Goal: Navigation & Orientation: Find specific page/section

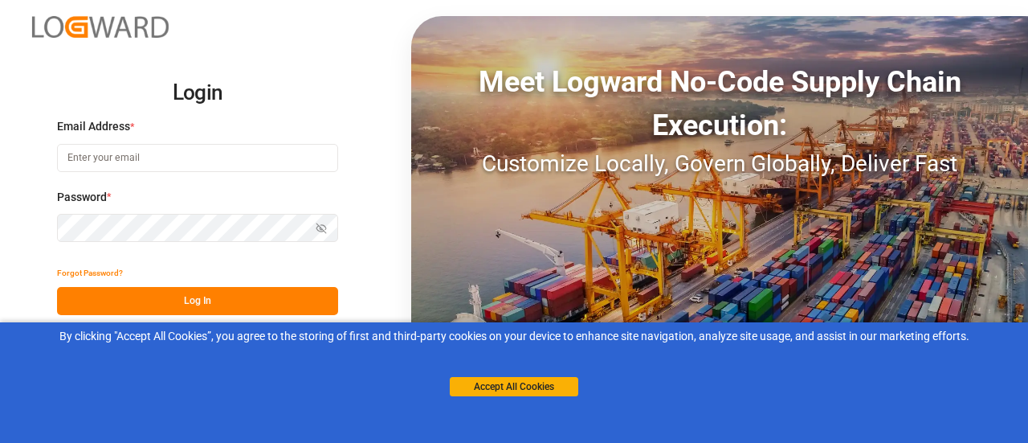
click at [219, 152] on input at bounding box center [197, 158] width 281 height 28
type input "siddartha.raichur@logward.com"
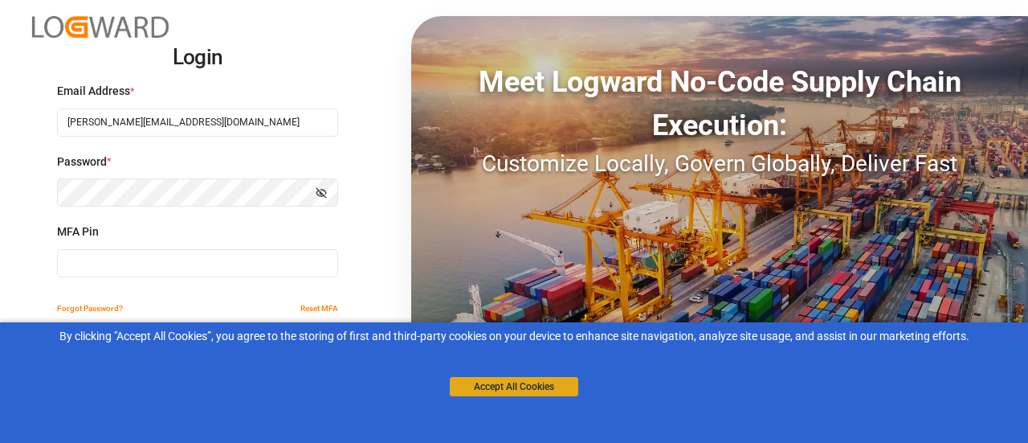
click at [527, 379] on button "Accept All Cookies" at bounding box center [514, 386] width 129 height 19
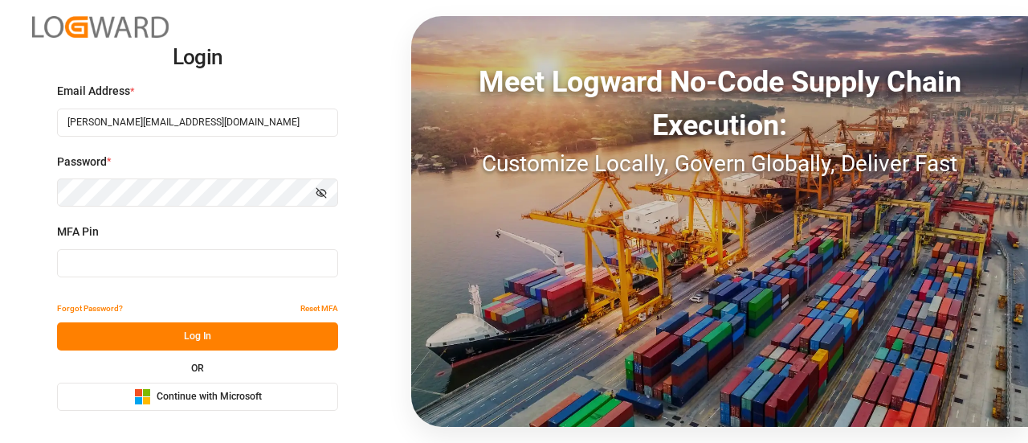
type input "113363"
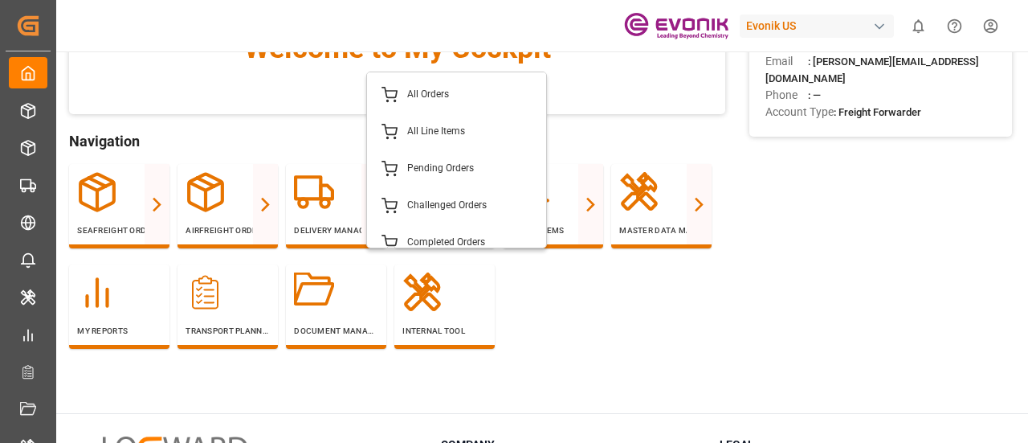
scroll to position [117, 0]
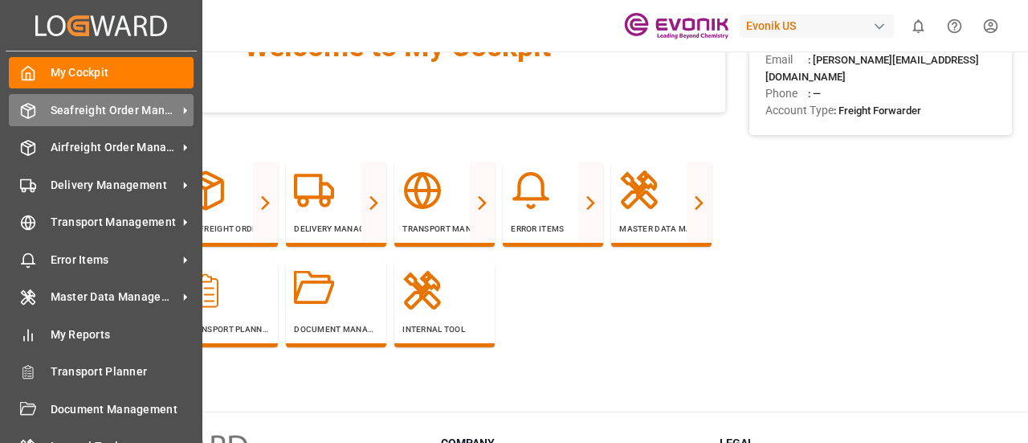
click at [45, 102] on div "Seafreight Order Management Seafreight Order Management" at bounding box center [101, 109] width 185 height 31
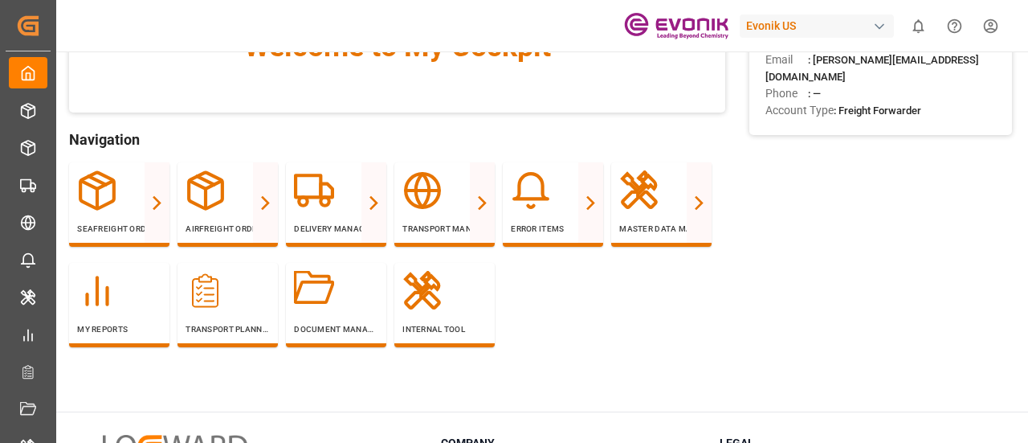
click at [418, 121] on div "Welcome to My Cockpit Navigation Seafreight Order Management All Orders All Lin…" at bounding box center [397, 173] width 656 height 444
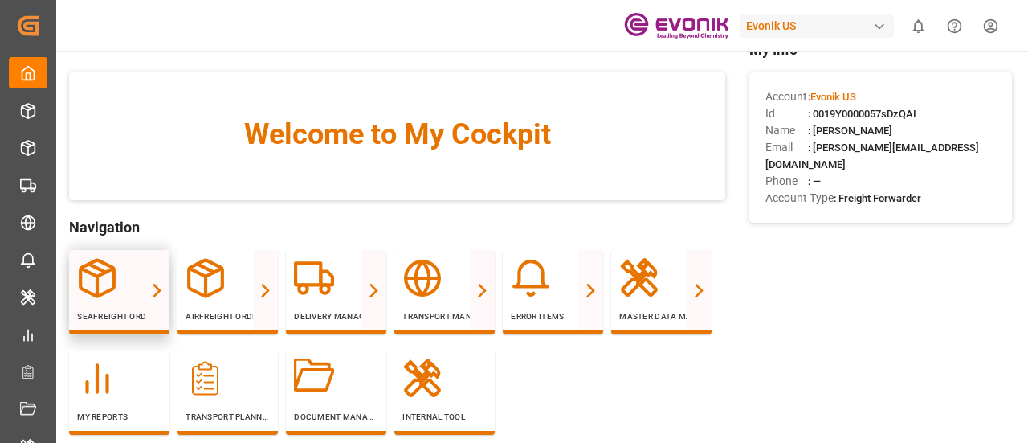
scroll to position [28, 0]
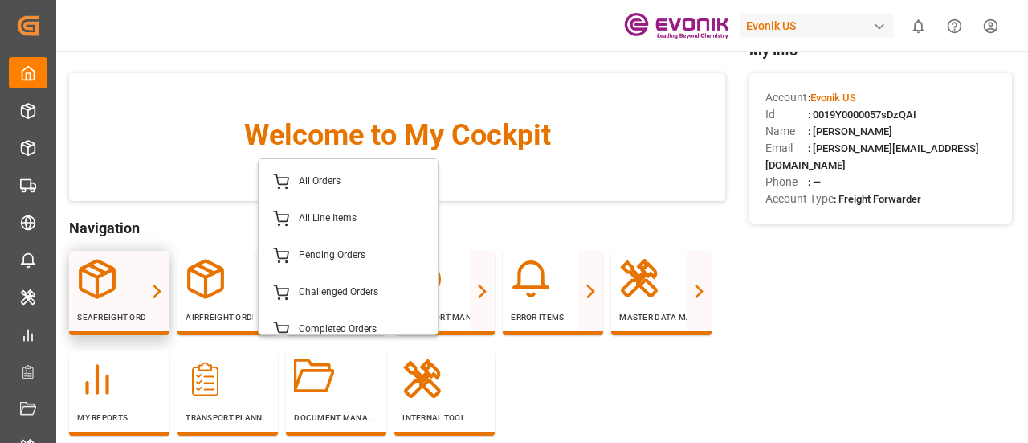
click at [151, 293] on icon at bounding box center [157, 291] width 17 height 17
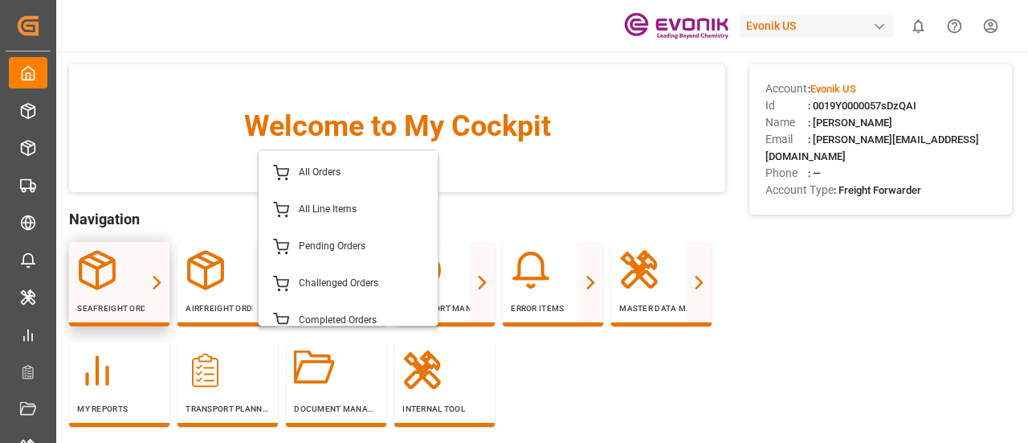
scroll to position [35, 0]
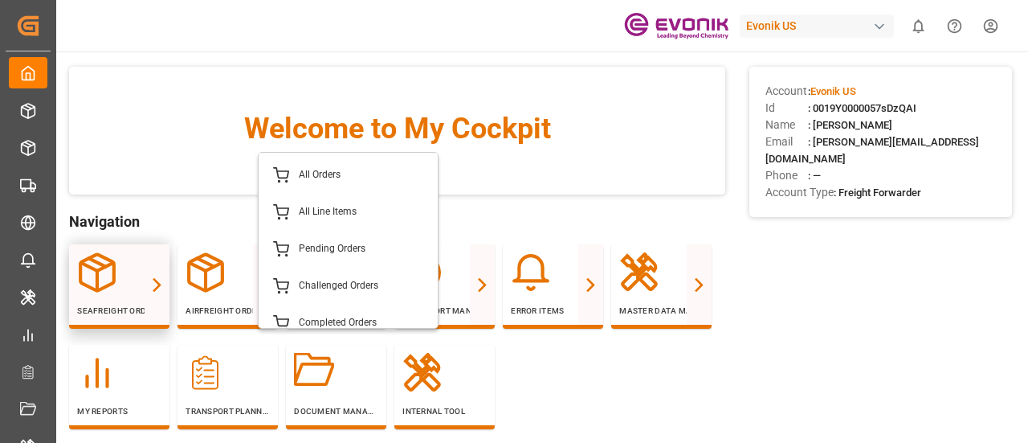
click at [112, 294] on div "Seafreight Order Management" at bounding box center [119, 284] width 84 height 64
click at [141, 303] on div "Seafreight Order Management" at bounding box center [119, 284] width 84 height 64
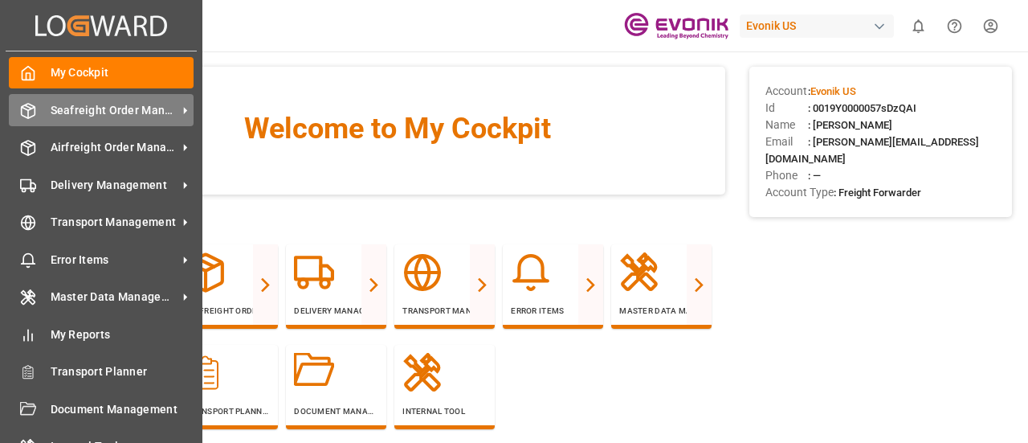
click at [76, 110] on span "Seafreight Order Management" at bounding box center [114, 110] width 127 height 17
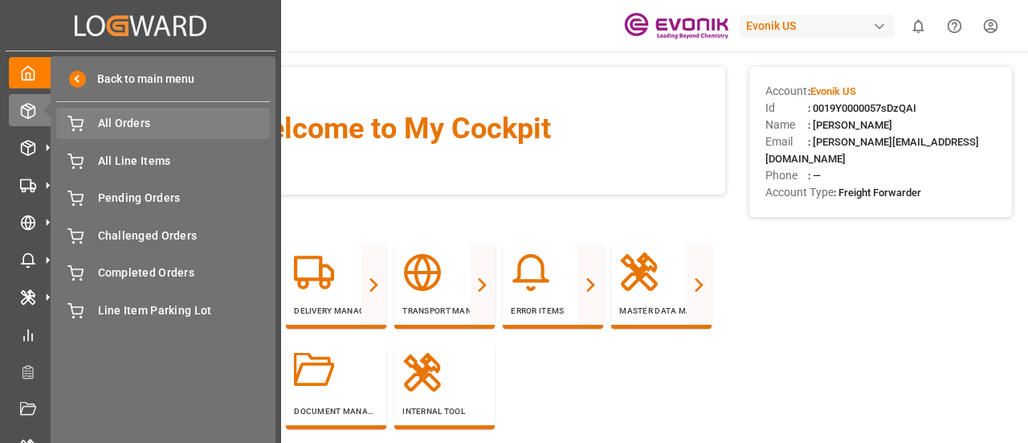
click at [178, 133] on div "All Orders All Orders" at bounding box center [163, 123] width 214 height 31
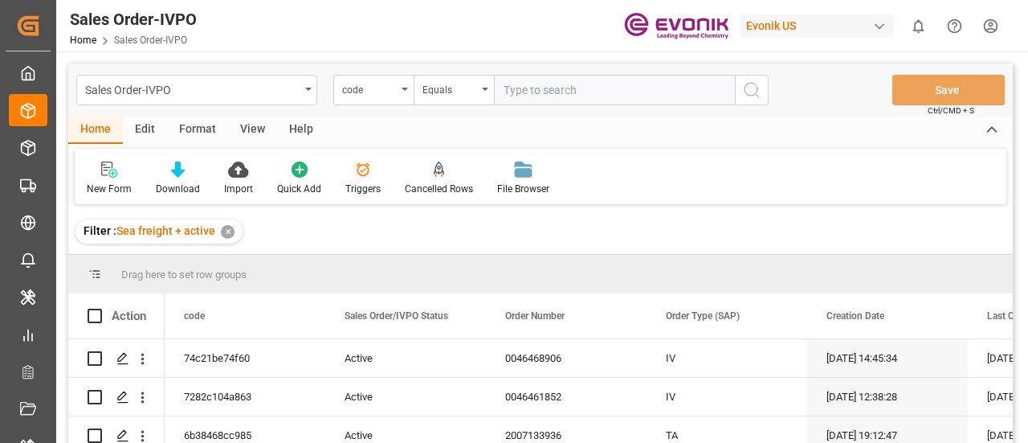
click at [360, 190] on div "Triggers" at bounding box center [362, 189] width 35 height 14
click at [265, 92] on div "Sales Order-IVPO" at bounding box center [192, 89] width 215 height 20
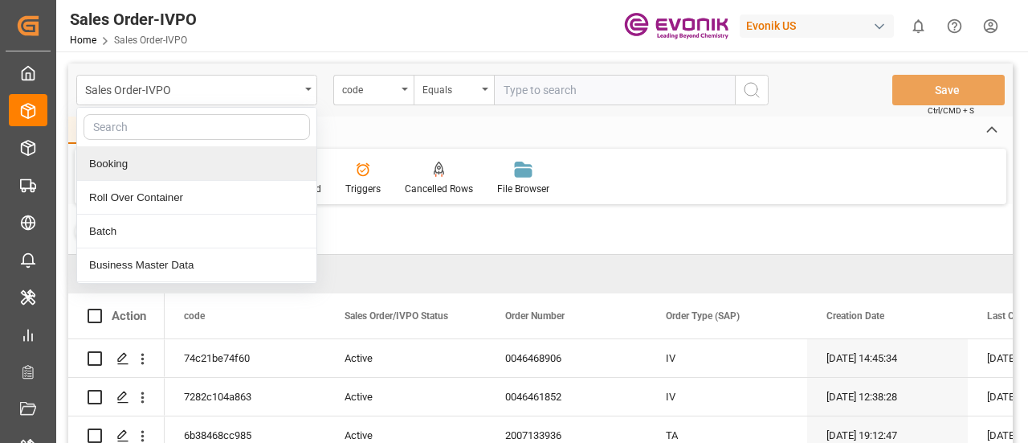
click at [217, 165] on div "Booking" at bounding box center [196, 164] width 239 height 34
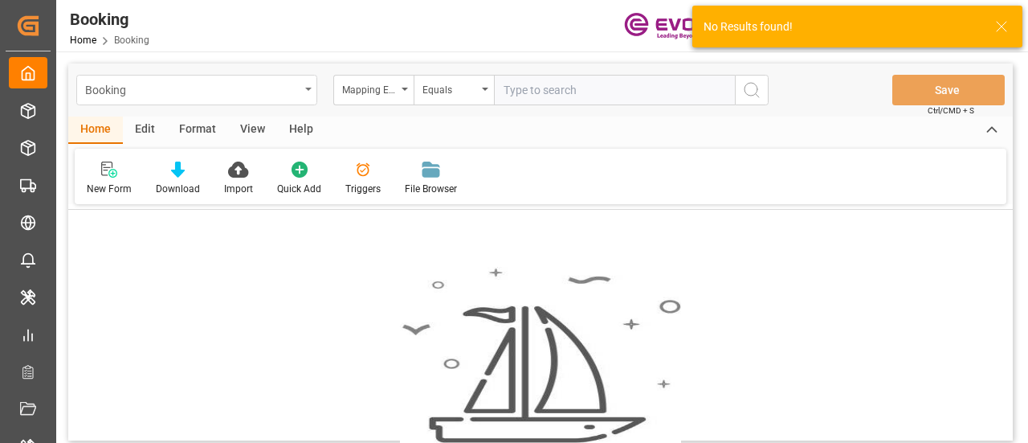
click at [300, 96] on div "Booking" at bounding box center [196, 90] width 241 height 31
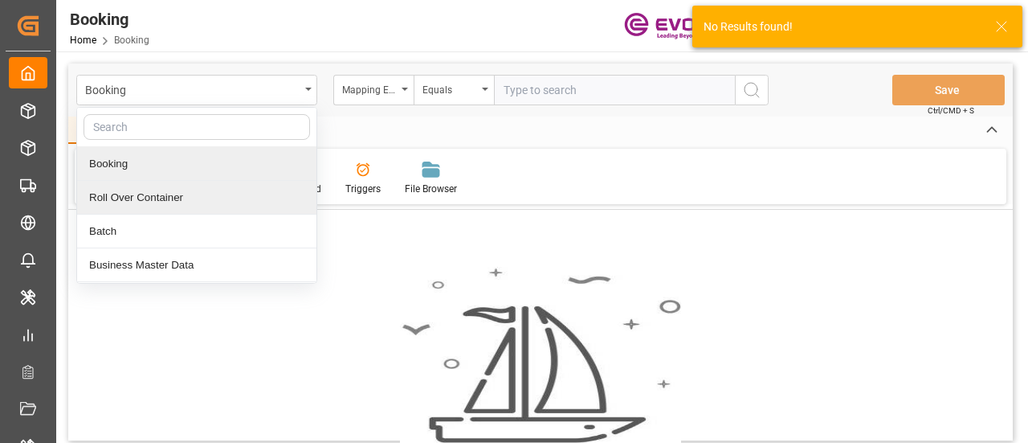
click at [224, 202] on div "Roll Over Container" at bounding box center [196, 198] width 239 height 34
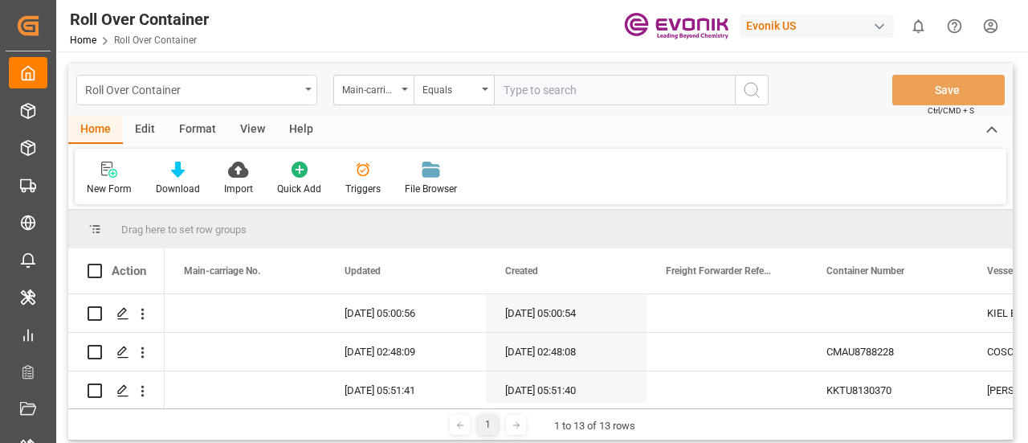
click at [307, 81] on div "Roll Over Container" at bounding box center [196, 90] width 241 height 31
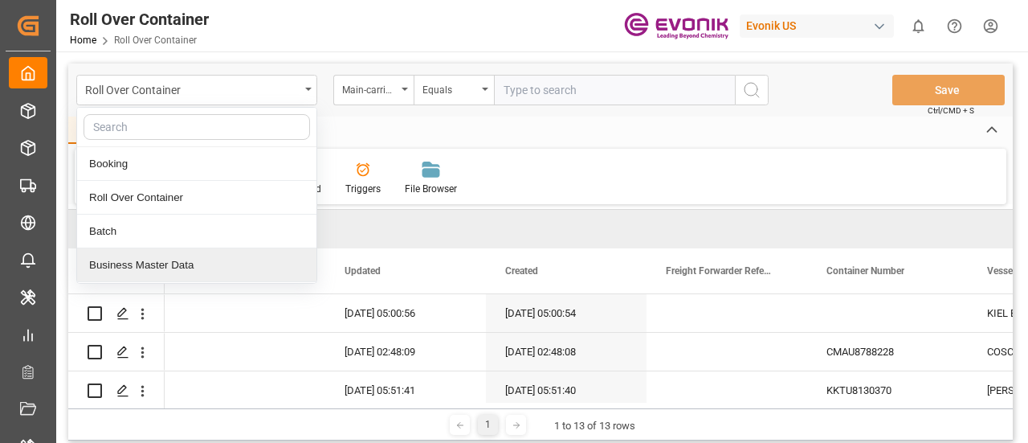
click at [210, 248] on div "Business Master Data" at bounding box center [196, 265] width 239 height 34
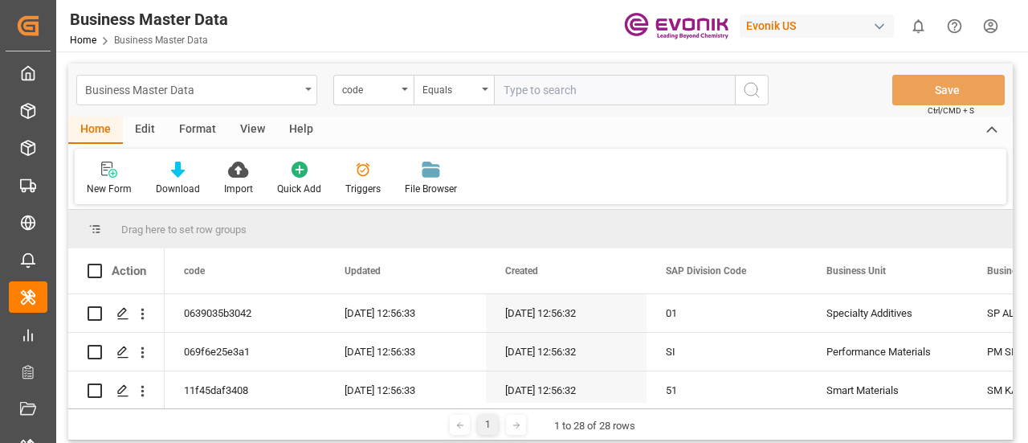
click at [305, 92] on div "Business Master Data" at bounding box center [196, 90] width 241 height 31
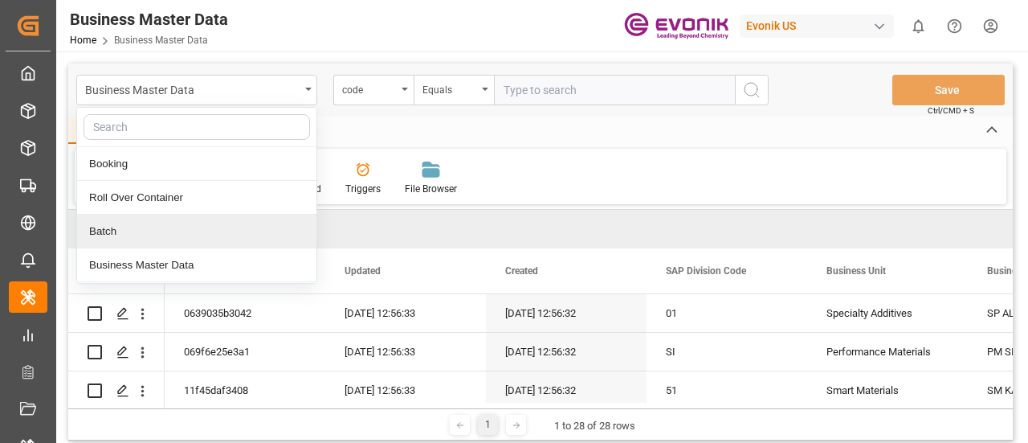
click at [202, 223] on div "Batch" at bounding box center [196, 232] width 239 height 34
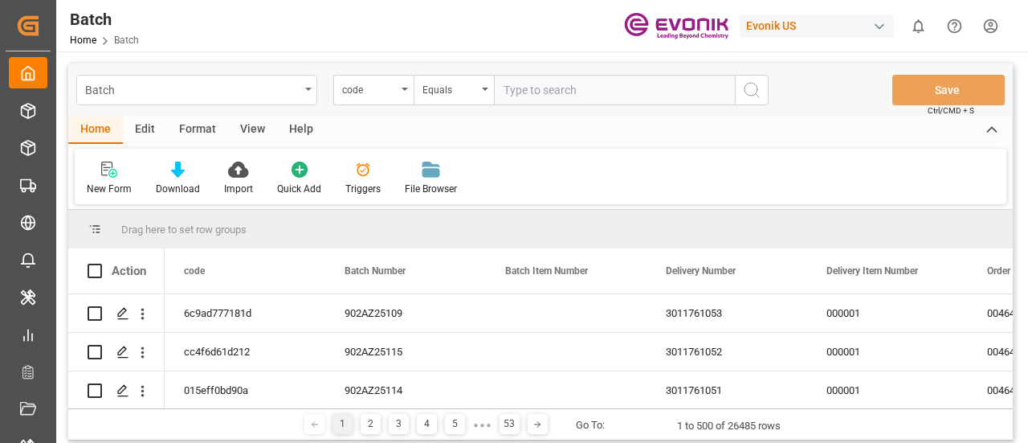
click at [302, 84] on div "Batch" at bounding box center [196, 90] width 241 height 31
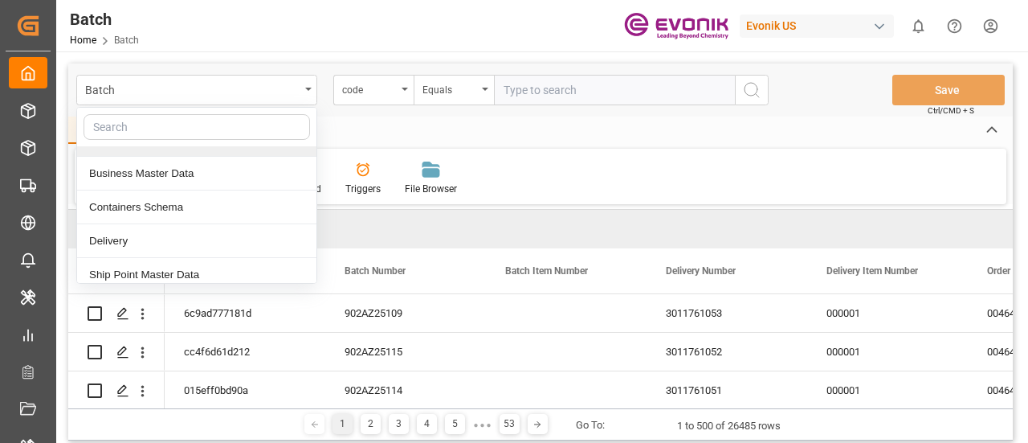
scroll to position [108, 0]
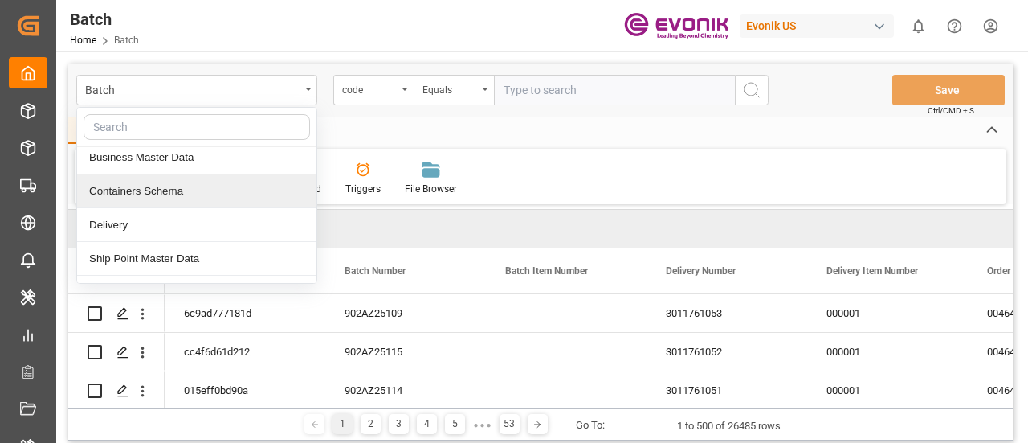
click at [208, 189] on div "Containers Schema" at bounding box center [196, 191] width 239 height 34
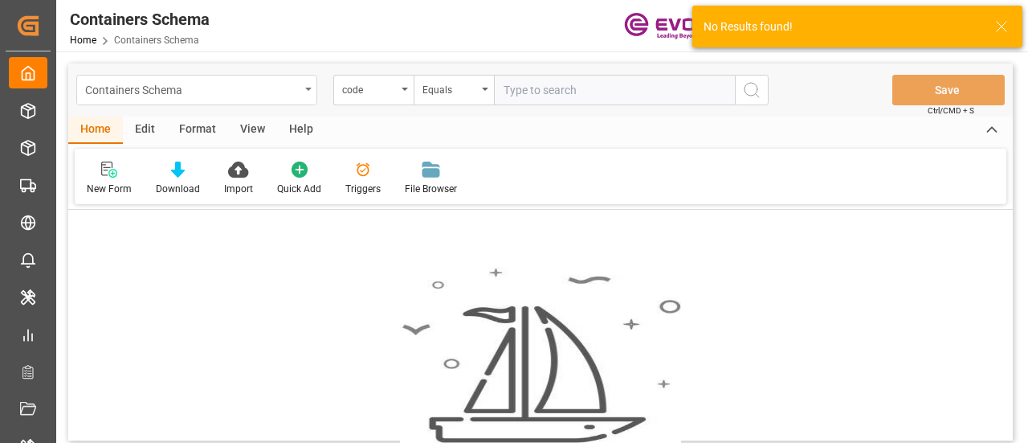
click at [292, 84] on div "Containers Schema" at bounding box center [192, 89] width 215 height 20
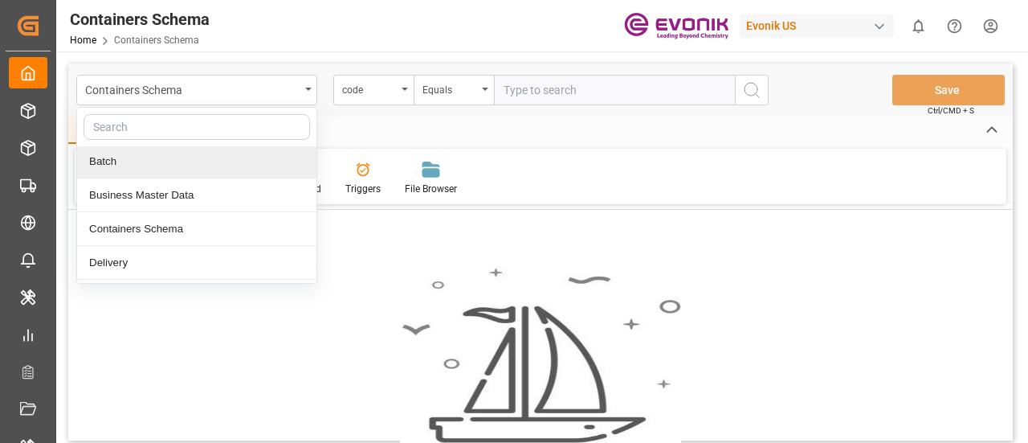
scroll to position [71, 0]
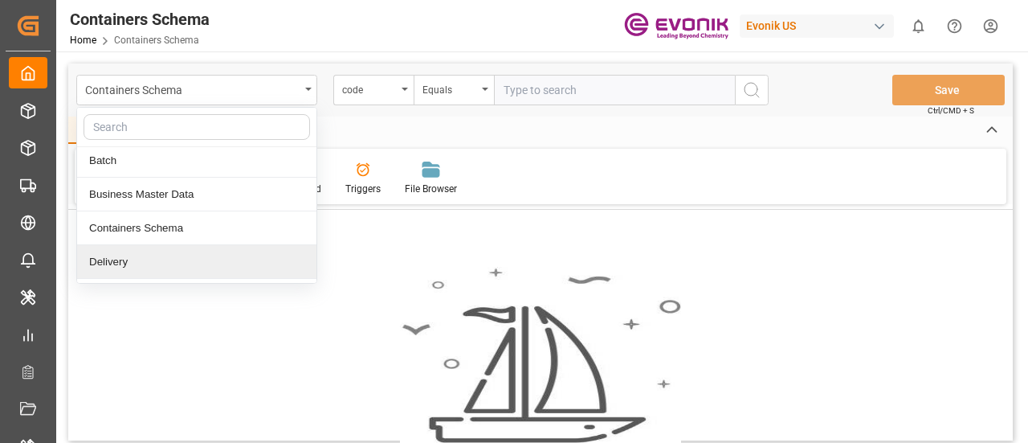
click at [191, 270] on div "Delivery" at bounding box center [196, 262] width 239 height 34
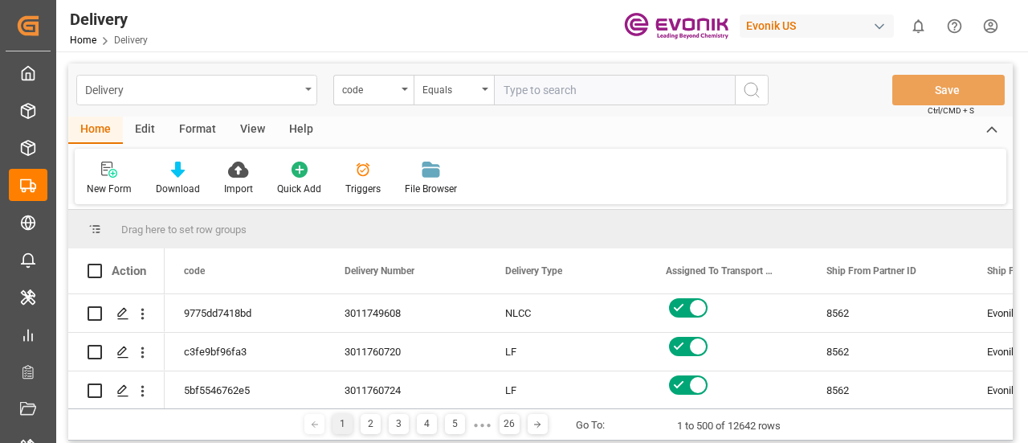
click at [299, 99] on div "Delivery" at bounding box center [196, 90] width 241 height 31
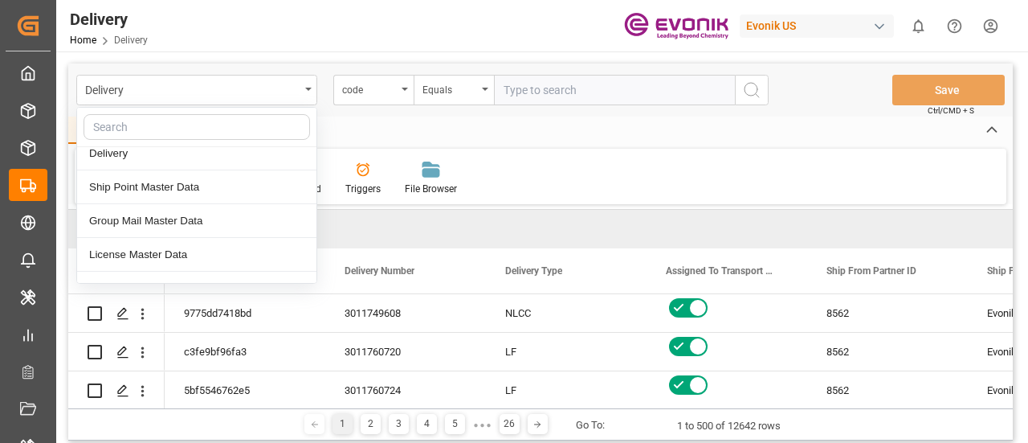
scroll to position [182, 0]
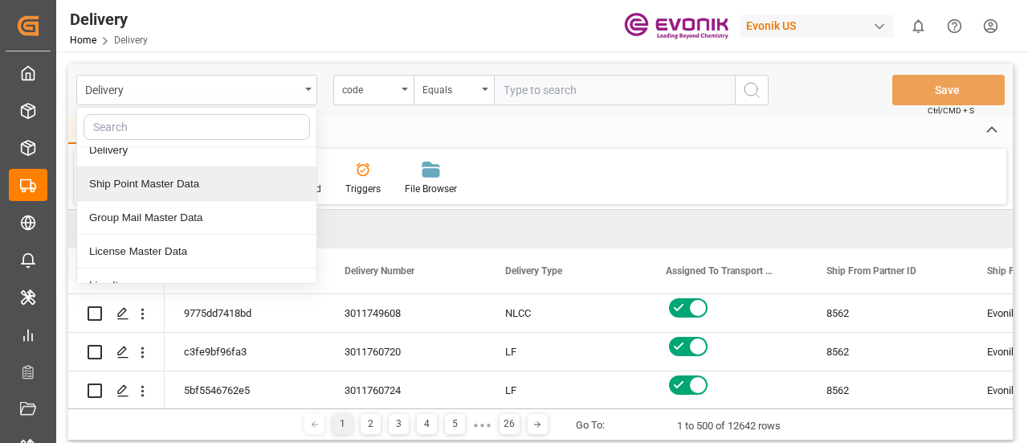
click at [231, 194] on div "Ship Point Master Data" at bounding box center [196, 184] width 239 height 34
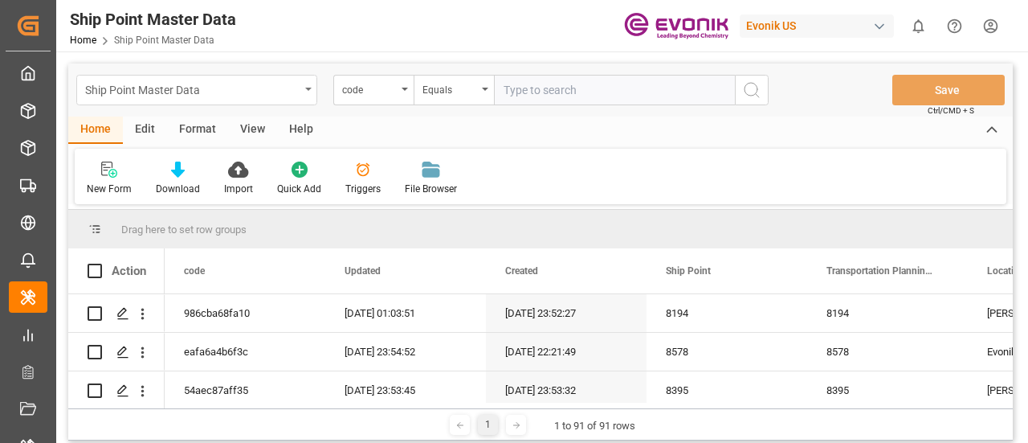
click at [258, 102] on div "Ship Point Master Data" at bounding box center [196, 90] width 241 height 31
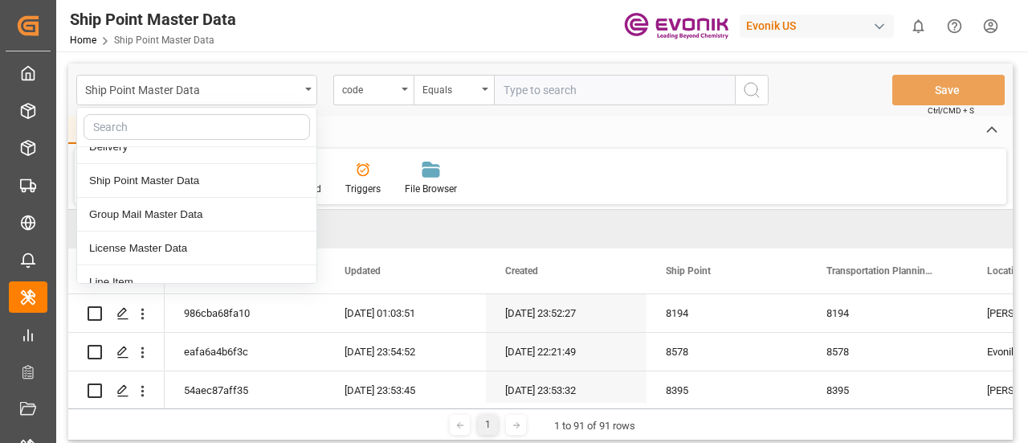
scroll to position [198, 0]
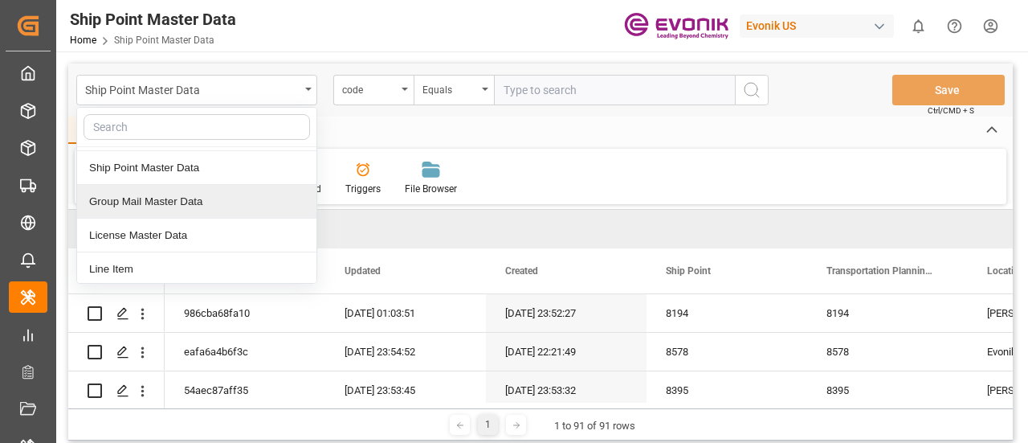
click at [223, 211] on div "Group Mail Master Data" at bounding box center [196, 202] width 239 height 34
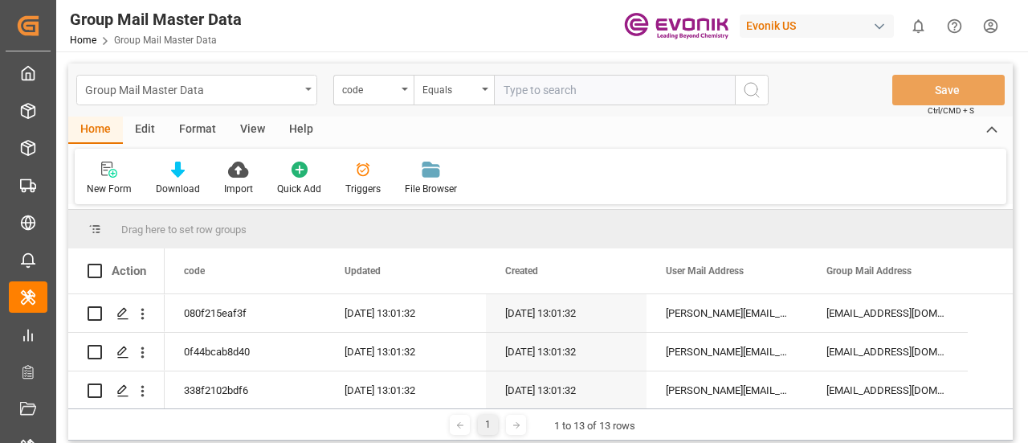
click at [296, 88] on div "Group Mail Master Data" at bounding box center [192, 89] width 215 height 20
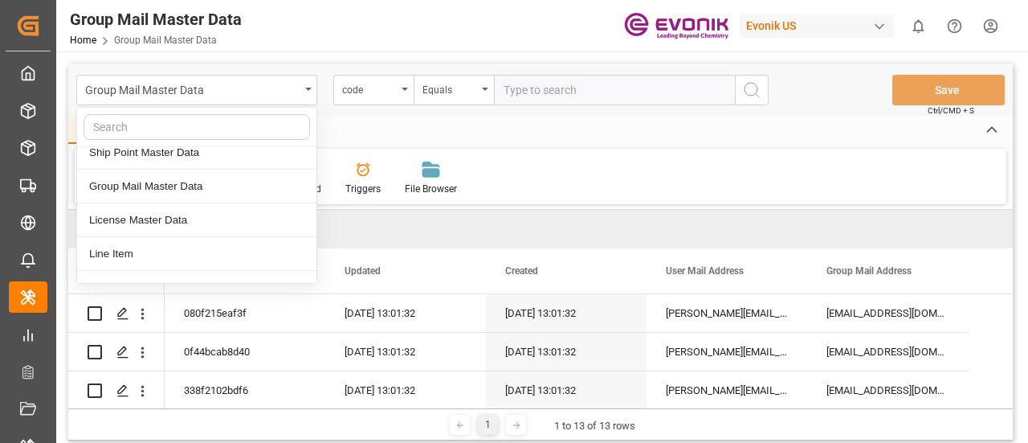
scroll to position [216, 0]
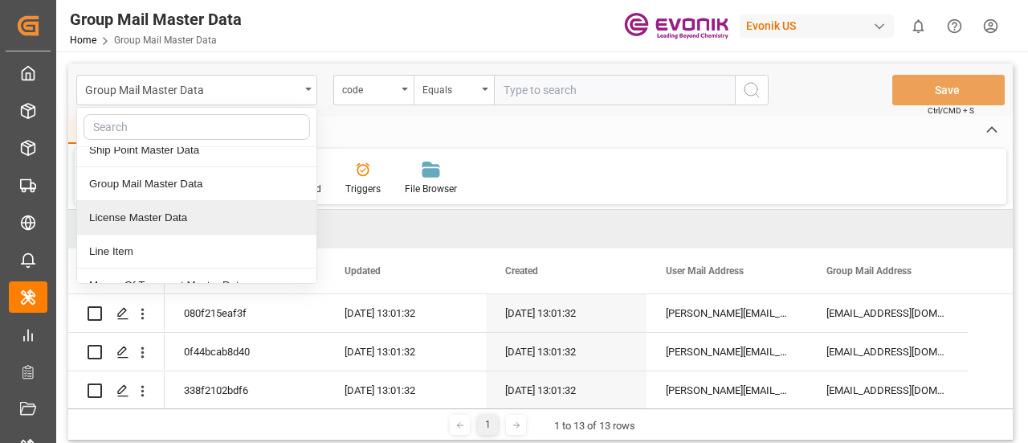
click at [219, 215] on div "License Master Data" at bounding box center [196, 218] width 239 height 34
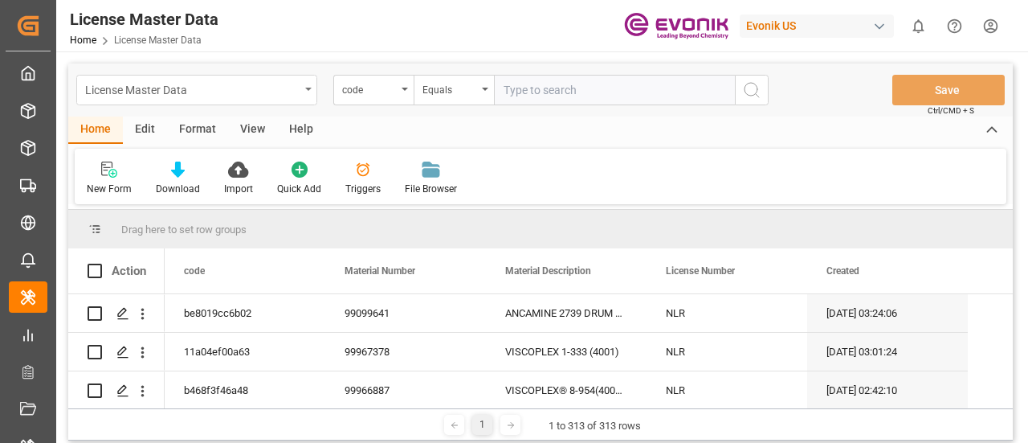
click at [276, 92] on div "License Master Data" at bounding box center [192, 89] width 215 height 20
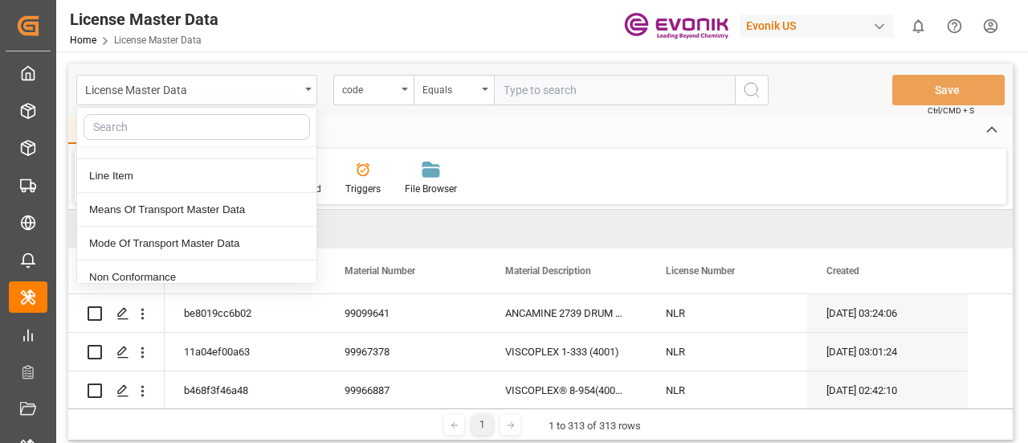
scroll to position [239, 0]
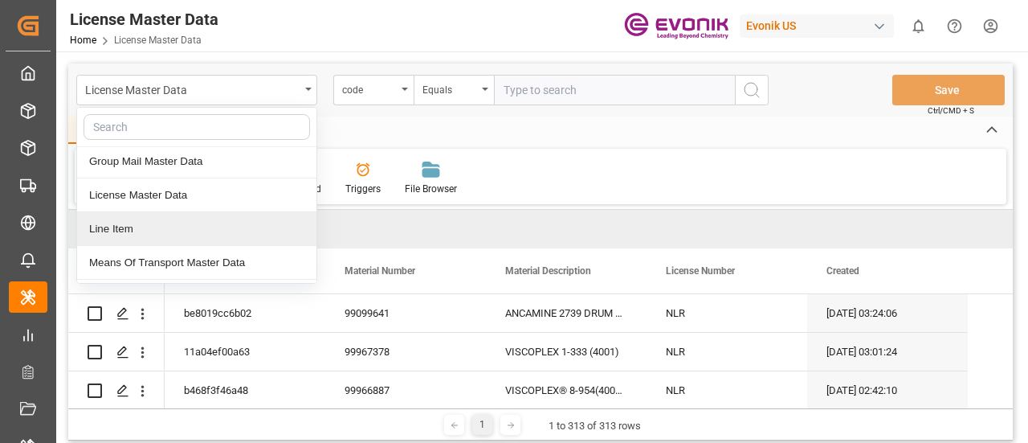
click at [190, 214] on div "Line Item" at bounding box center [196, 229] width 239 height 34
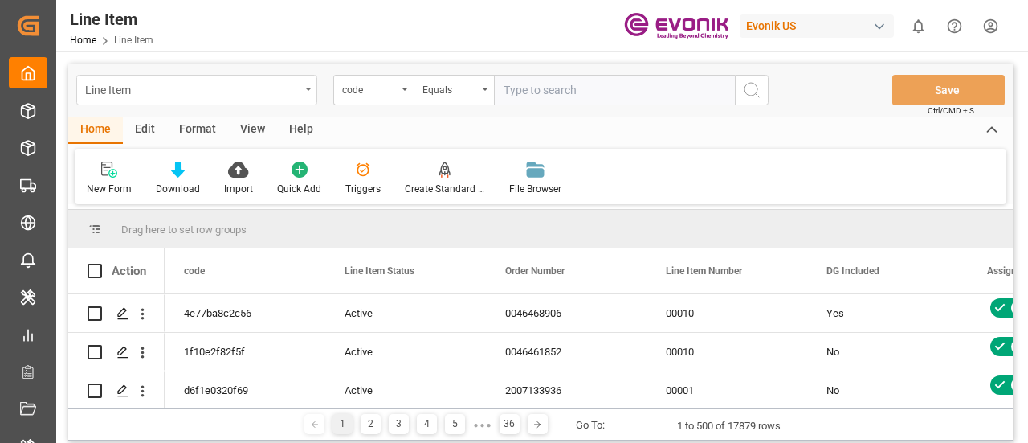
click at [258, 91] on div "Line Item" at bounding box center [192, 89] width 215 height 20
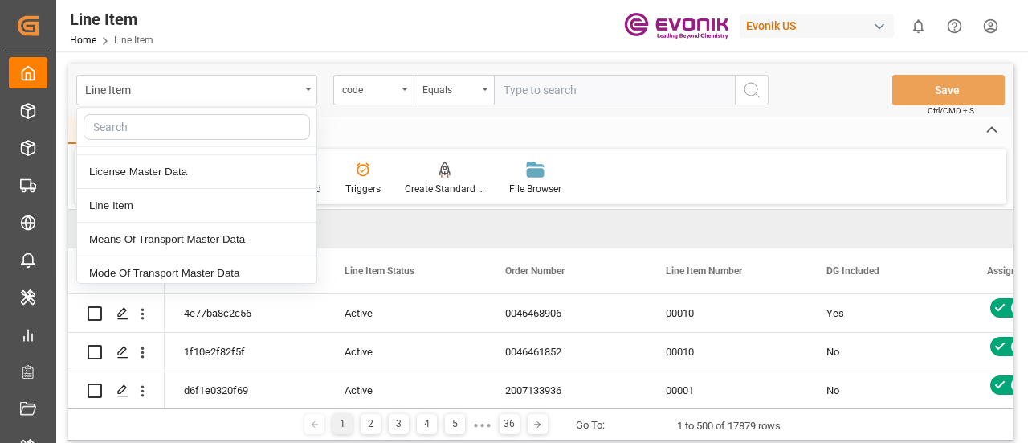
scroll to position [302, 0]
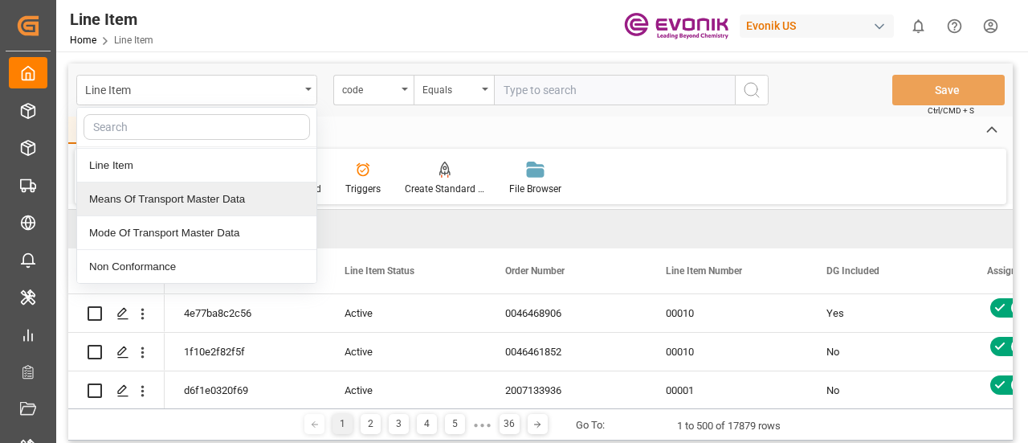
click at [188, 206] on div "Means Of Transport Master Data" at bounding box center [196, 199] width 239 height 34
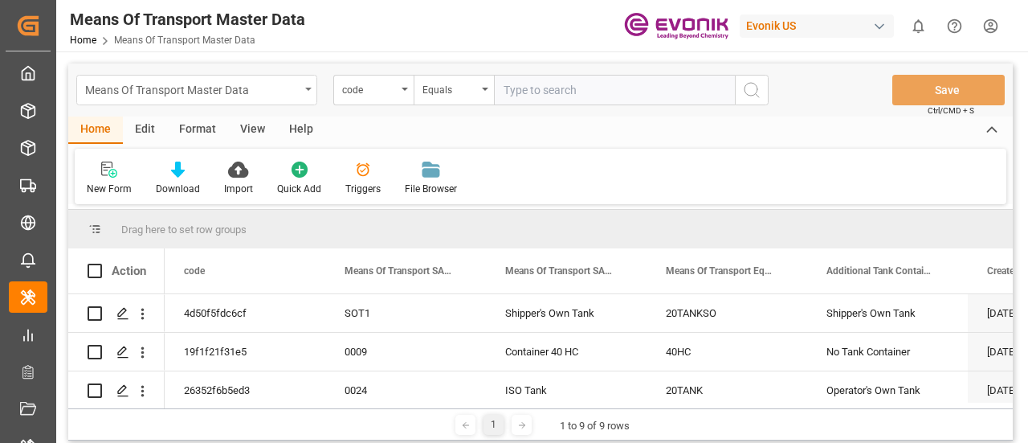
click at [296, 92] on div "Means Of Transport Master Data" at bounding box center [192, 89] width 215 height 20
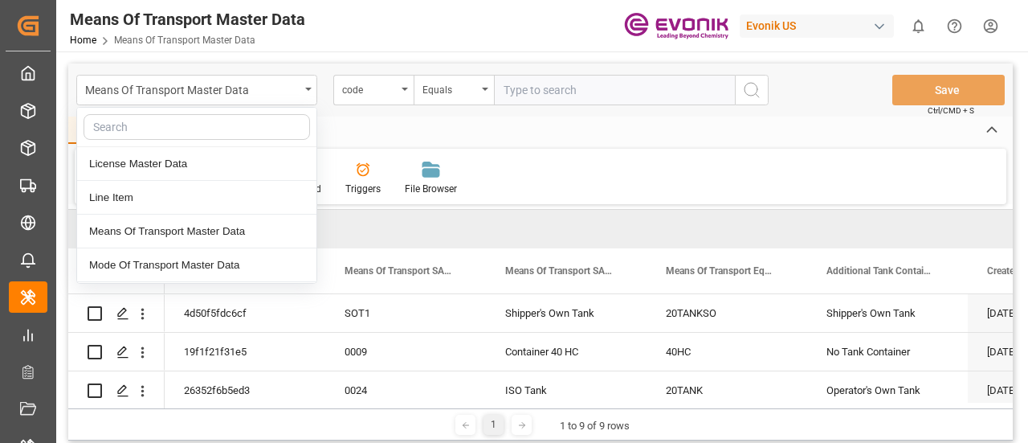
scroll to position [287, 0]
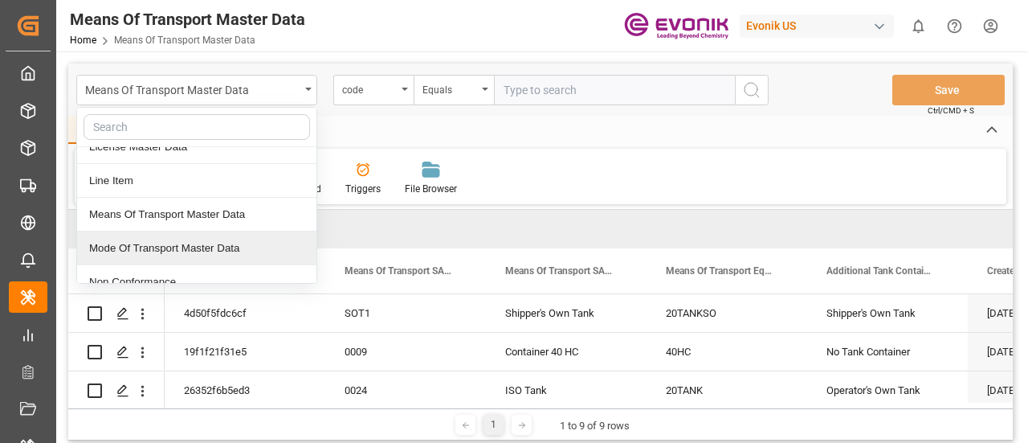
click at [215, 238] on div "Mode Of Transport Master Data" at bounding box center [196, 248] width 239 height 34
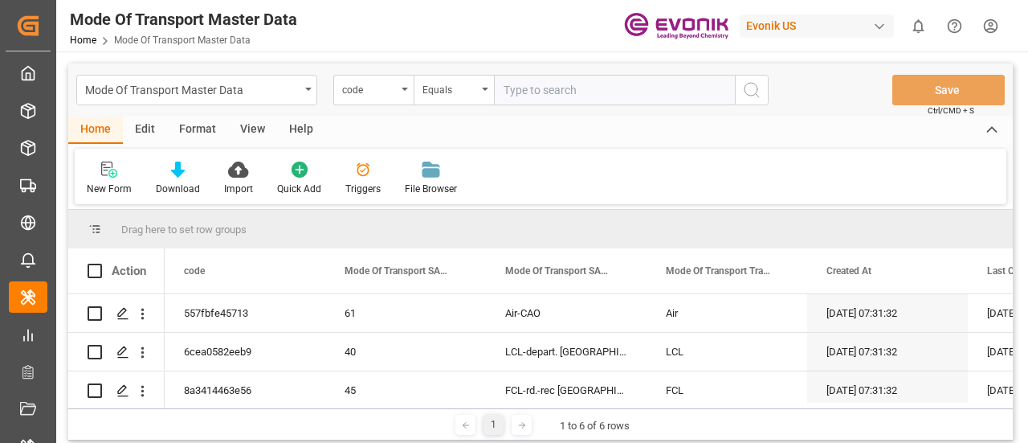
click at [292, 73] on div "Mode Of Transport Master Data code Equals Save Ctrl/CMD + S" at bounding box center [540, 89] width 945 height 53
click at [276, 96] on div "Mode Of Transport Master Data" at bounding box center [192, 89] width 215 height 20
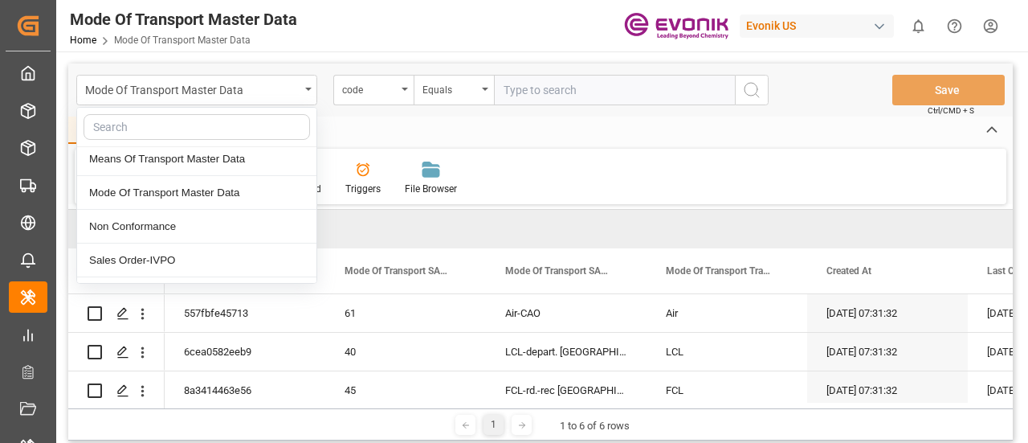
scroll to position [343, 0]
click at [222, 227] on div "Non Conformance" at bounding box center [196, 226] width 239 height 34
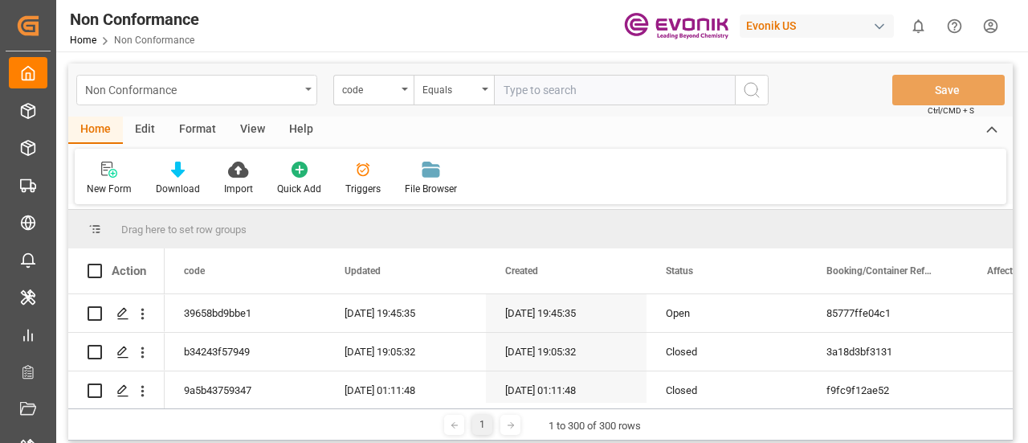
click at [260, 92] on div "Non Conformance" at bounding box center [192, 89] width 215 height 20
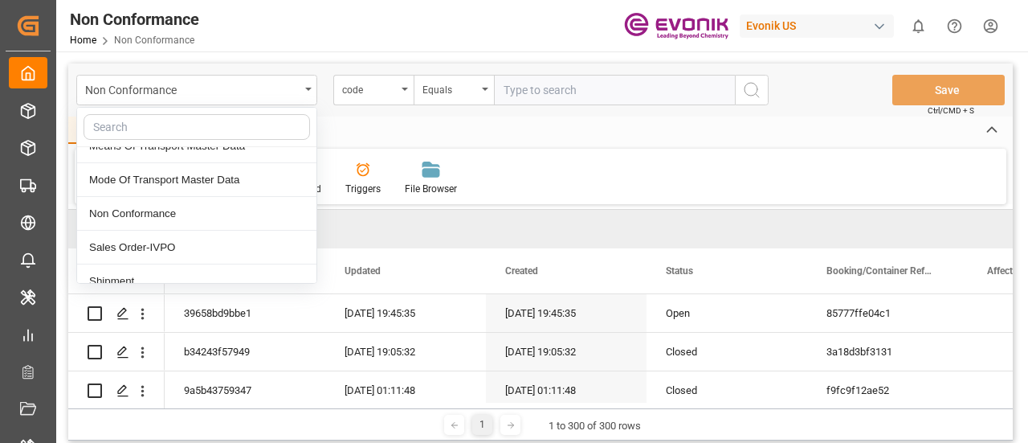
scroll to position [356, 0]
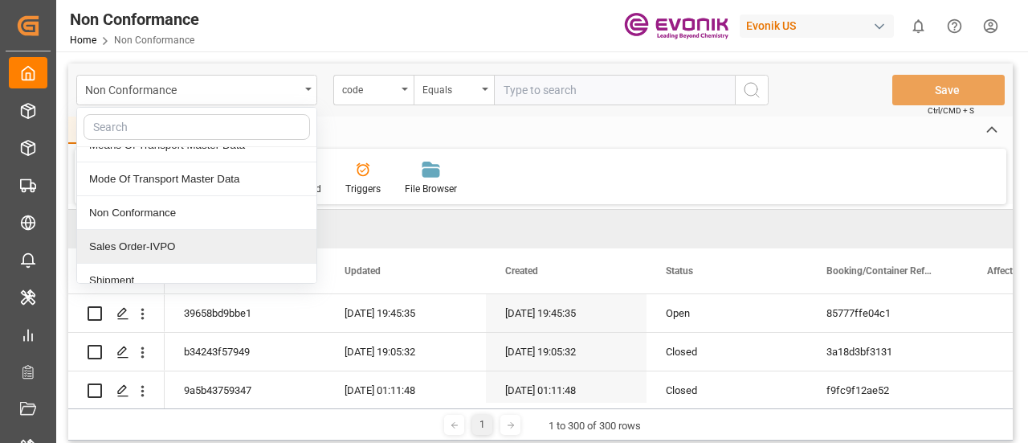
click at [195, 235] on div "Sales Order-IVPO" at bounding box center [196, 247] width 239 height 34
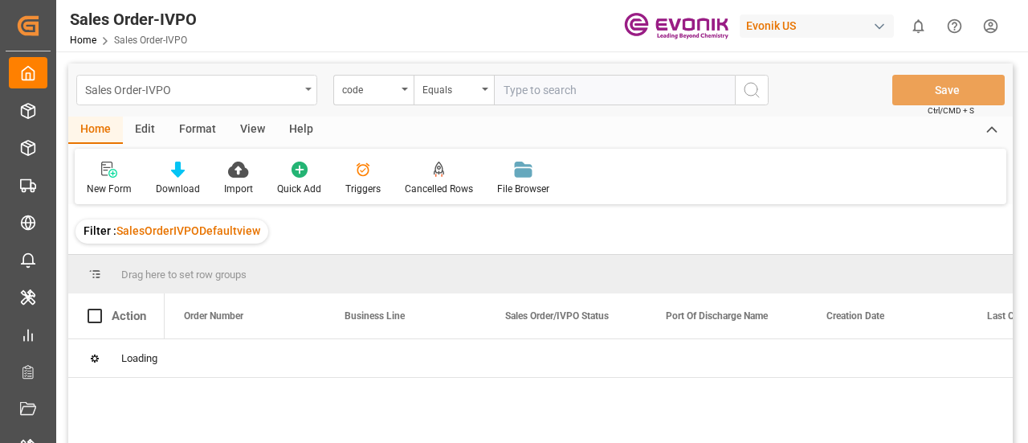
click at [269, 97] on div "Sales Order-IVPO" at bounding box center [192, 89] width 215 height 20
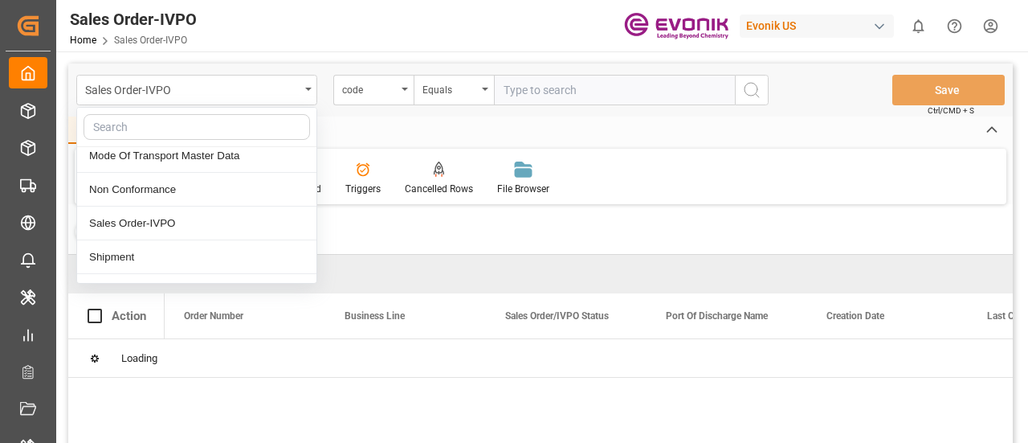
scroll to position [390, 0]
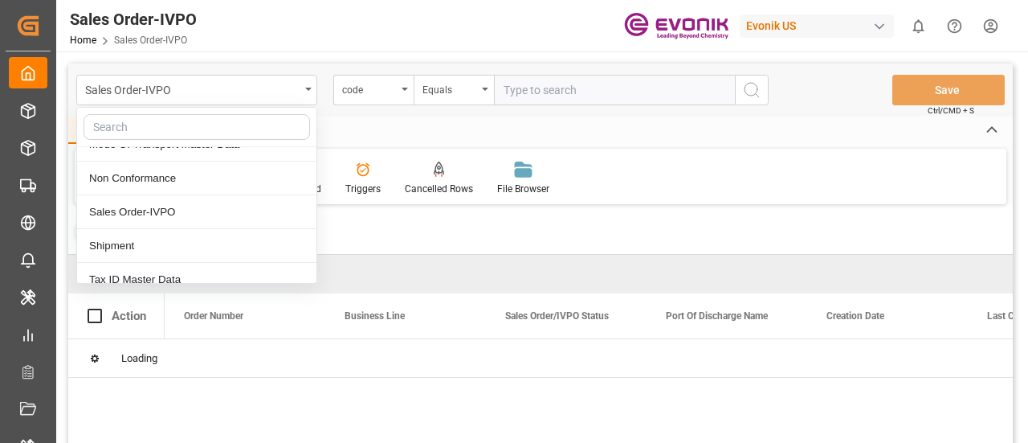
click at [190, 233] on div "Shipment" at bounding box center [196, 246] width 239 height 34
click at [161, 255] on div "Drag here to set row groups" at bounding box center [540, 274] width 945 height 39
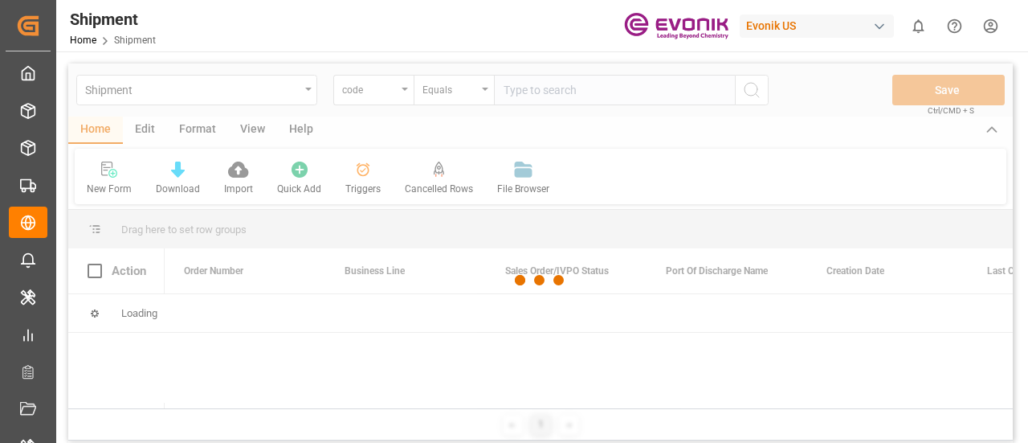
click at [116, 240] on div "Shipment code Equals Save Ctrl/CMD + S Home Edit Format View Help New Form Down…" at bounding box center [540, 251] width 945 height 377
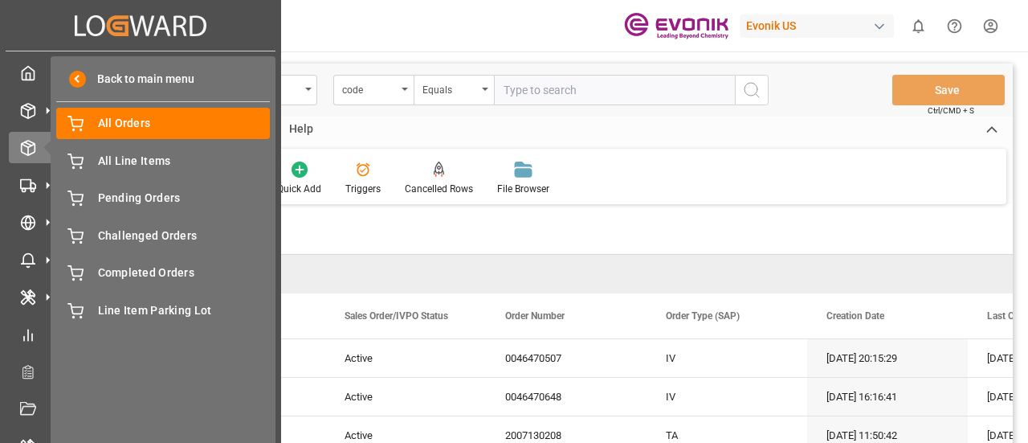
click at [149, 171] on div "All Line Items All Line Items" at bounding box center [163, 160] width 214 height 31
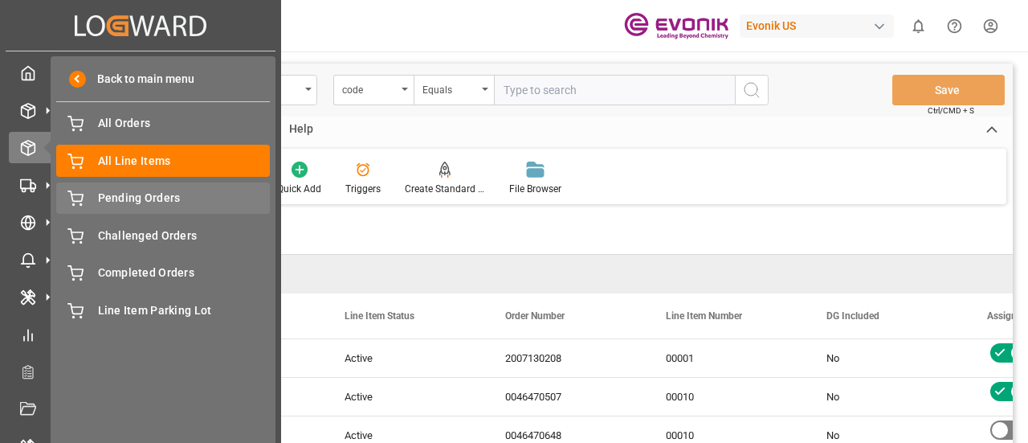
click at [148, 194] on span "Pending Orders" at bounding box center [184, 198] width 173 height 17
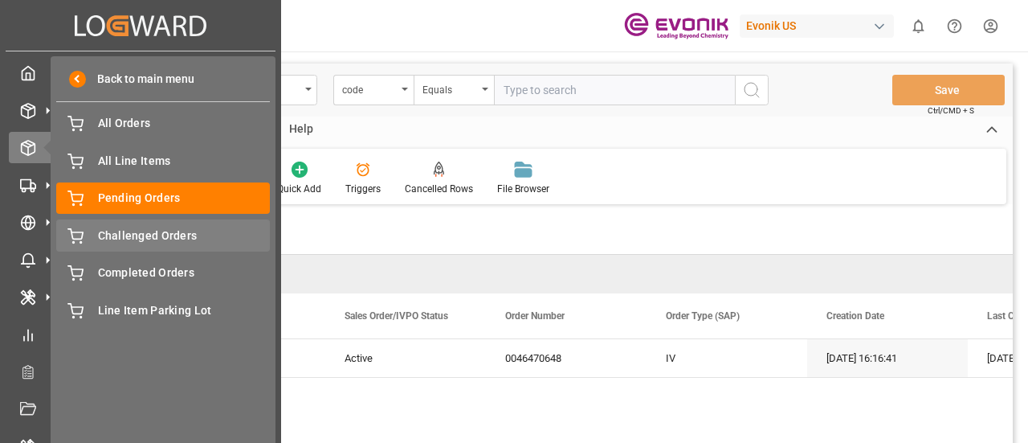
click at [149, 227] on span "Challenged Orders" at bounding box center [184, 235] width 173 height 17
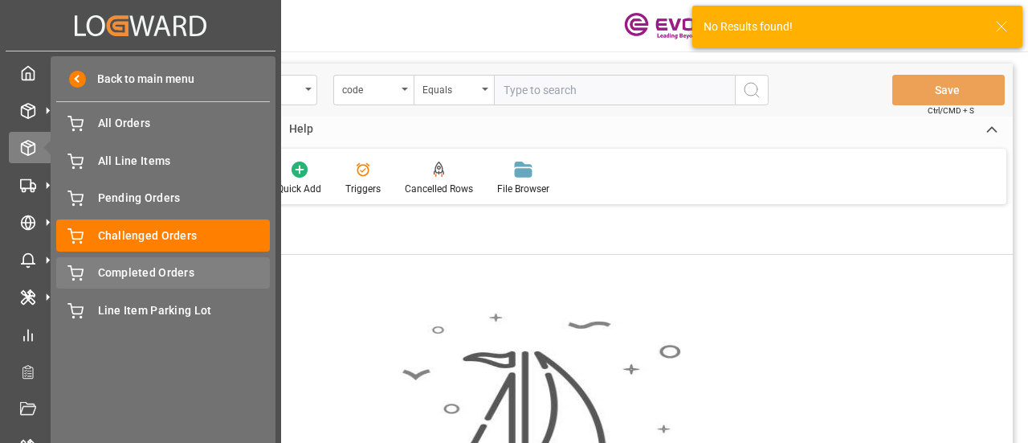
click at [142, 272] on span "Completed Orders" at bounding box center [184, 272] width 173 height 17
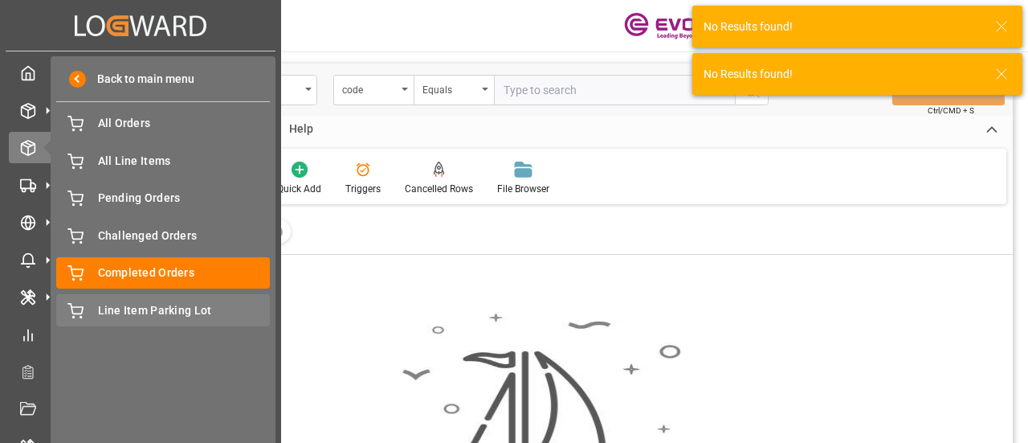
click at [147, 315] on span "Line Item Parking Lot" at bounding box center [184, 310] width 173 height 17
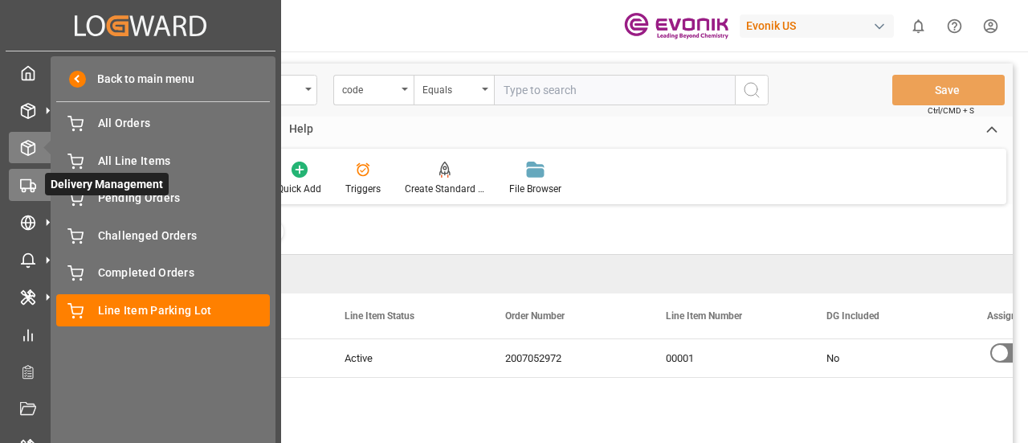
click at [34, 187] on icon at bounding box center [28, 186] width 16 height 16
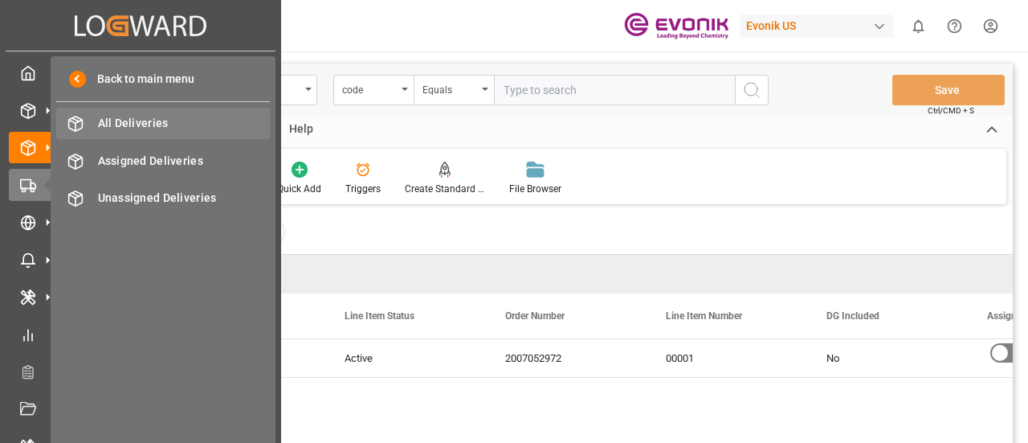
click at [148, 123] on span "All Deliveries" at bounding box center [184, 123] width 173 height 17
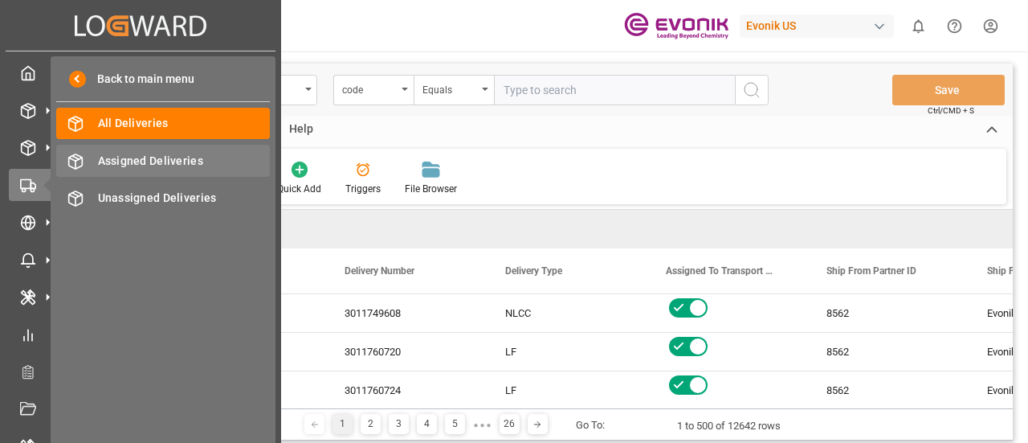
click at [156, 158] on span "Assigned Deliveries" at bounding box center [184, 161] width 173 height 17
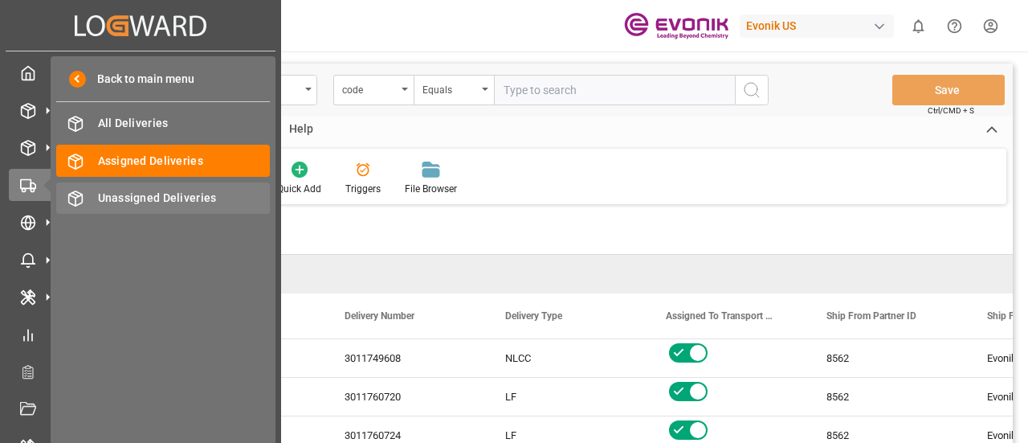
click at [122, 202] on span "Unassigned Deliveries" at bounding box center [184, 198] width 173 height 17
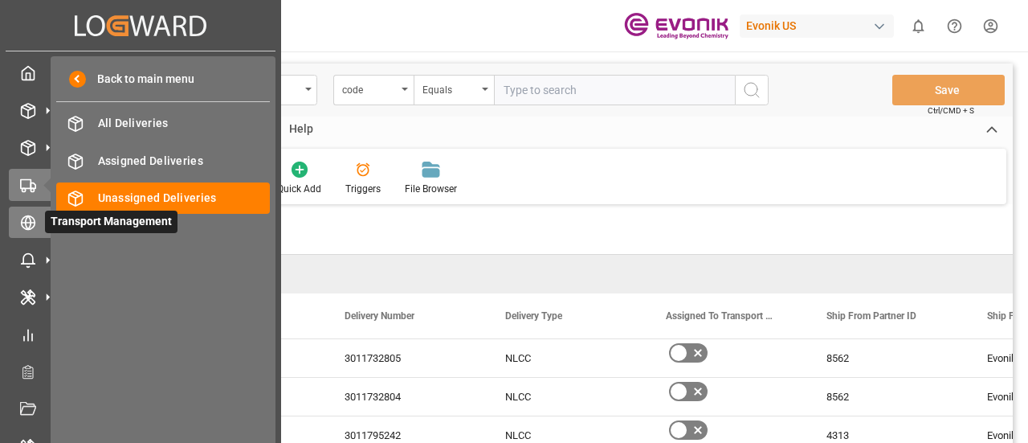
click at [31, 231] on icon at bounding box center [28, 223] width 16 height 16
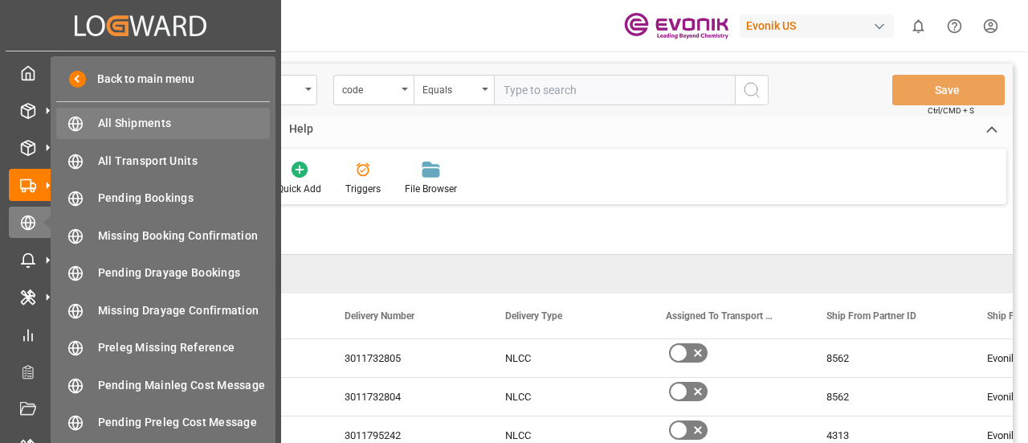
click at [194, 112] on div "All Shipments All Shipments" at bounding box center [163, 123] width 214 height 31
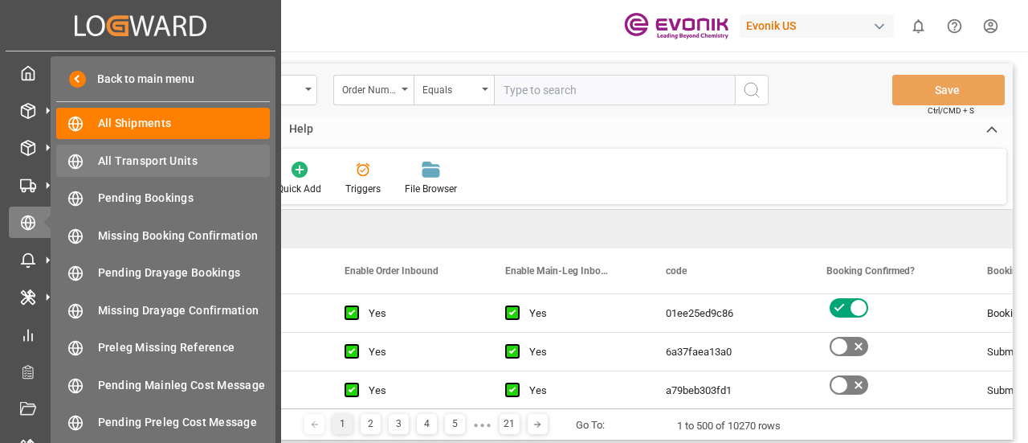
click at [202, 167] on span "All Transport Units" at bounding box center [184, 161] width 173 height 17
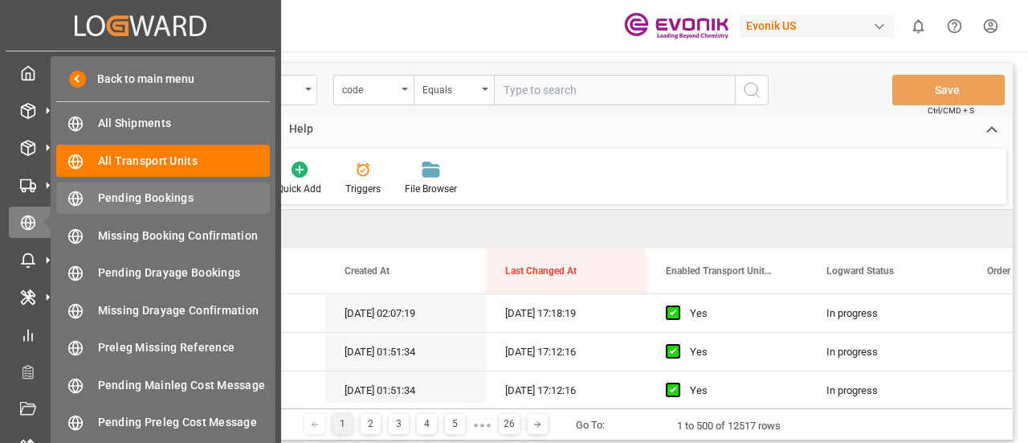
click at [209, 190] on span "Pending Bookings" at bounding box center [184, 198] width 173 height 17
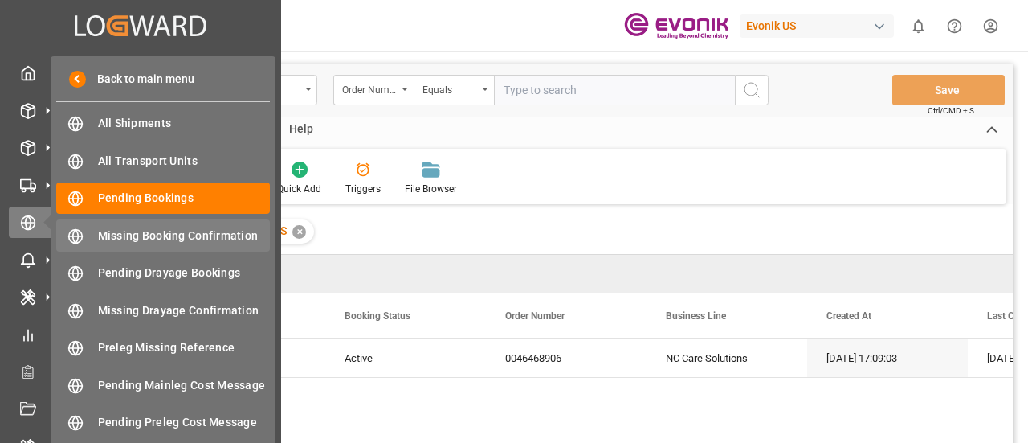
click at [207, 235] on span "Missing Booking Confirmation" at bounding box center [184, 235] width 173 height 17
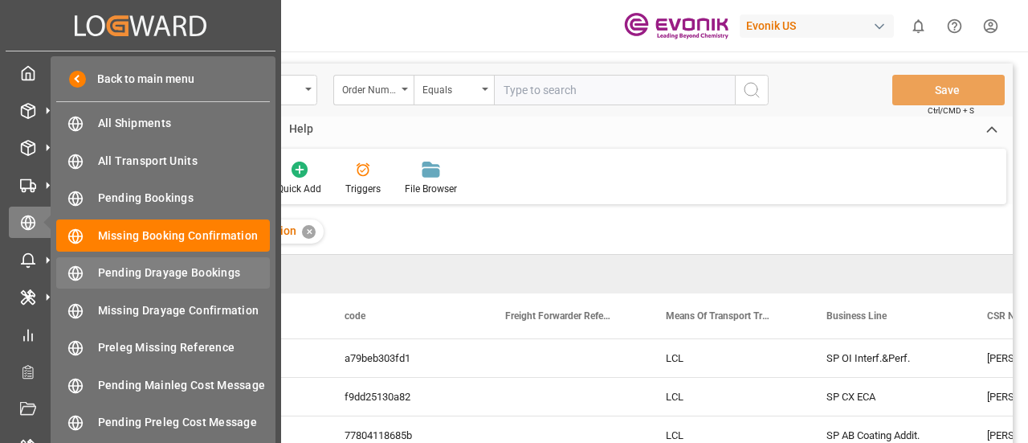
click at [193, 268] on span "Pending Drayage Bookings" at bounding box center [184, 272] width 173 height 17
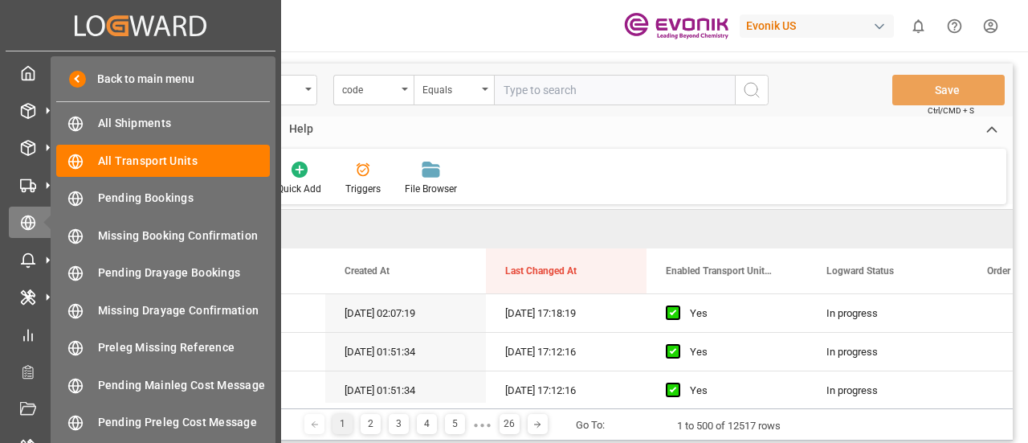
click at [185, 215] on div "Back to main menu All Shipments All Shipments All Transport Units All Transport…" at bounding box center [163, 253] width 225 height 394
click at [206, 202] on span "Pending Bookings" at bounding box center [184, 198] width 173 height 17
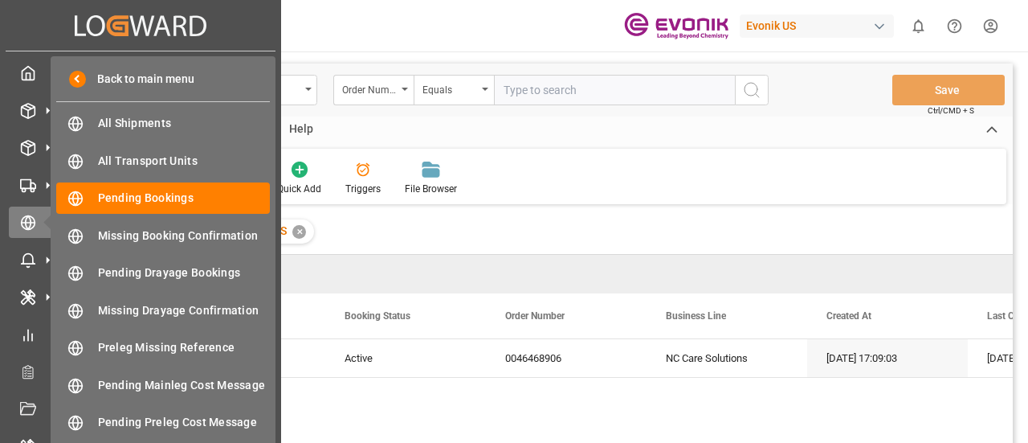
click at [204, 256] on div "Back to main menu All Shipments All Shipments All Transport Units All Transport…" at bounding box center [163, 253] width 225 height 394
click at [221, 230] on span "Missing Booking Confirmation" at bounding box center [184, 235] width 173 height 17
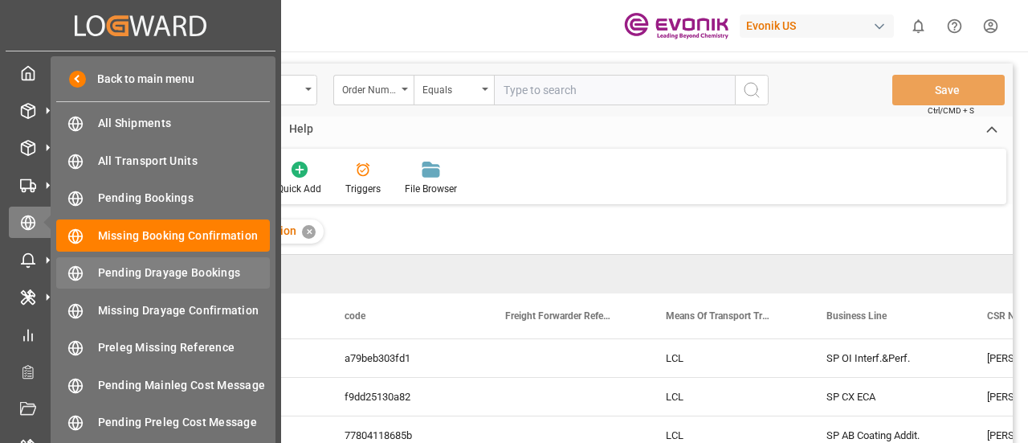
click at [202, 265] on span "Pending Drayage Bookings" at bounding box center [184, 272] width 173 height 17
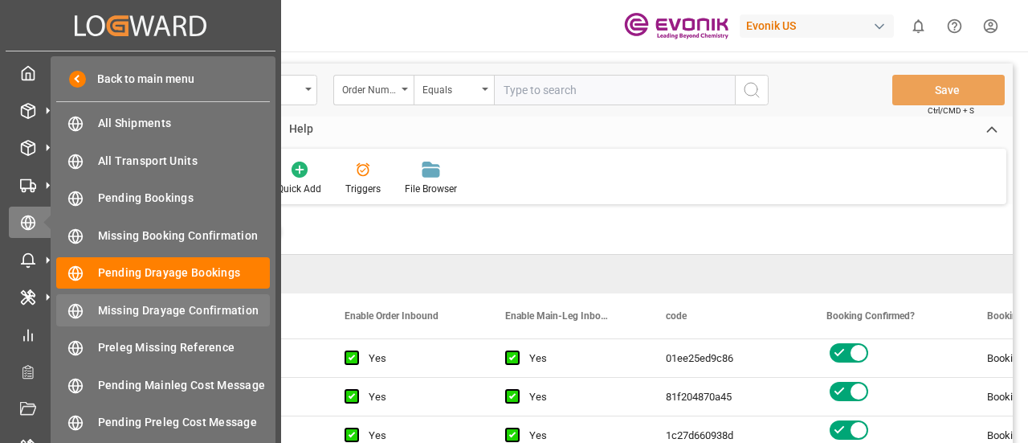
click at [199, 313] on span "Missing Drayage Confirmation" at bounding box center [184, 310] width 173 height 17
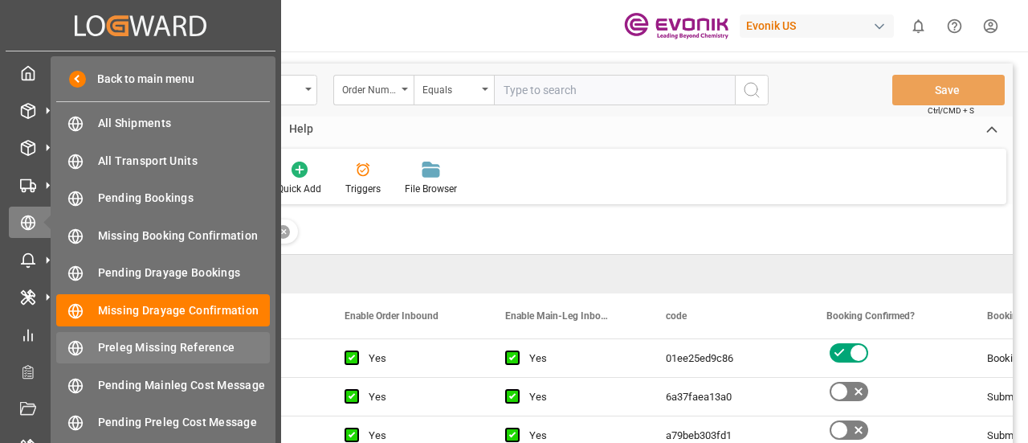
click at [191, 343] on span "Preleg Missing Reference" at bounding box center [184, 347] width 173 height 17
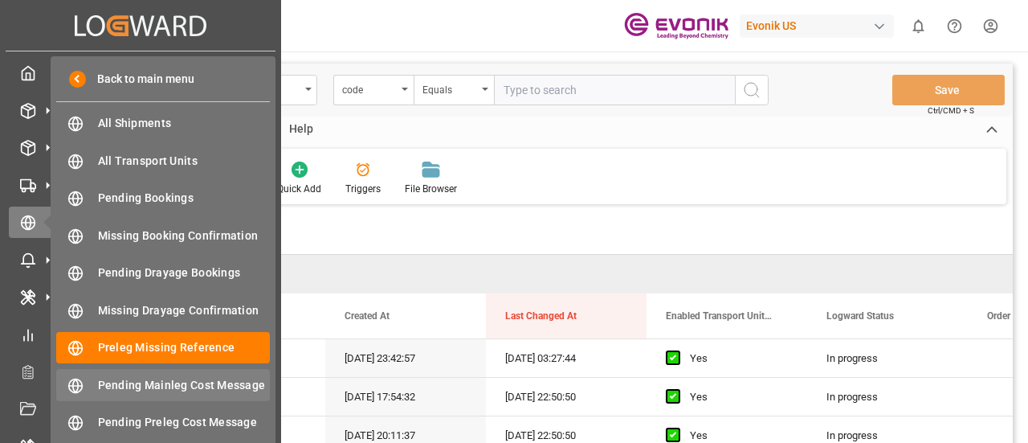
click at [193, 395] on div "Pending Mainleg Cost Message Pending Mainleg Cost Message" at bounding box center [163, 384] width 214 height 31
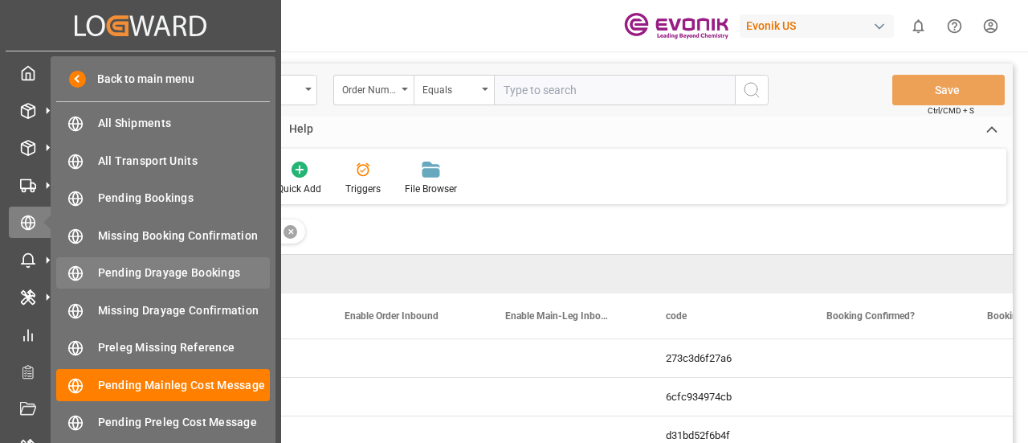
scroll to position [33, 0]
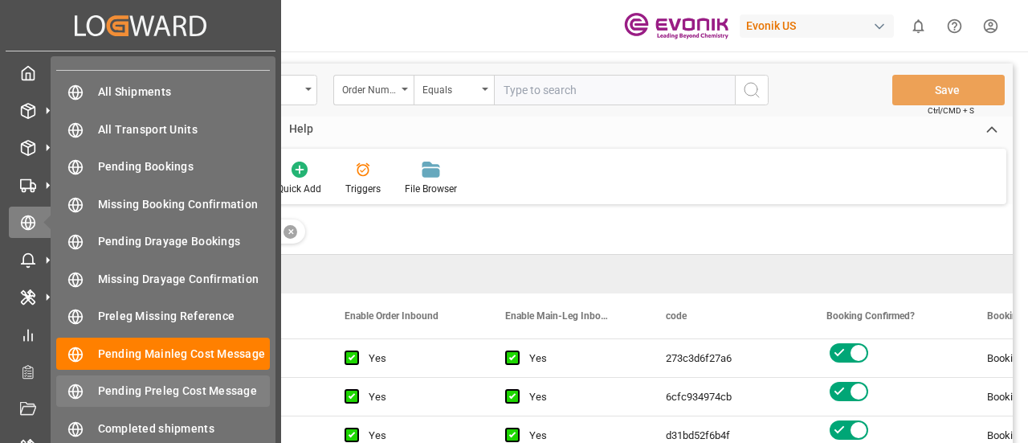
click at [182, 385] on span "Pending Preleg Cost Message" at bounding box center [184, 390] width 173 height 17
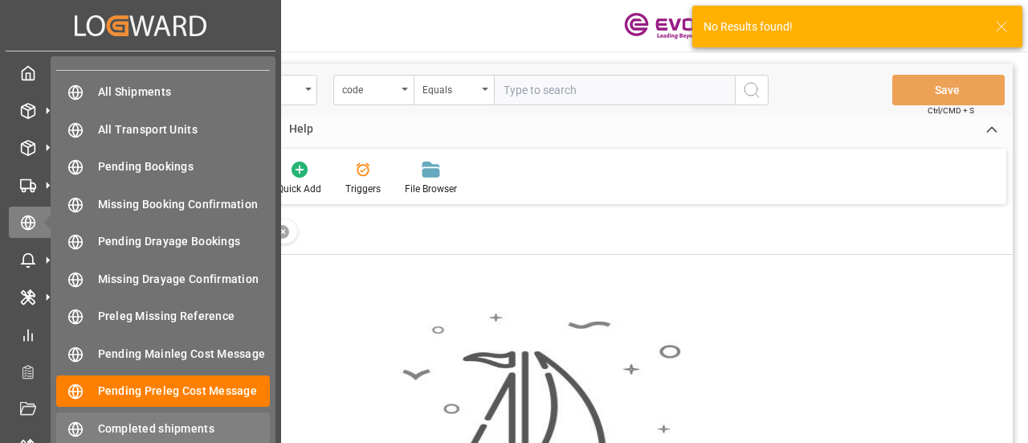
click at [161, 415] on div "Completed shipments Completed shipments" at bounding box center [163, 427] width 214 height 31
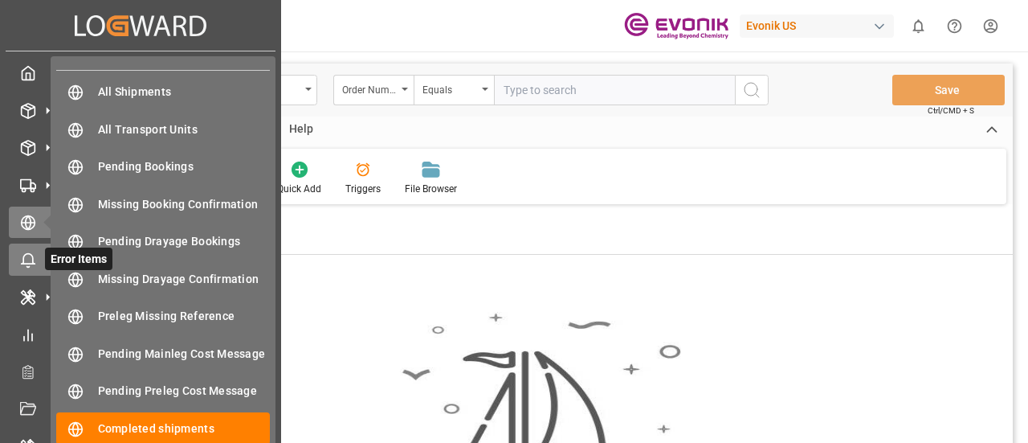
click at [34, 264] on icon at bounding box center [28, 260] width 16 height 16
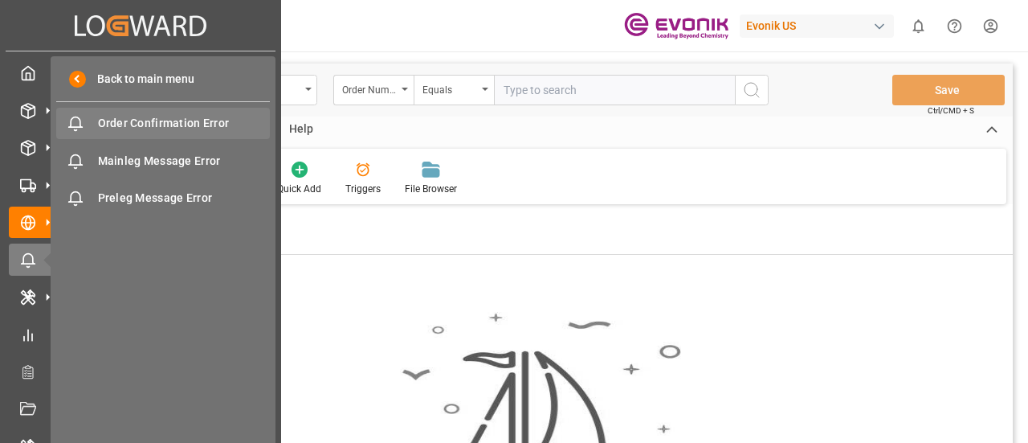
click at [146, 133] on div "Order Confirmation Error Order Confirmation Error" at bounding box center [163, 123] width 214 height 31
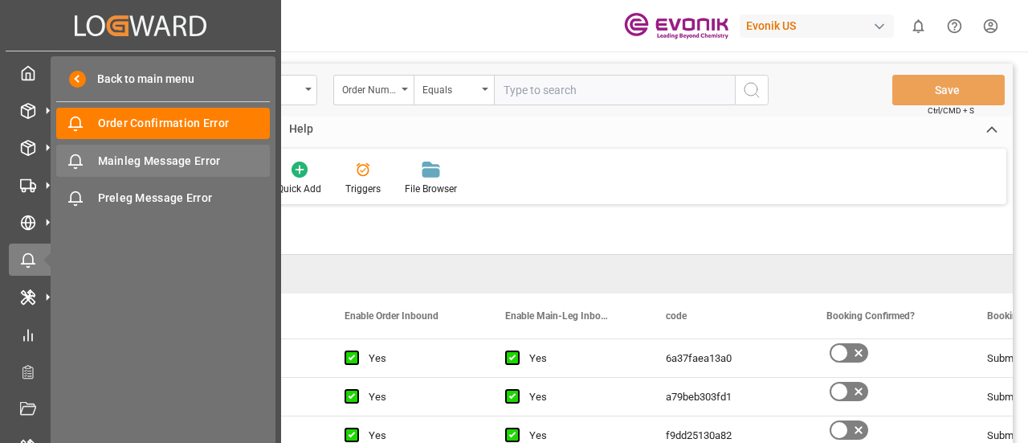
click at [161, 160] on span "Mainleg Message Error" at bounding box center [184, 161] width 173 height 17
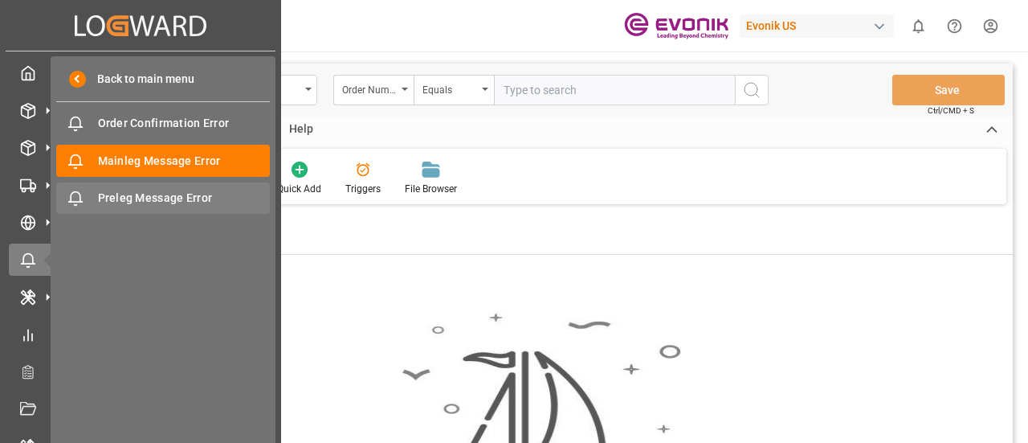
click at [159, 184] on div "Preleg Message Error Preleg Message Error" at bounding box center [163, 197] width 214 height 31
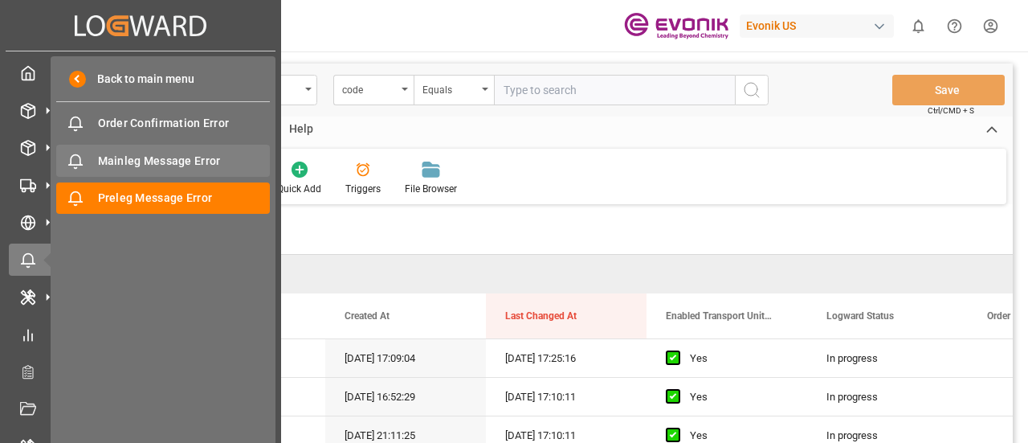
click at [194, 165] on span "Mainleg Message Error" at bounding box center [184, 161] width 173 height 17
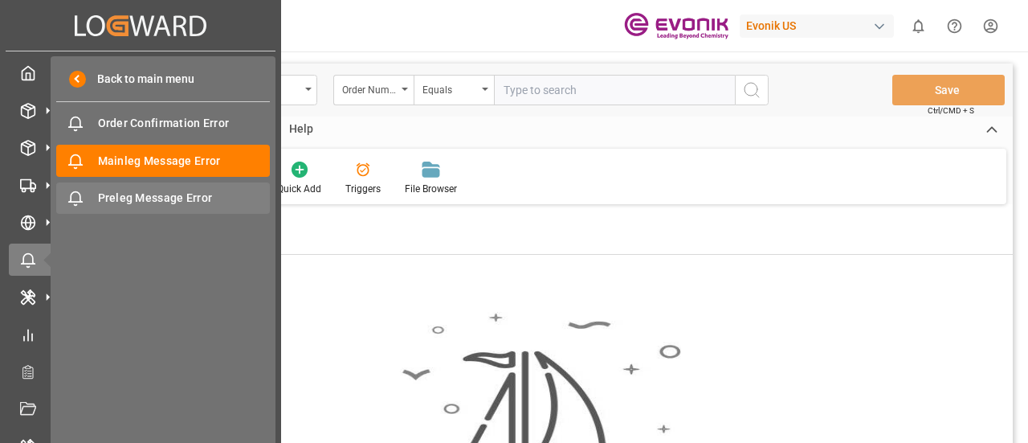
click at [167, 202] on span "Preleg Message Error" at bounding box center [184, 198] width 173 height 17
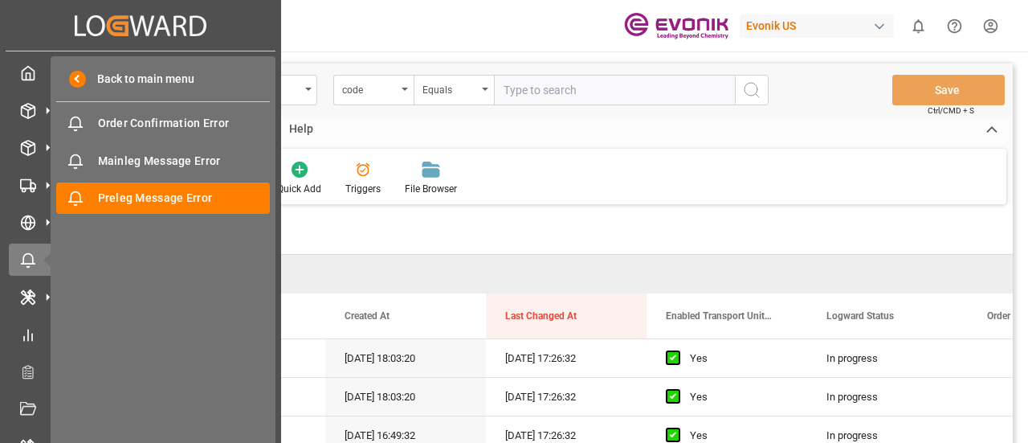
click at [186, 144] on div "Back to main menu Order Confirmation Error Order Confirmation Error Mainleg Mes…" at bounding box center [163, 253] width 225 height 394
click at [183, 157] on span "Mainleg Message Error" at bounding box center [184, 161] width 173 height 17
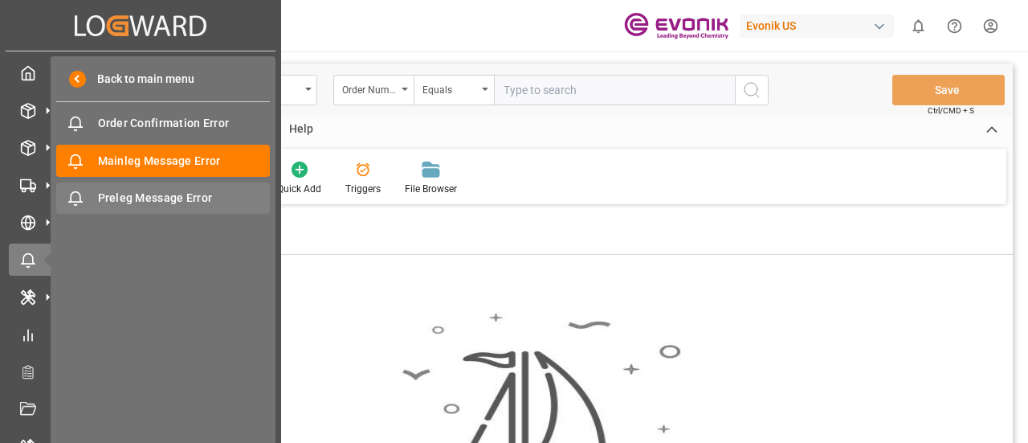
click at [169, 202] on span "Preleg Message Error" at bounding box center [184, 198] width 173 height 17
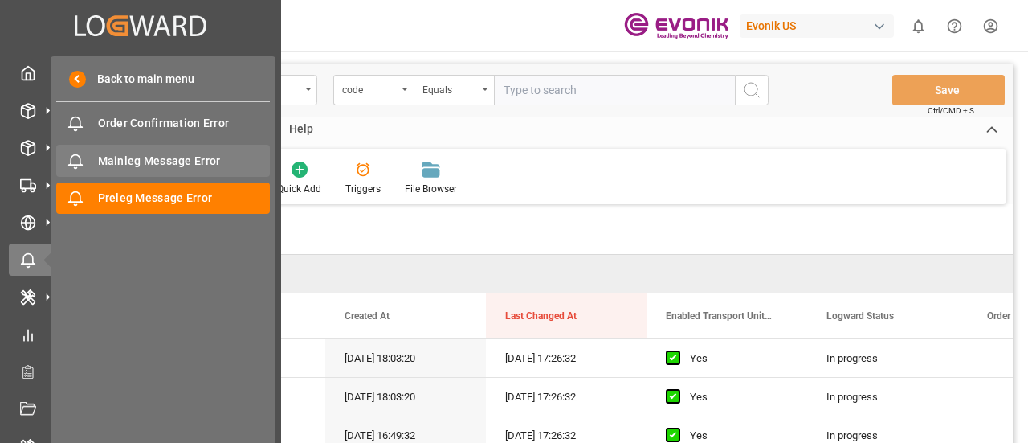
click at [191, 164] on span "Mainleg Message Error" at bounding box center [184, 161] width 173 height 17
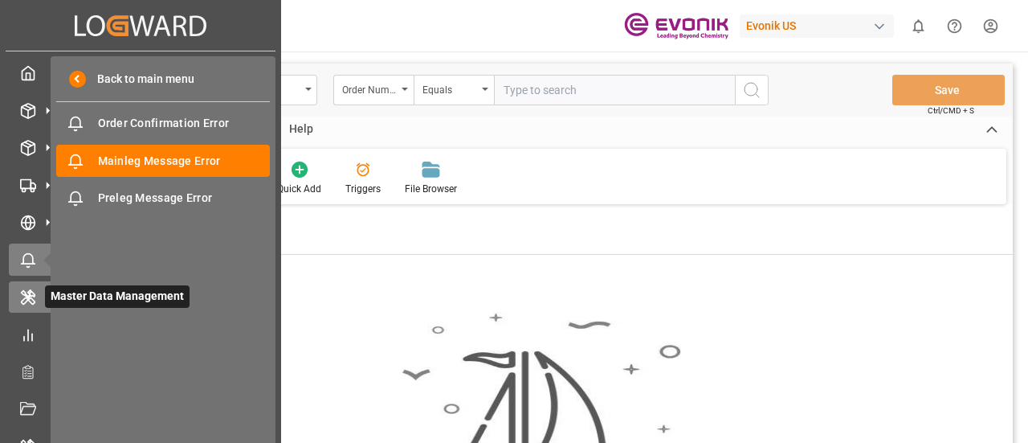
click at [25, 290] on div at bounding box center [22, 296] width 27 height 17
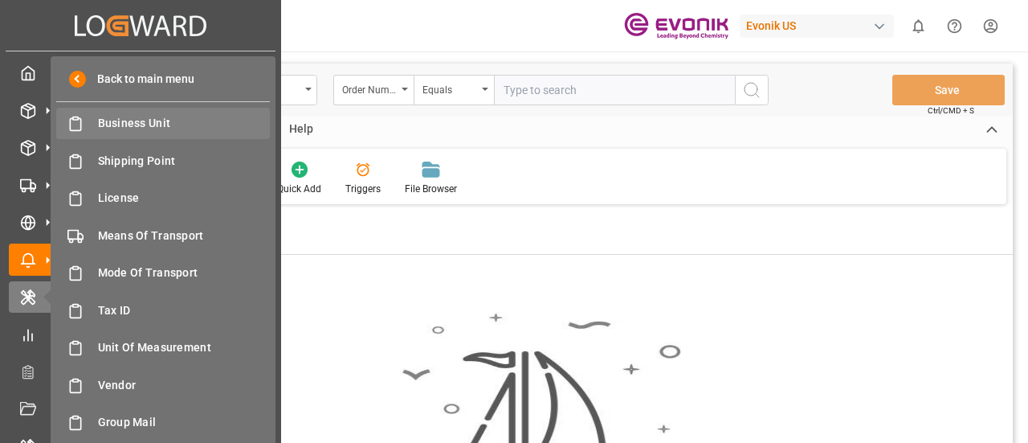
click at [185, 133] on div "Business Unit Business Unit" at bounding box center [163, 123] width 214 height 31
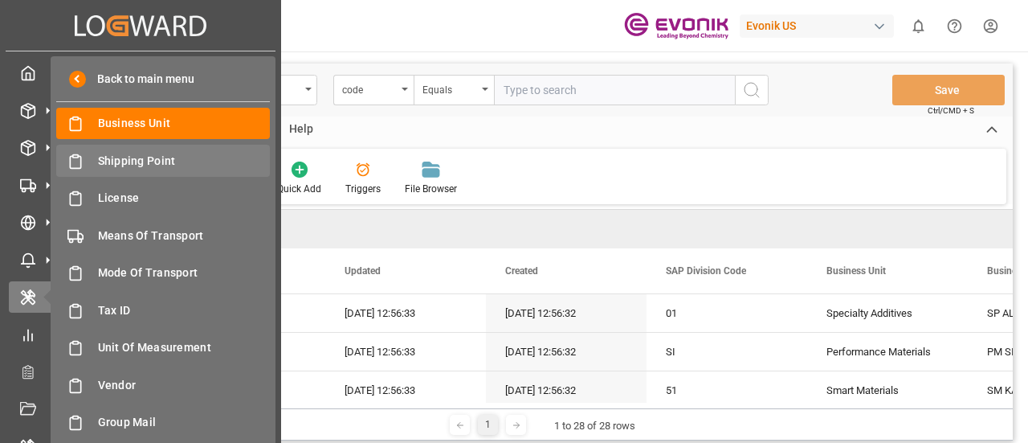
click at [182, 150] on div "Shipping Point Shipping Point" at bounding box center [163, 160] width 214 height 31
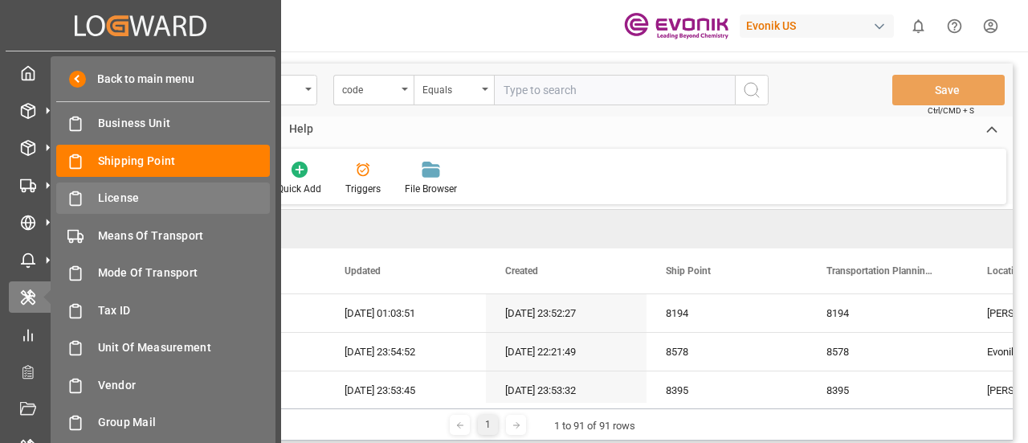
click at [178, 189] on div "License License" at bounding box center [163, 197] width 214 height 31
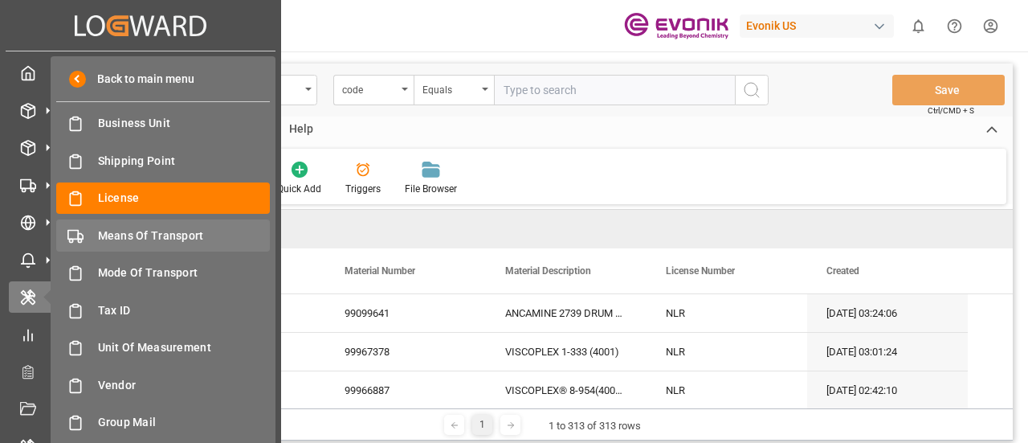
click at [179, 245] on div "Means Of Transport Means Of Transport" at bounding box center [163, 234] width 214 height 31
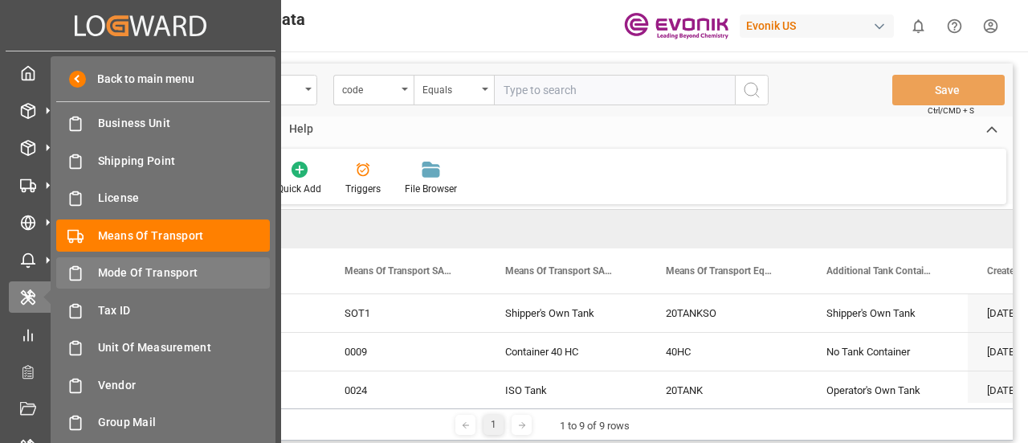
click at [187, 274] on span "Mode Of Transport" at bounding box center [184, 272] width 173 height 17
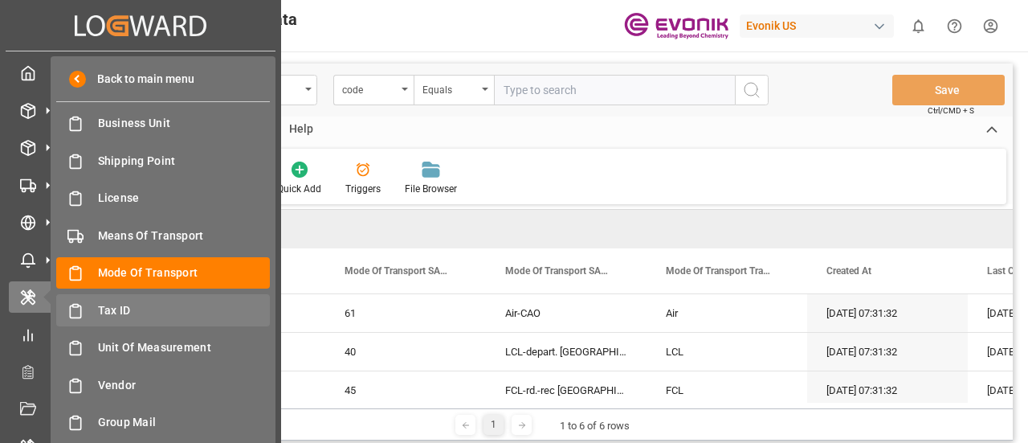
click at [174, 305] on span "Tax ID" at bounding box center [184, 310] width 173 height 17
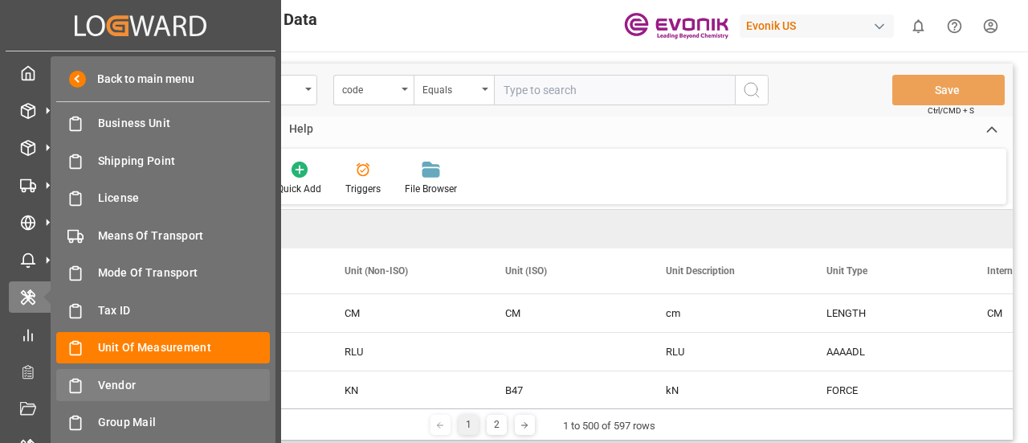
click at [158, 380] on span "Vendor" at bounding box center [184, 385] width 173 height 17
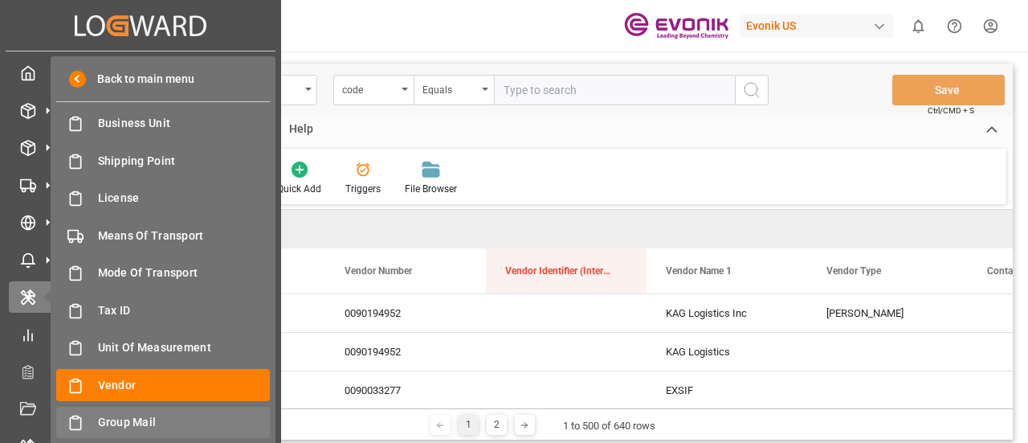
click at [140, 416] on span "Group Mail" at bounding box center [184, 422] width 173 height 17
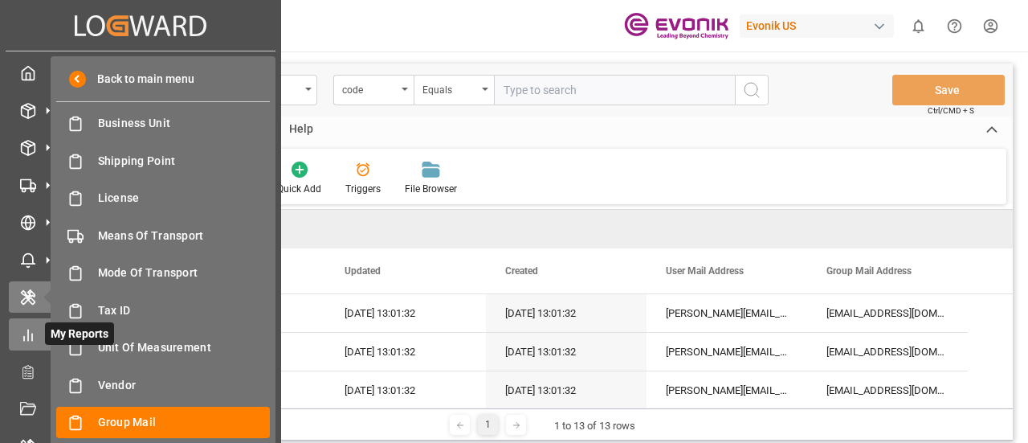
click at [18, 332] on div at bounding box center [22, 333] width 27 height 17
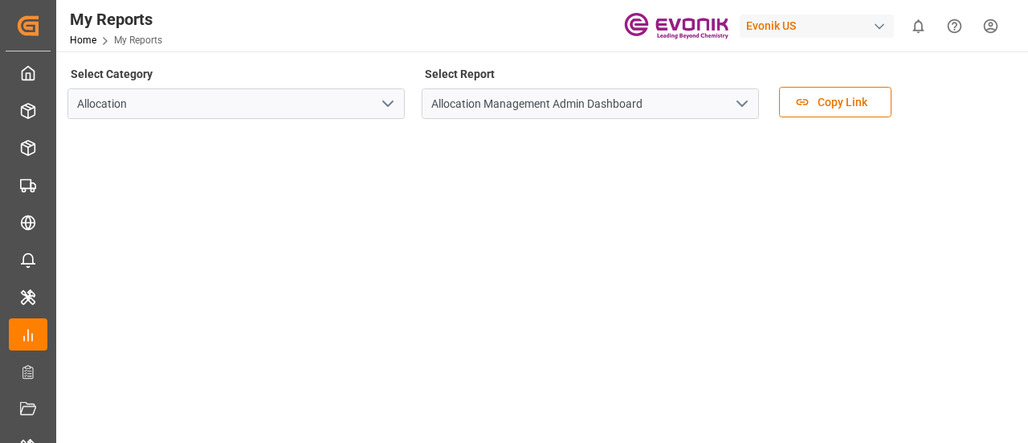
click at [739, 108] on icon "open menu" at bounding box center [742, 103] width 19 height 19
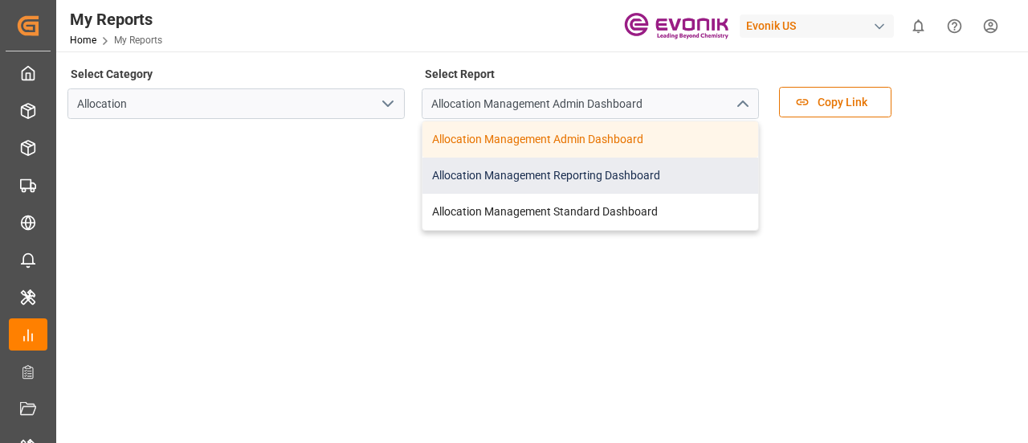
click at [591, 189] on div "Allocation Management Reporting Dashboard" at bounding box center [591, 175] width 336 height 36
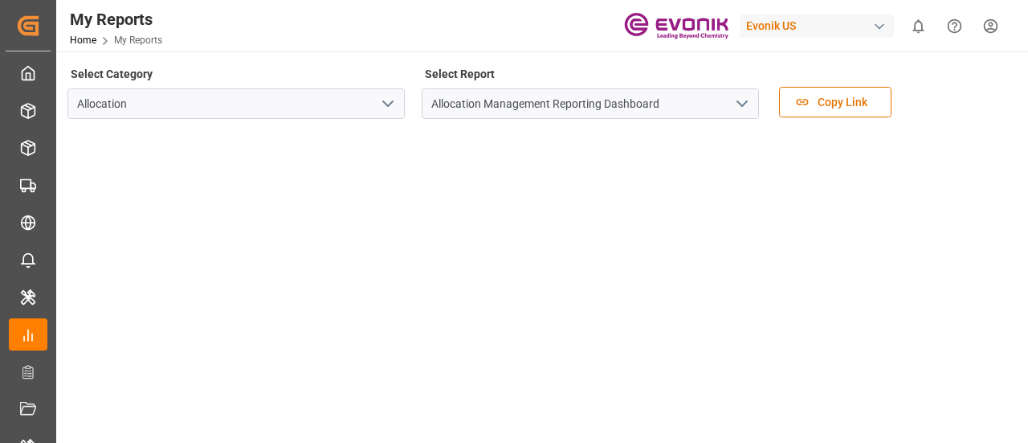
click at [744, 109] on icon "open menu" at bounding box center [742, 103] width 19 height 19
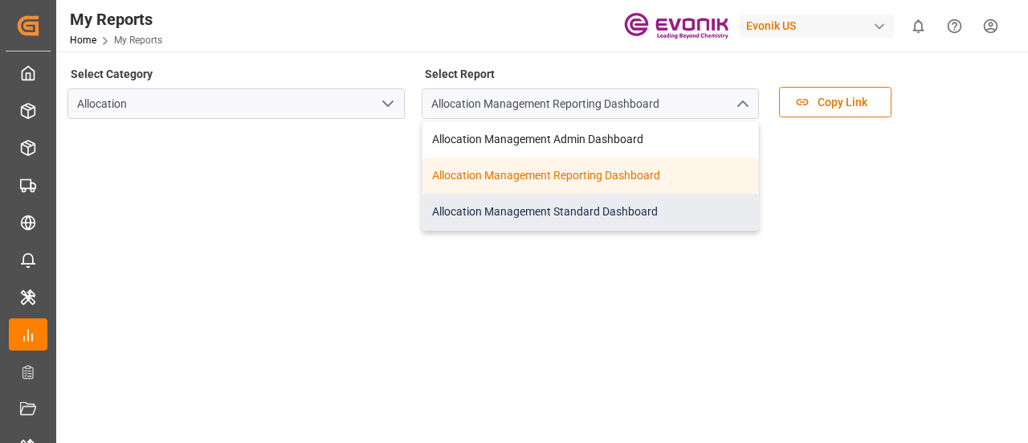
click at [590, 213] on div "Allocation Management Standard Dashboard" at bounding box center [591, 212] width 336 height 36
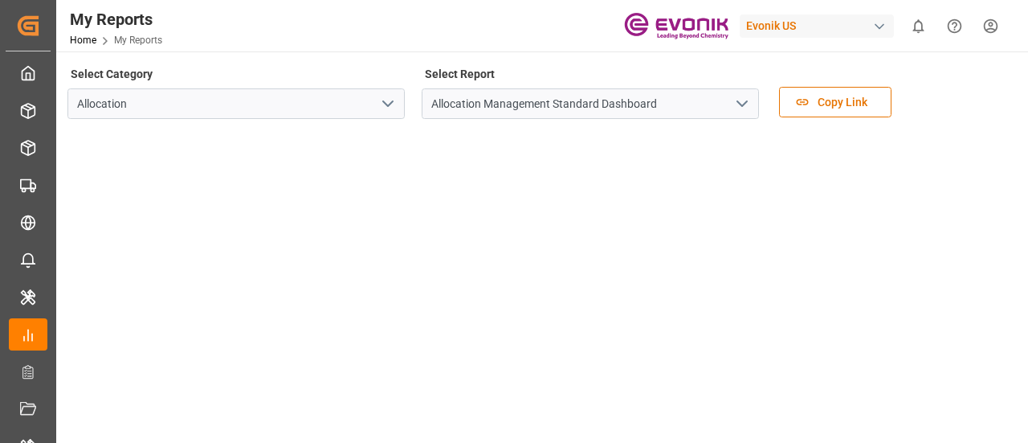
click at [397, 110] on icon "open menu" at bounding box center [387, 103] width 19 height 19
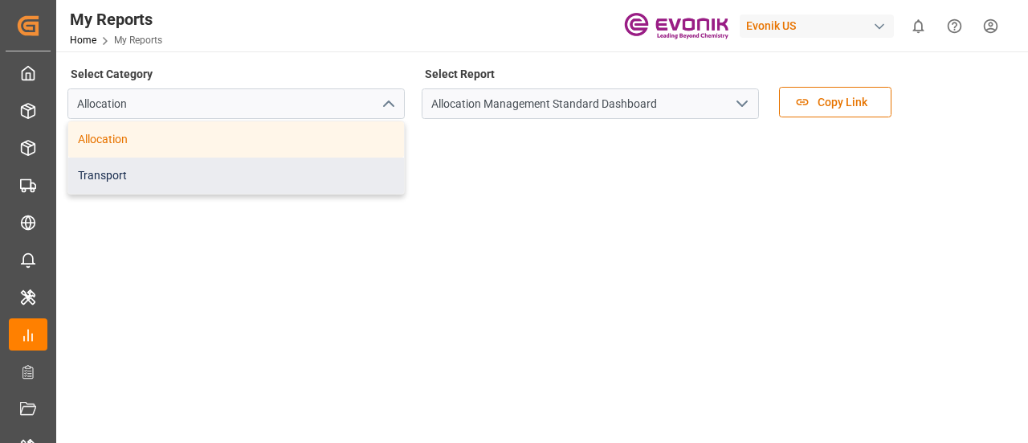
click at [240, 178] on div "Transport" at bounding box center [236, 175] width 336 height 36
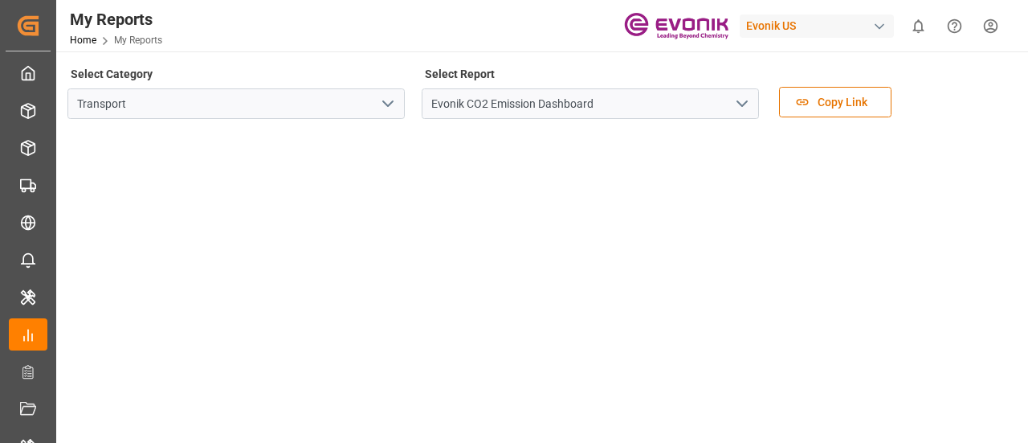
click at [747, 106] on icon "open menu" at bounding box center [742, 103] width 19 height 19
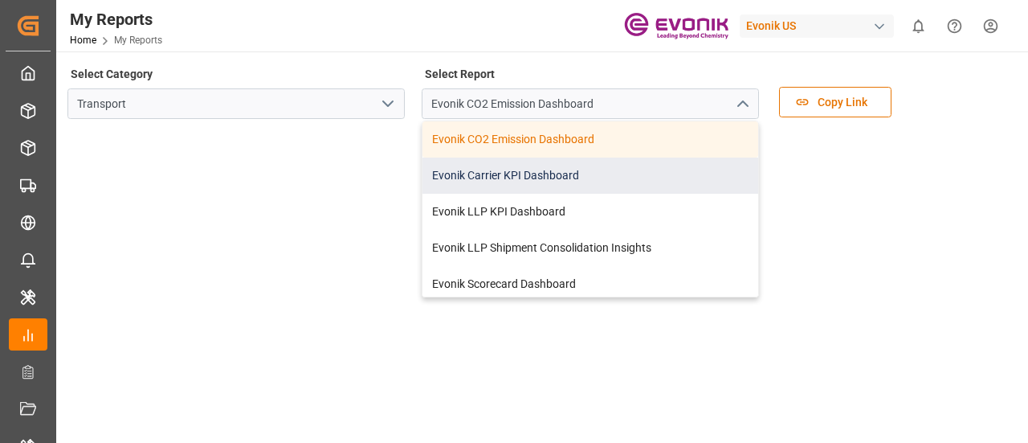
click at [612, 165] on div "Evonik Carrier KPI Dashboard" at bounding box center [591, 175] width 336 height 36
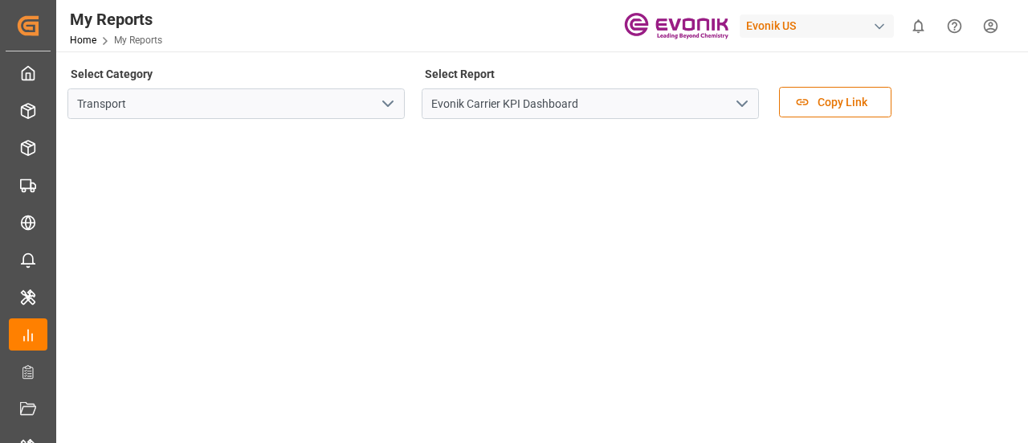
click at [746, 108] on icon "open menu" at bounding box center [742, 103] width 19 height 19
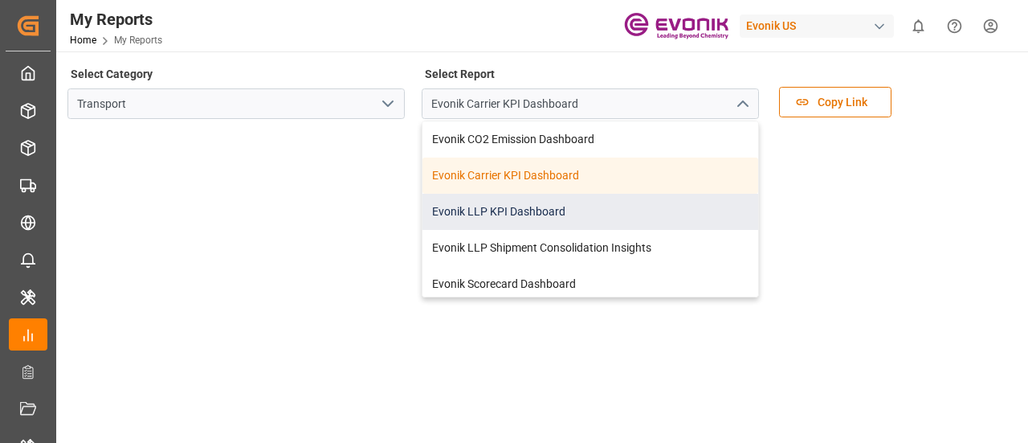
click at [606, 207] on div "Evonik LLP KPI Dashboard" at bounding box center [591, 212] width 336 height 36
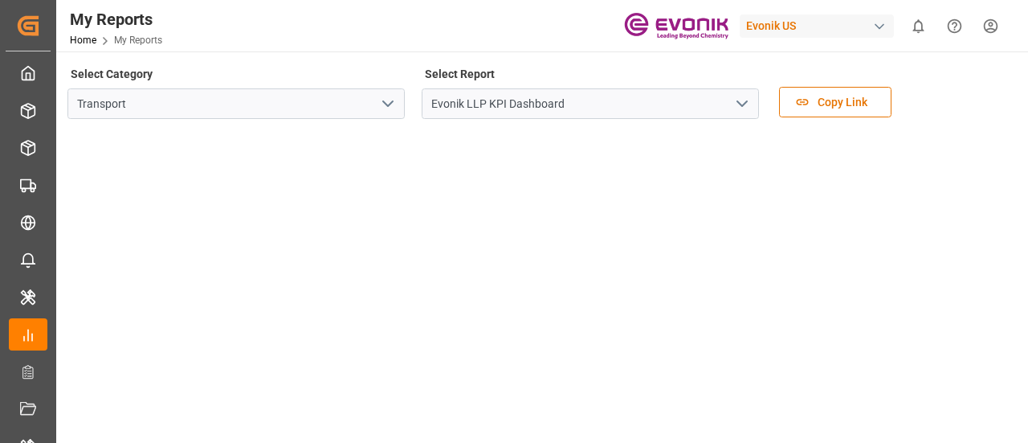
click at [745, 109] on icon "open menu" at bounding box center [742, 103] width 19 height 19
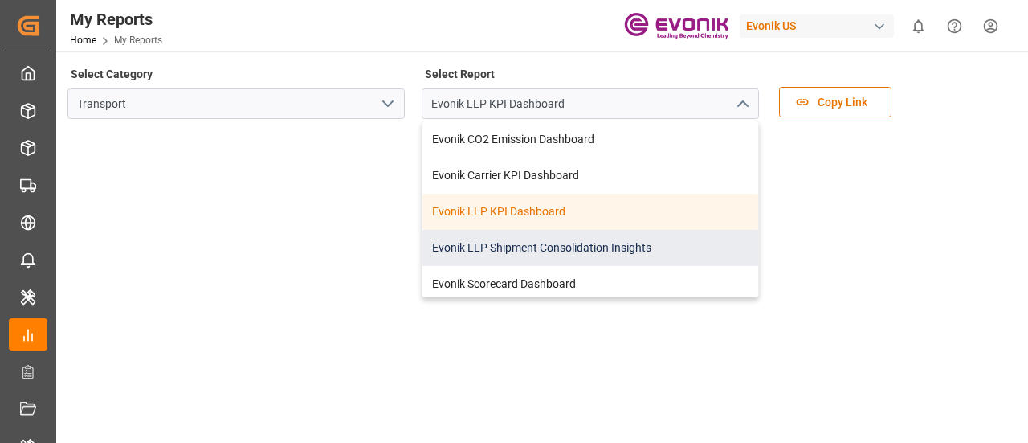
click at [599, 247] on div "Evonik LLP Shipment Consolidation Insights" at bounding box center [591, 248] width 336 height 36
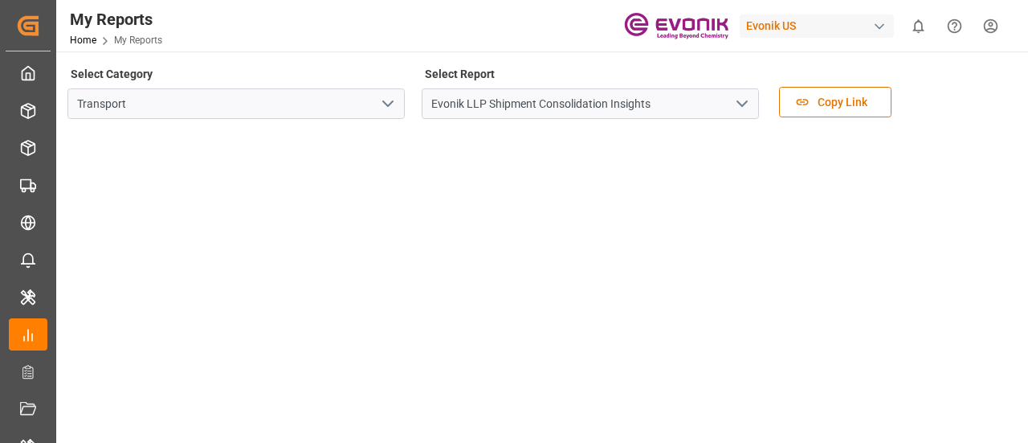
click at [748, 111] on icon "open menu" at bounding box center [742, 103] width 19 height 19
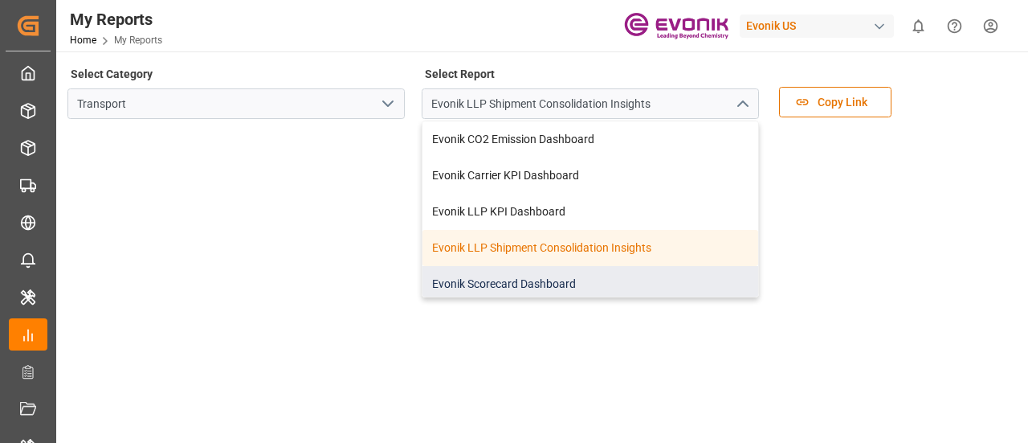
click at [619, 276] on div "Evonik Scorecard Dashboard" at bounding box center [591, 284] width 336 height 36
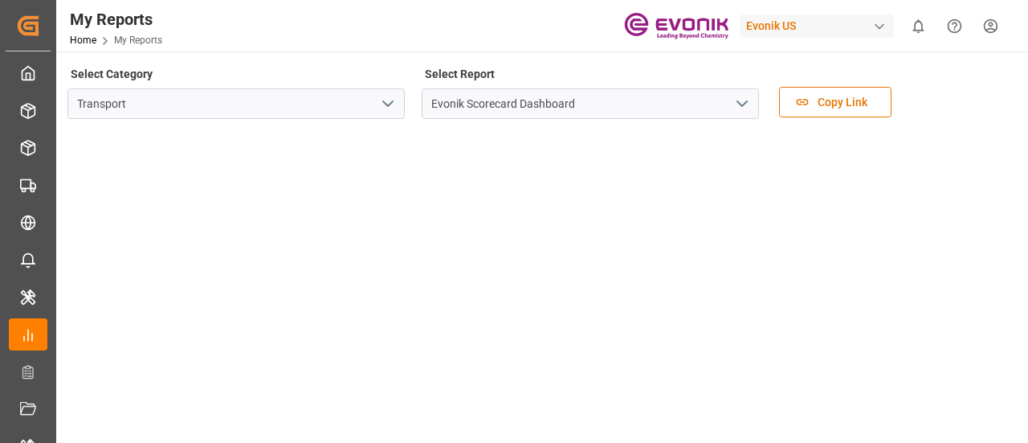
click at [739, 108] on icon "open menu" at bounding box center [742, 103] width 19 height 19
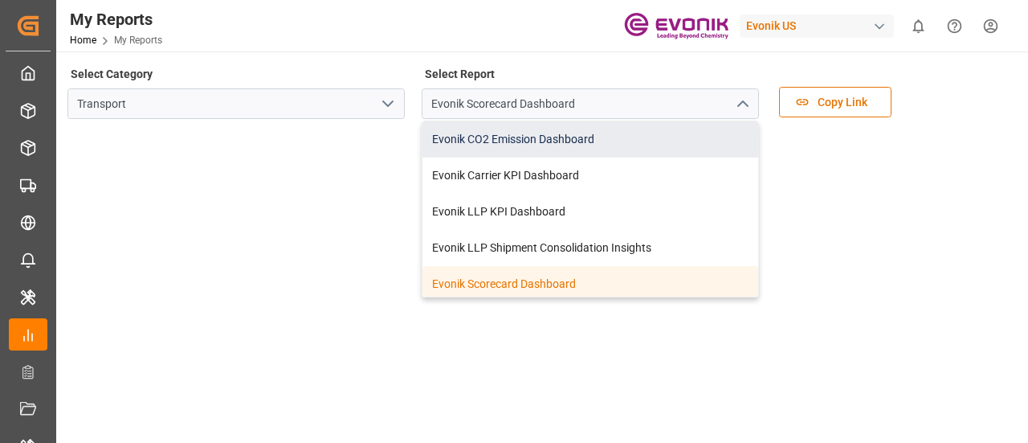
click at [585, 146] on div "Evonik CO2 Emission Dashboard" at bounding box center [591, 139] width 336 height 36
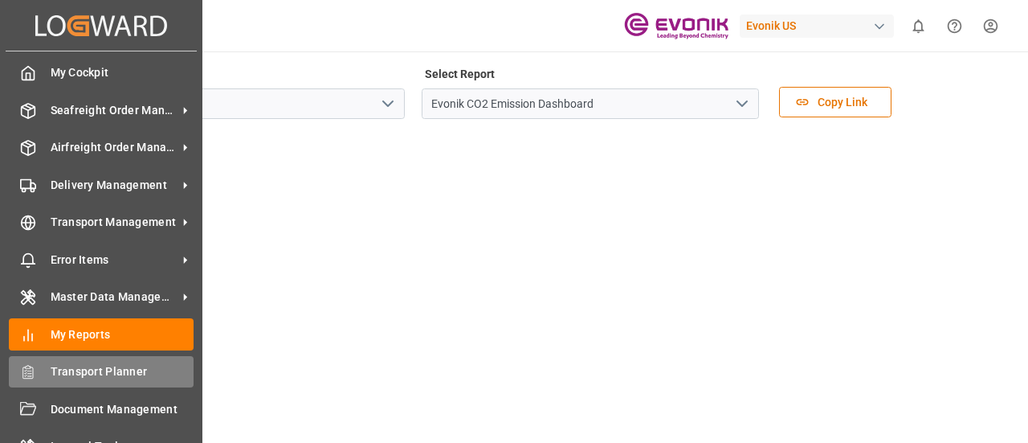
click at [57, 383] on div "Transport Planner Transport Planner" at bounding box center [101, 371] width 185 height 31
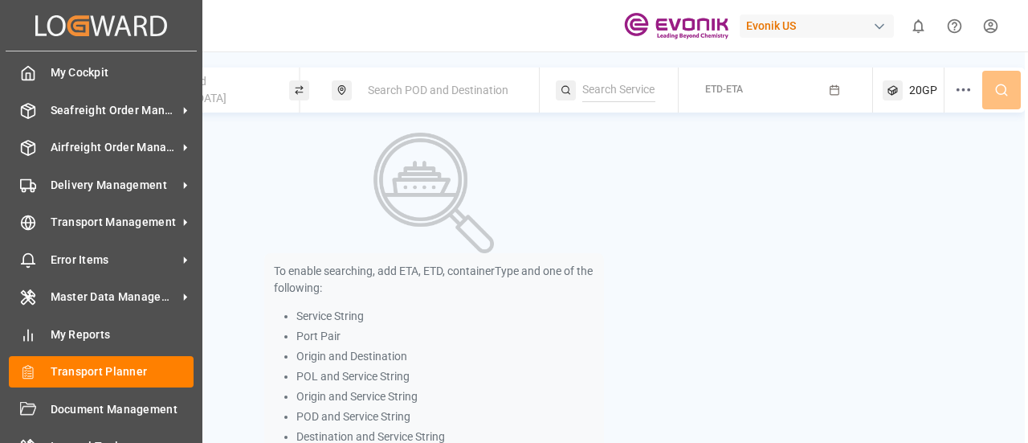
scroll to position [25, 0]
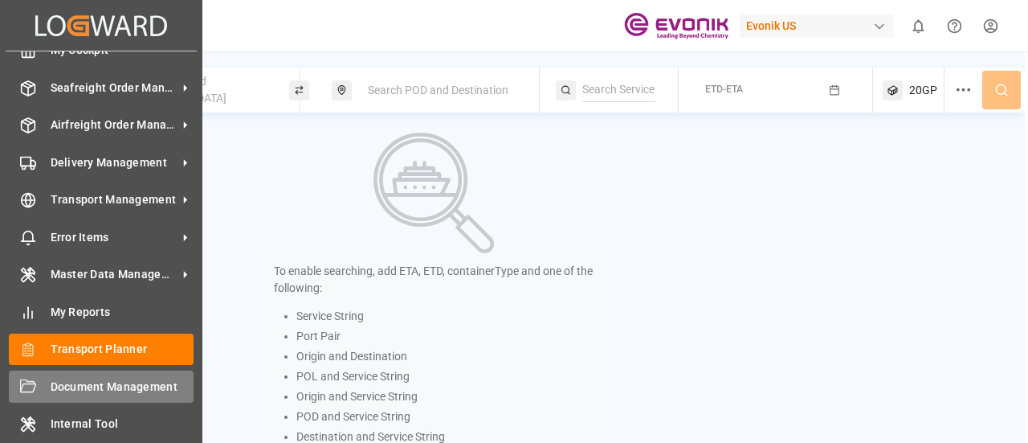
click at [104, 379] on span "Document Management" at bounding box center [123, 386] width 144 height 17
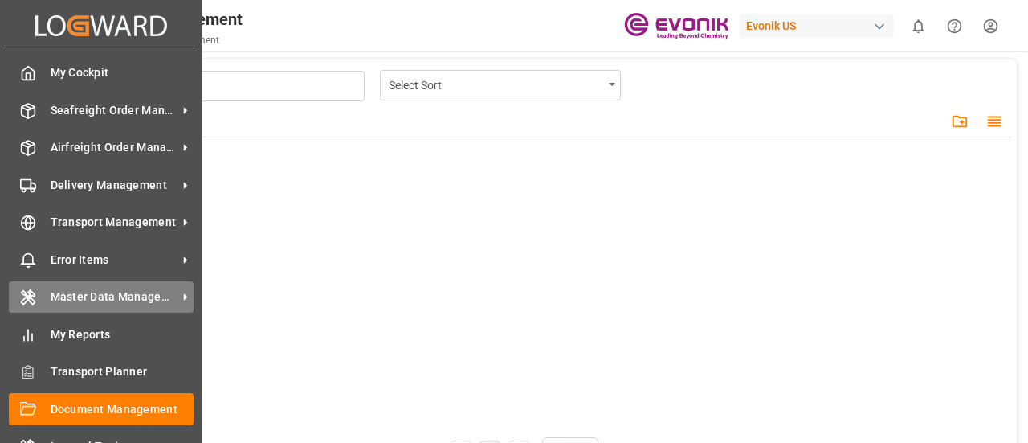
scroll to position [25, 0]
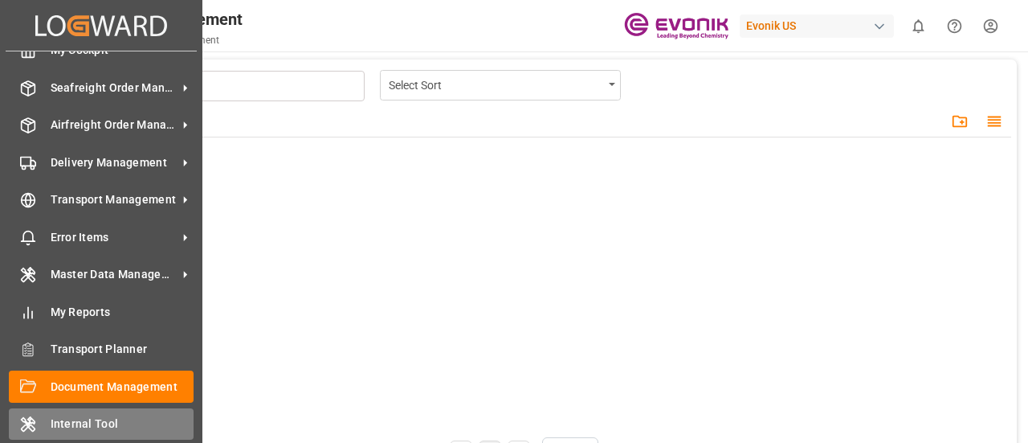
click at [119, 430] on span "Internal Tool" at bounding box center [123, 423] width 144 height 17
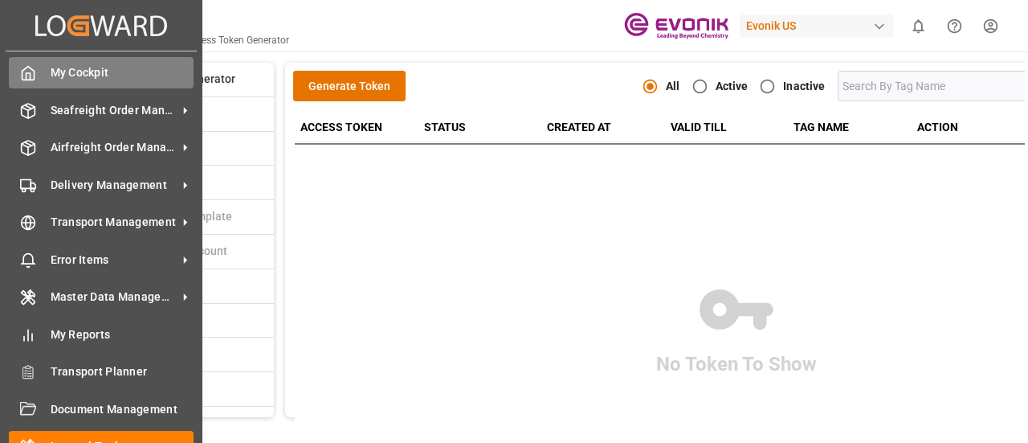
click at [108, 64] on span "My Cockpit" at bounding box center [123, 72] width 144 height 17
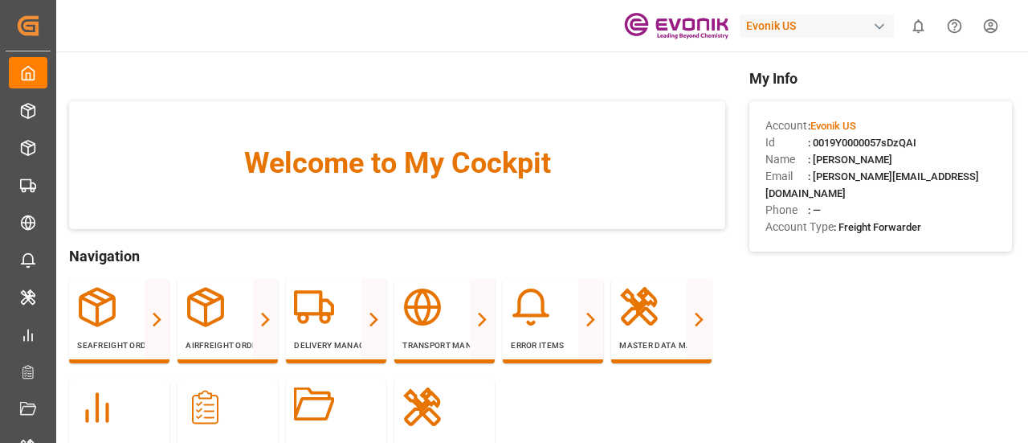
click at [821, 22] on div "Evonik US" at bounding box center [817, 25] width 154 height 23
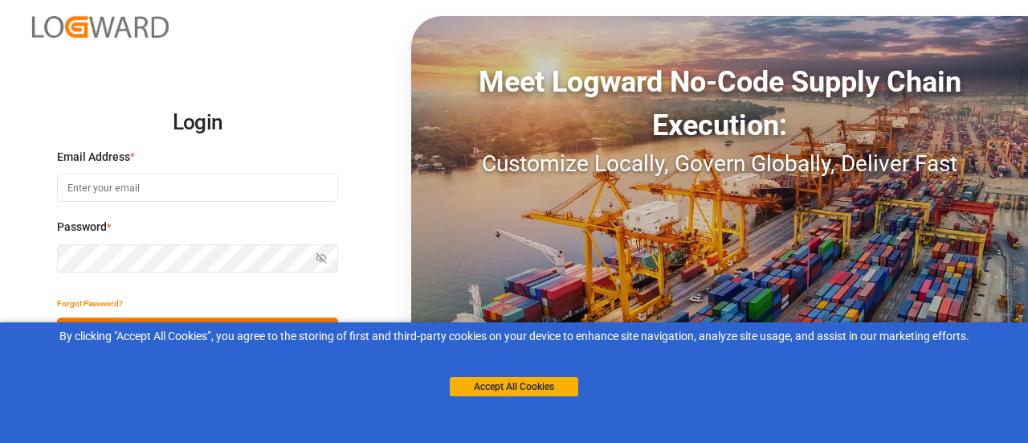
click at [114, 181] on input at bounding box center [197, 188] width 281 height 28
type input "[PERSON_NAME][EMAIL_ADDRESS][DOMAIN_NAME]"
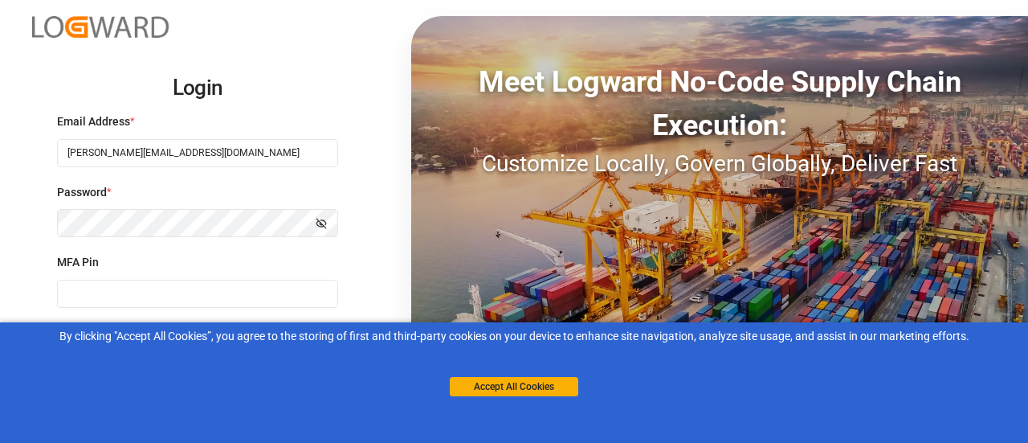
type input "239686"
click at [495, 391] on button "Accept All Cookies" at bounding box center [514, 386] width 129 height 19
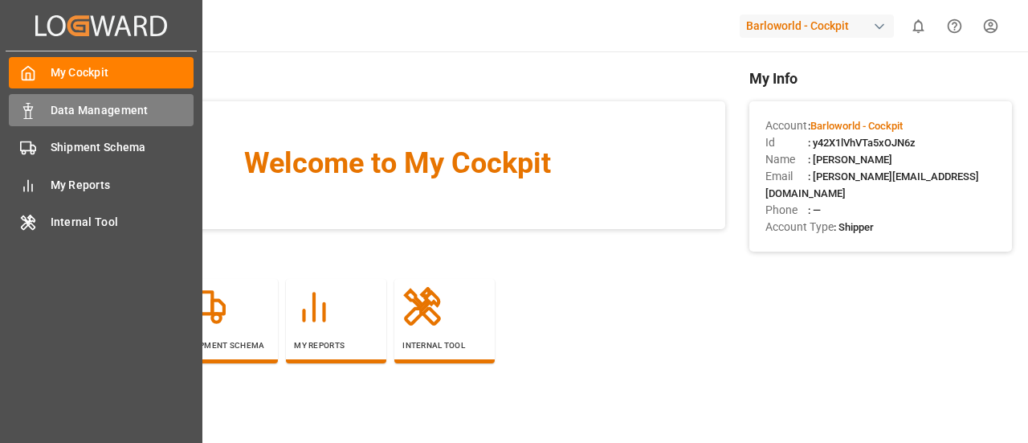
click at [34, 108] on icon at bounding box center [28, 111] width 16 height 16
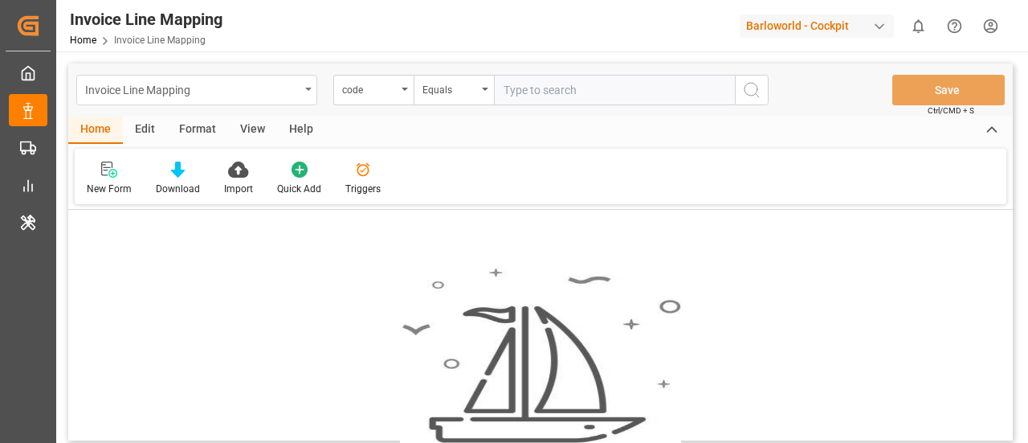
click at [211, 83] on div "Invoice Line Mapping" at bounding box center [192, 89] width 215 height 20
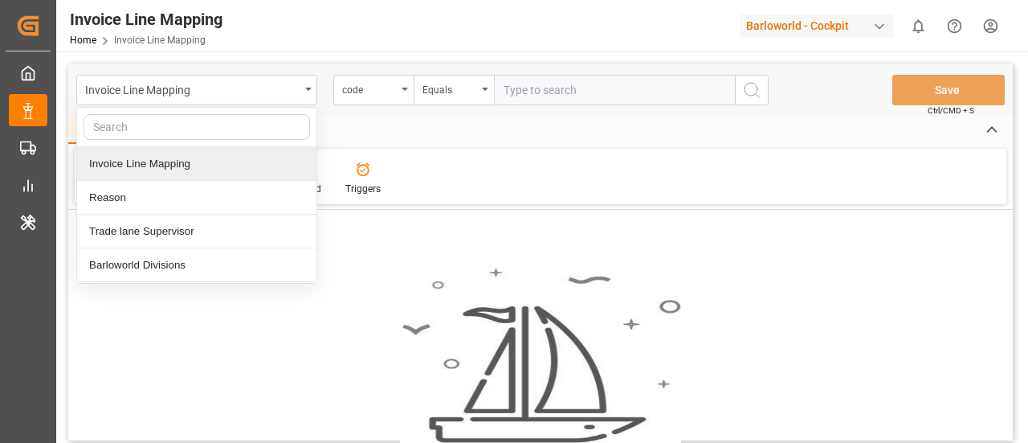
click at [192, 163] on div "Invoice Line Mapping" at bounding box center [196, 164] width 239 height 34
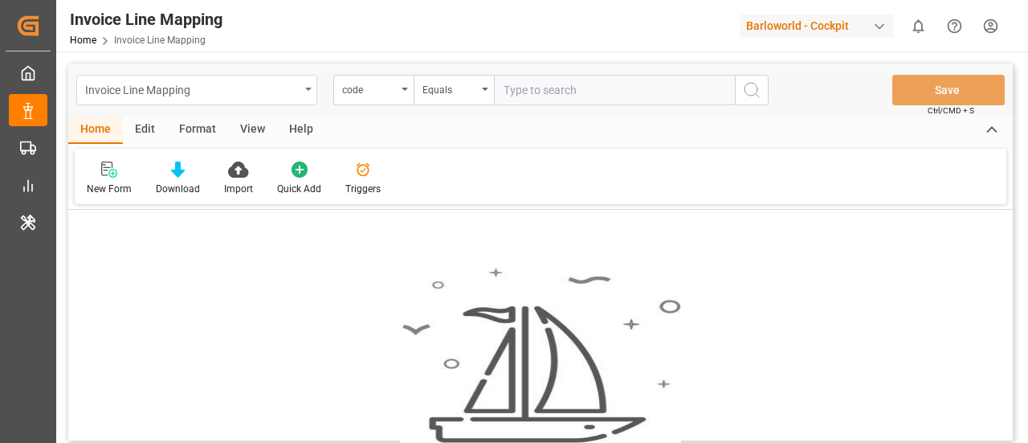
click at [274, 89] on div "Invoice Line Mapping" at bounding box center [192, 89] width 215 height 20
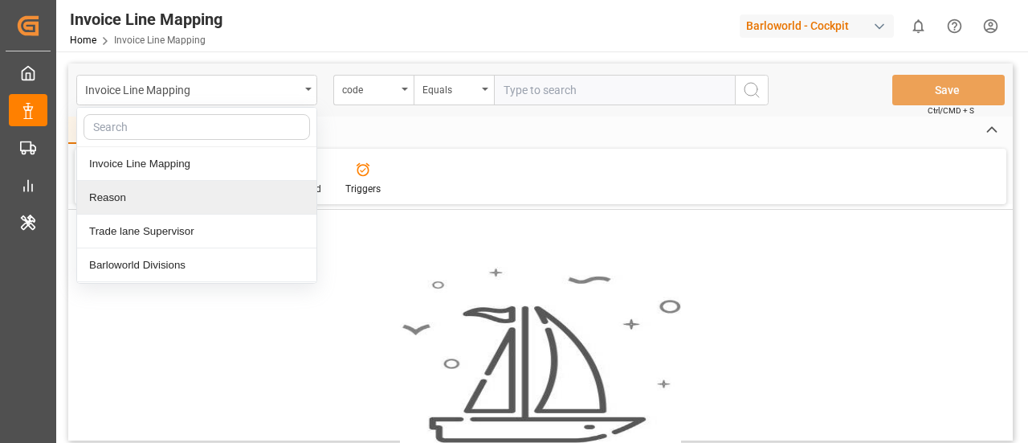
click at [215, 213] on div "Reason" at bounding box center [196, 198] width 239 height 34
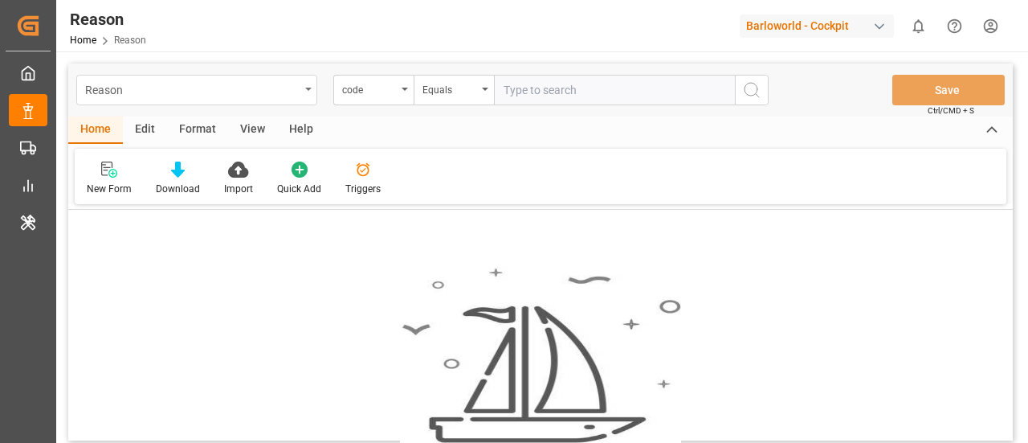
click at [292, 93] on div "Reason" at bounding box center [192, 89] width 215 height 20
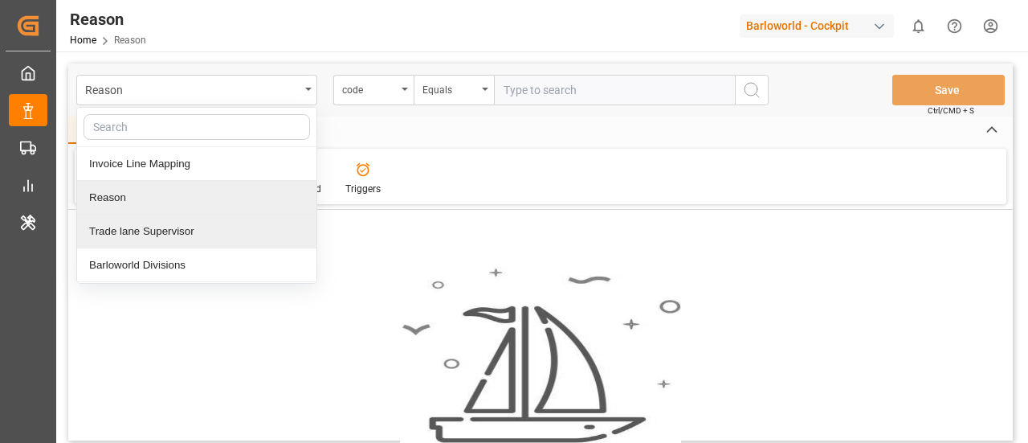
click at [203, 224] on div "Trade lane Supervisor" at bounding box center [196, 232] width 239 height 34
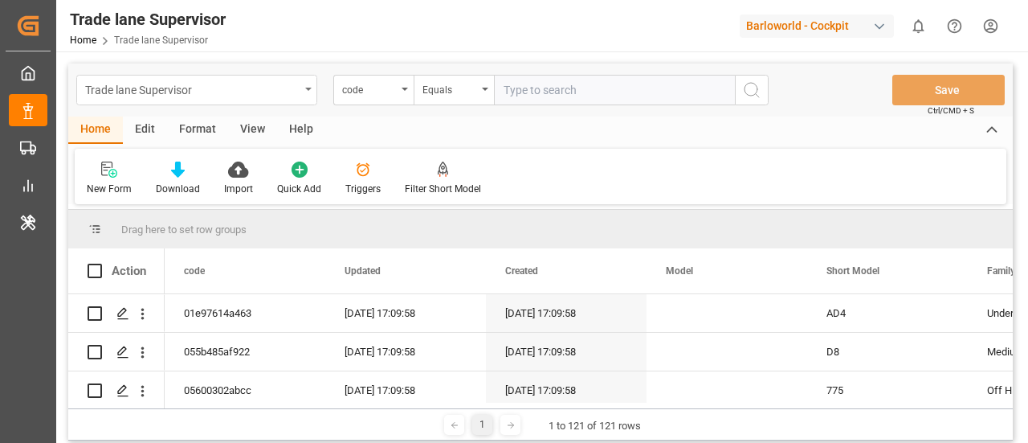
click at [311, 92] on div "Trade lane Supervisor" at bounding box center [196, 90] width 241 height 31
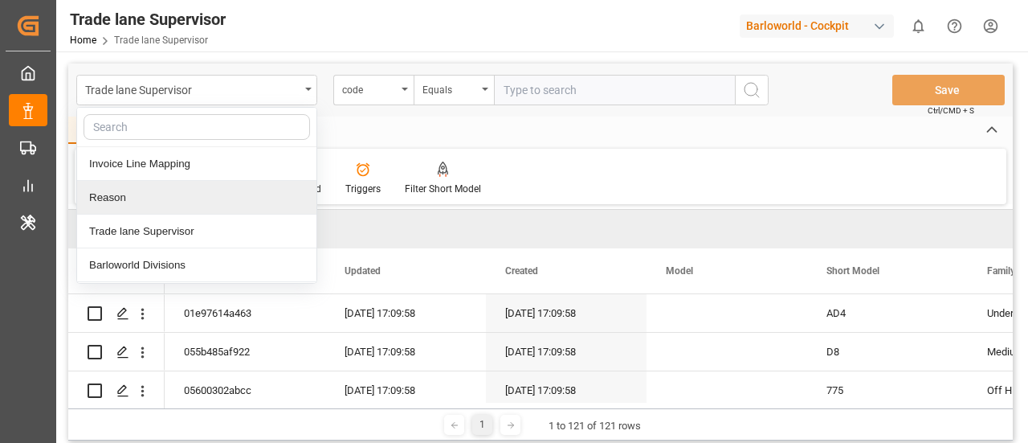
click at [231, 197] on div "Reason" at bounding box center [196, 198] width 239 height 34
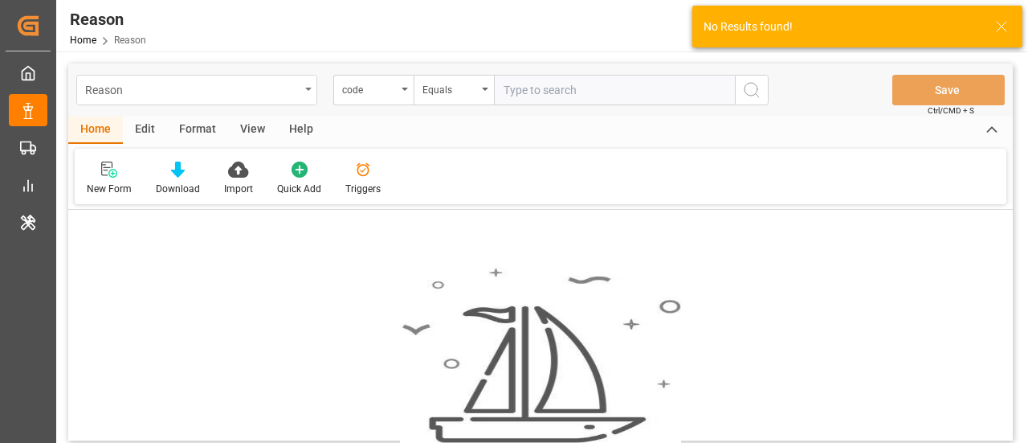
click at [273, 91] on div "Reason" at bounding box center [192, 89] width 215 height 20
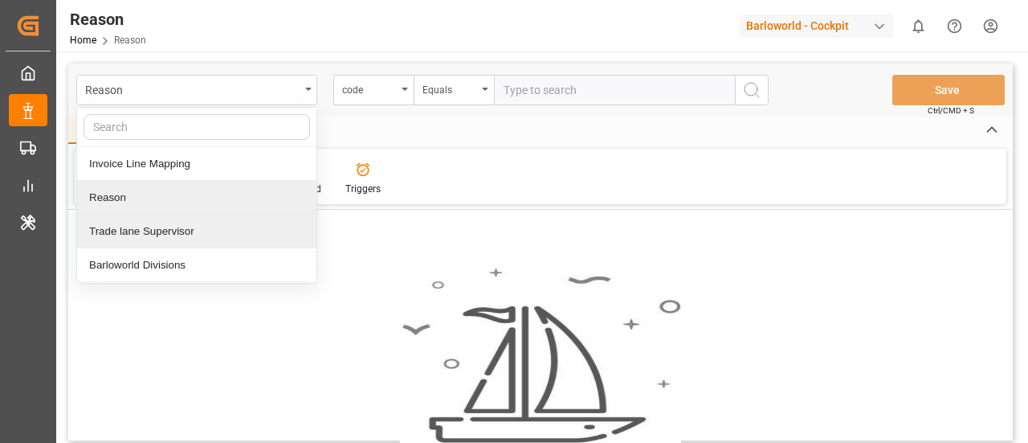
click at [199, 229] on div "Trade lane Supervisor" at bounding box center [196, 232] width 239 height 34
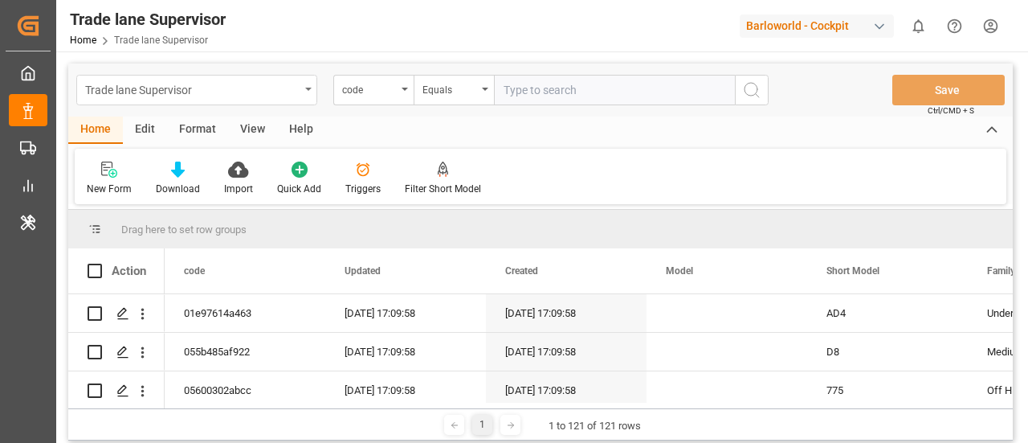
click at [253, 94] on div "Trade lane Supervisor" at bounding box center [192, 89] width 215 height 20
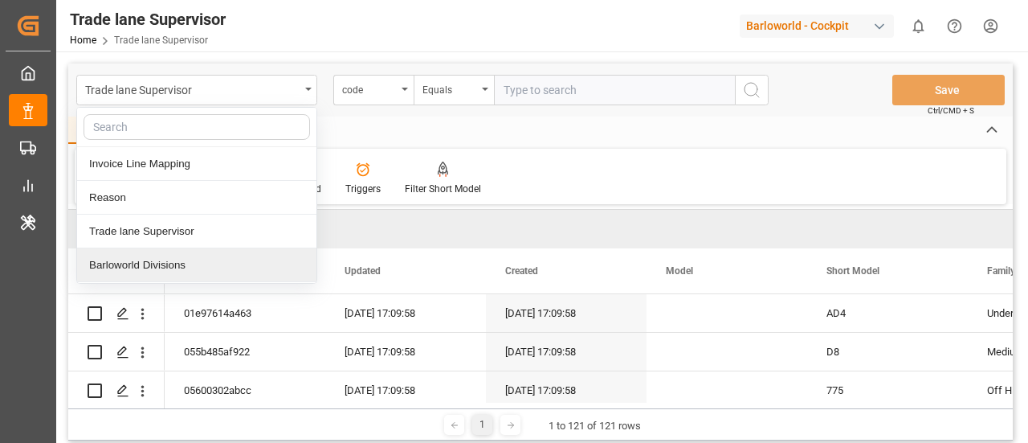
click at [207, 264] on div "Barloworld Divisions" at bounding box center [196, 265] width 239 height 34
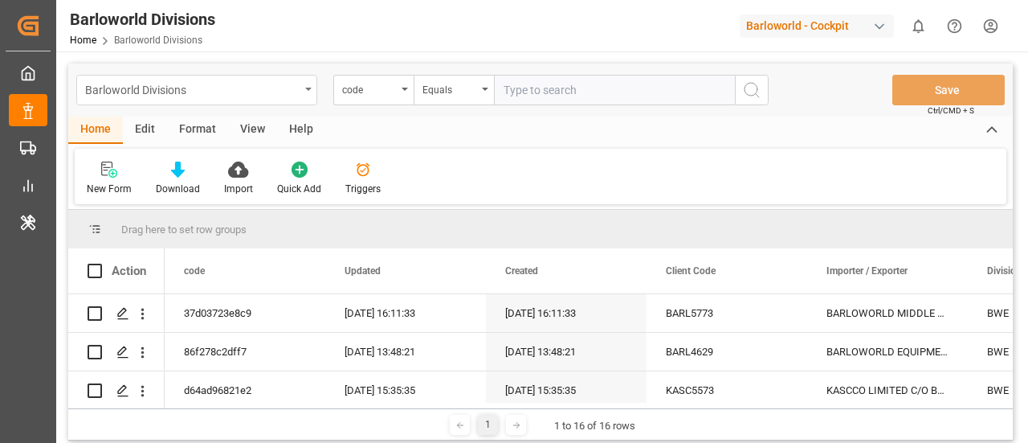
click at [275, 80] on div "Barloworld Divisions" at bounding box center [192, 89] width 215 height 20
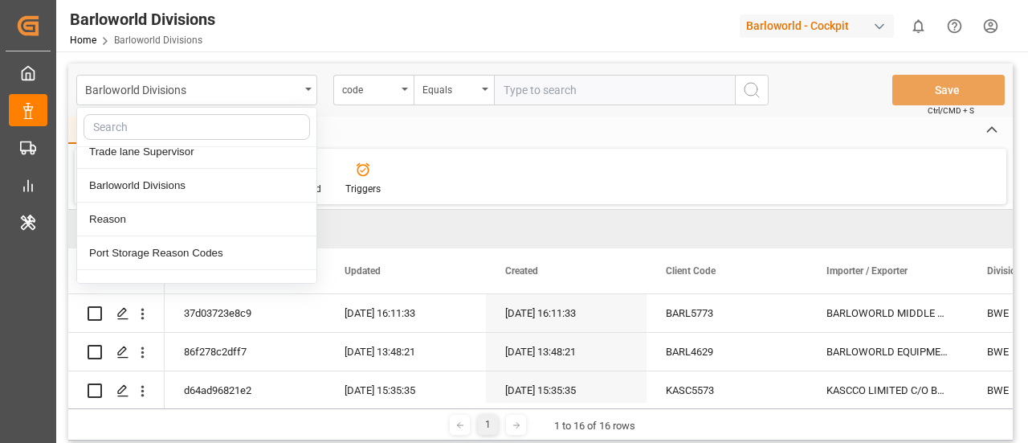
scroll to position [84, 0]
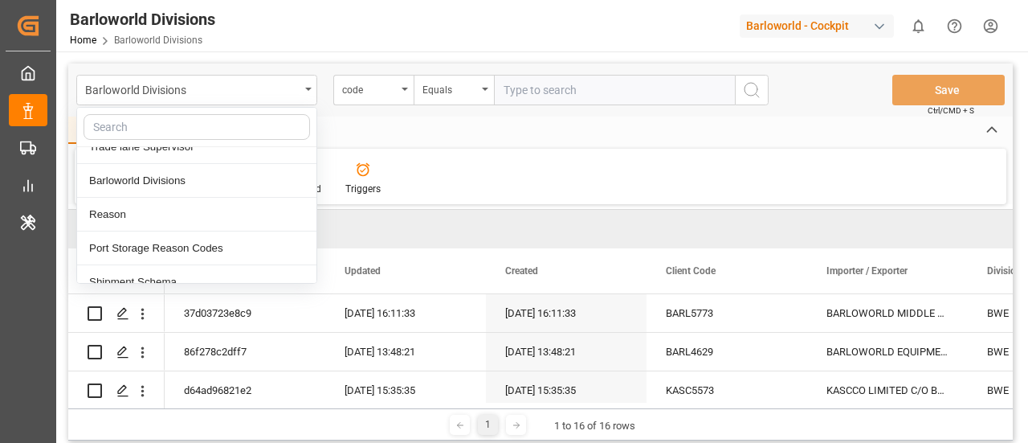
click at [211, 212] on div "Reason" at bounding box center [196, 215] width 239 height 34
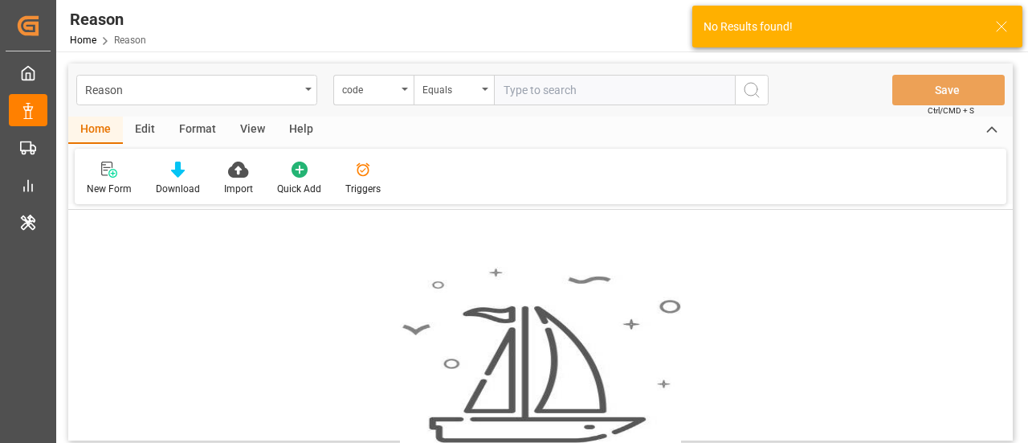
click at [278, 91] on div "Reason" at bounding box center [192, 89] width 215 height 20
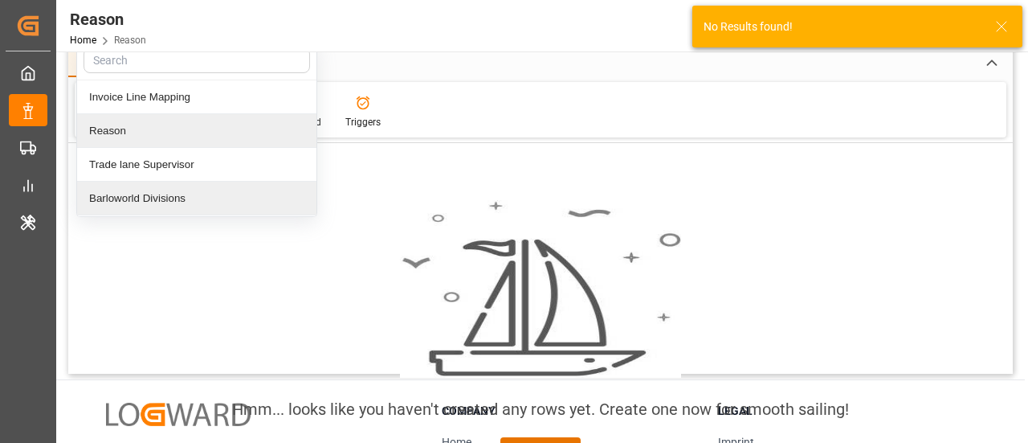
scroll to position [68, 0]
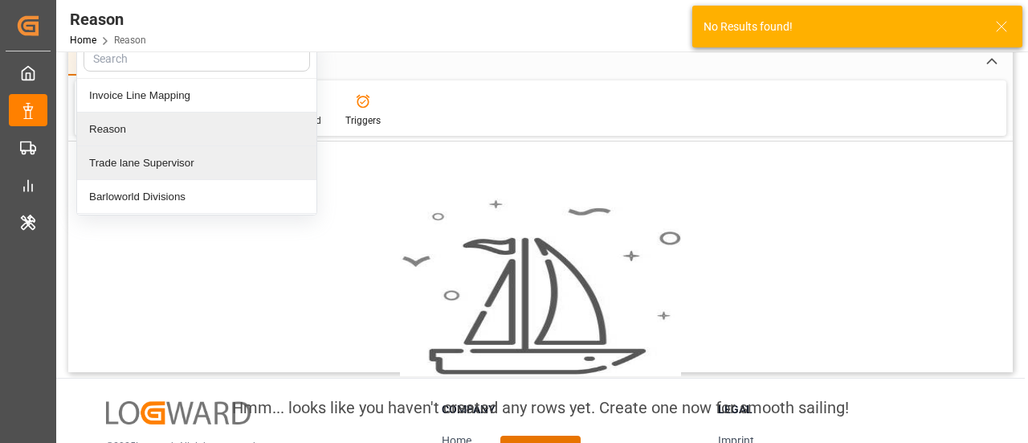
click at [227, 152] on div "Trade lane Supervisor" at bounding box center [196, 163] width 239 height 34
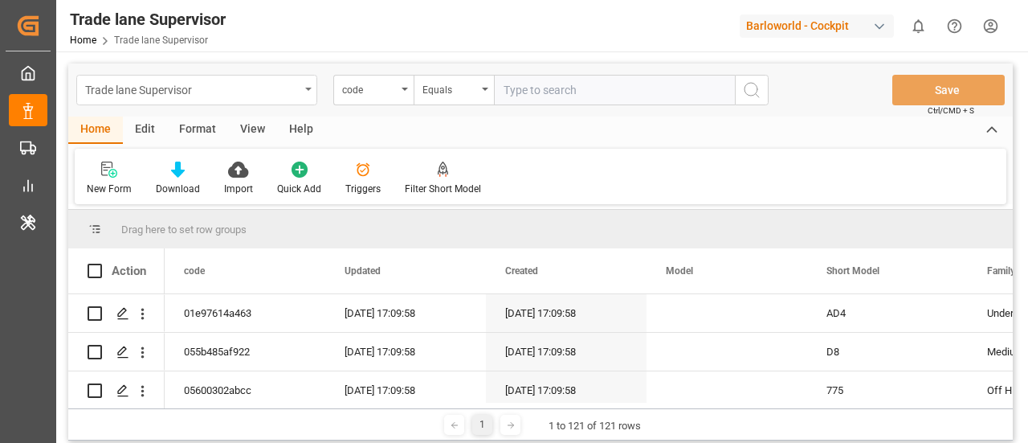
click at [284, 84] on div "Trade lane Supervisor" at bounding box center [192, 89] width 215 height 20
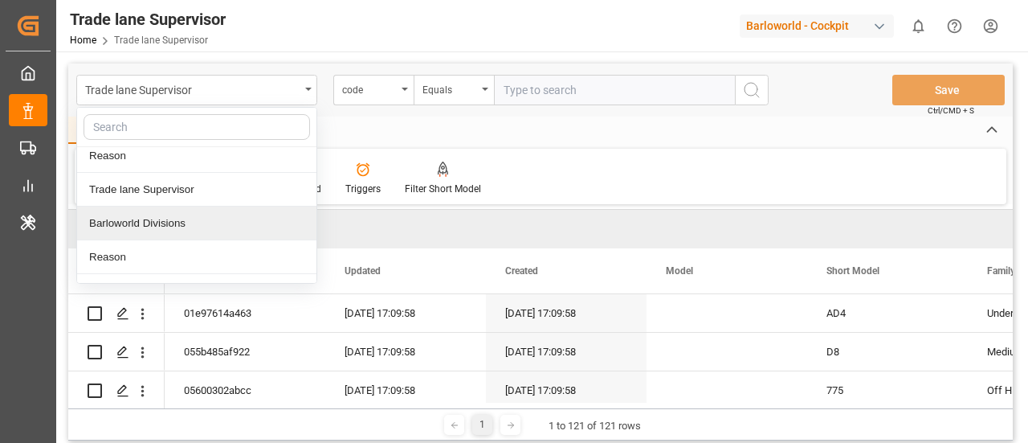
scroll to position [97, 0]
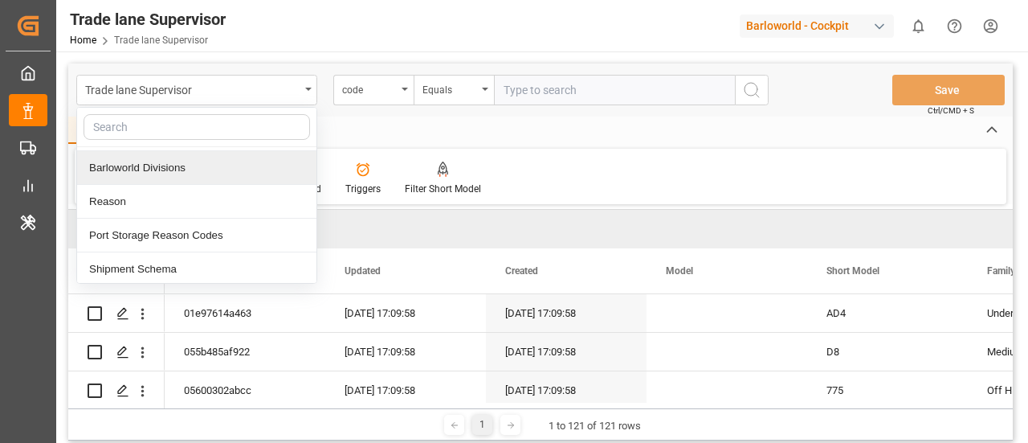
click at [211, 227] on div "Port Storage Reason Codes" at bounding box center [196, 236] width 239 height 34
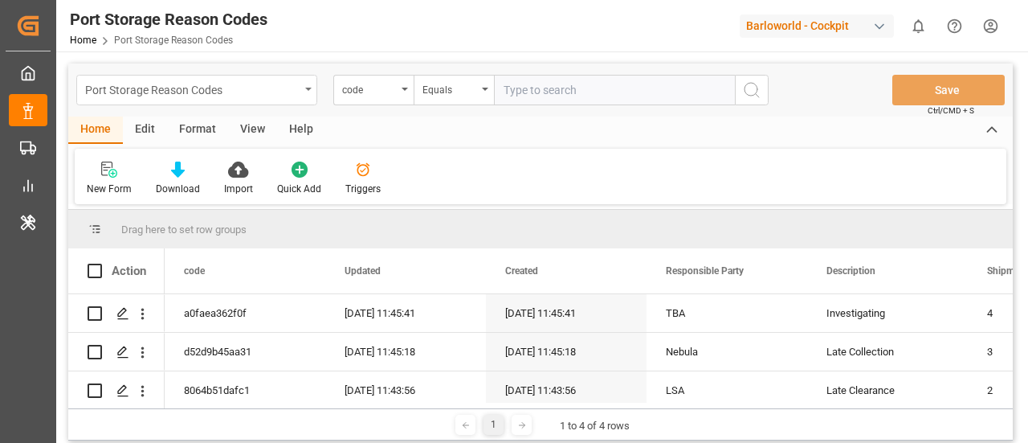
click at [285, 100] on div "Port Storage Reason Codes" at bounding box center [196, 90] width 241 height 31
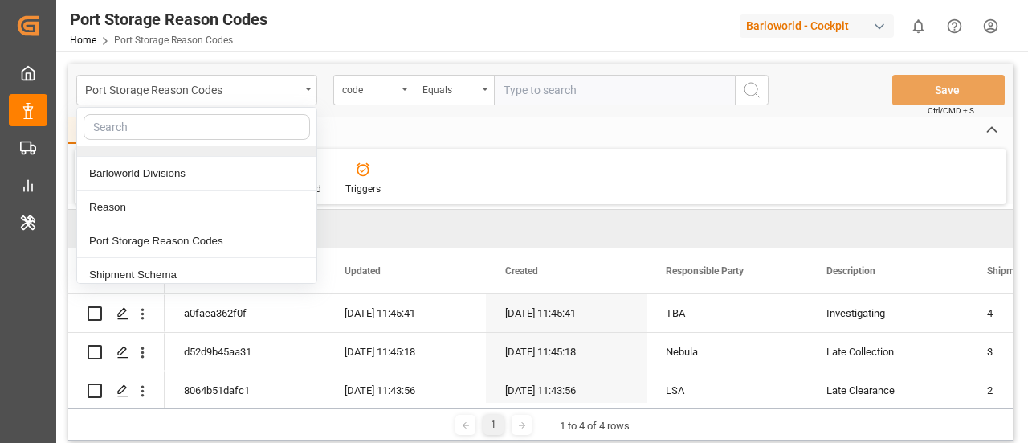
scroll to position [93, 0]
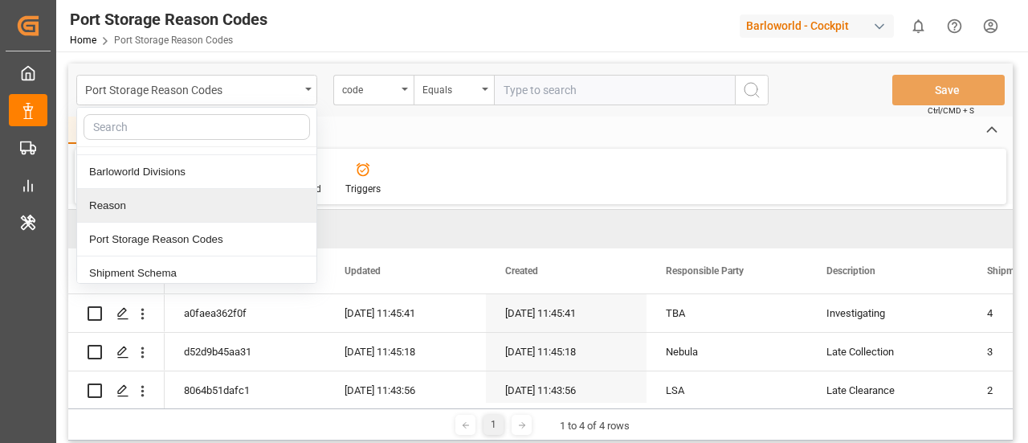
click at [190, 218] on div "Reason" at bounding box center [196, 206] width 239 height 34
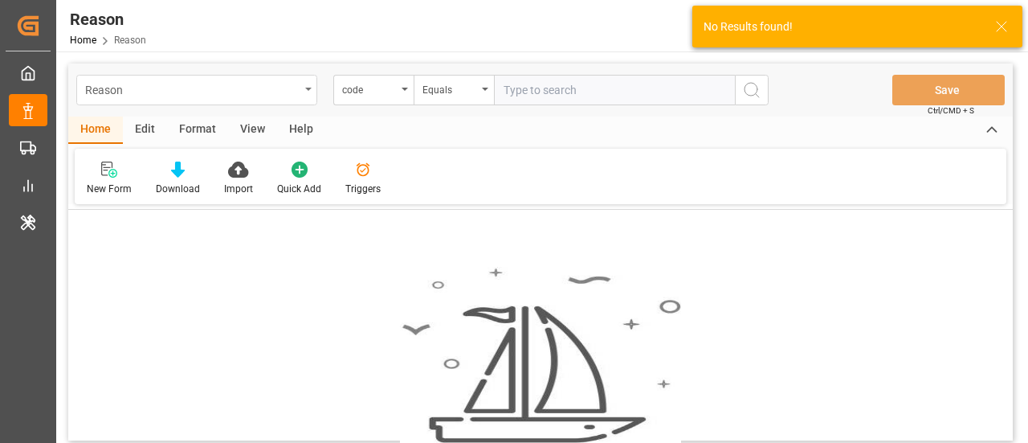
click at [294, 104] on div "Reason" at bounding box center [196, 90] width 241 height 31
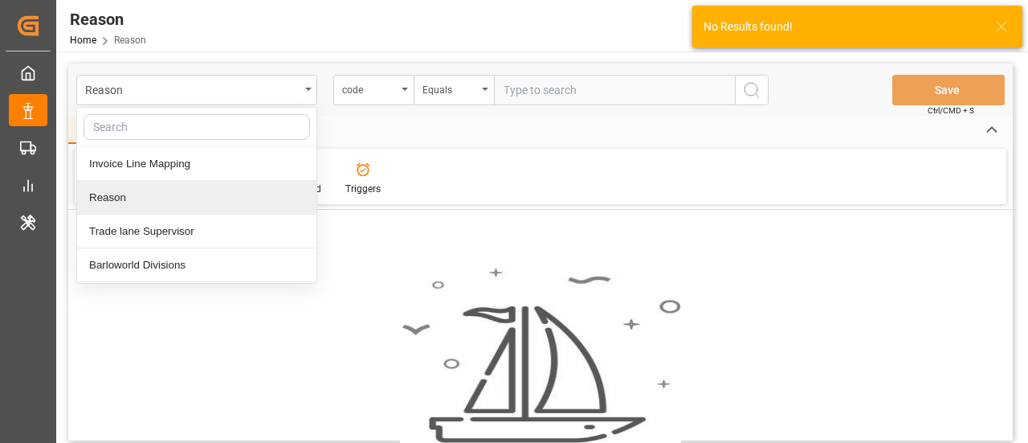
scroll to position [97, 0]
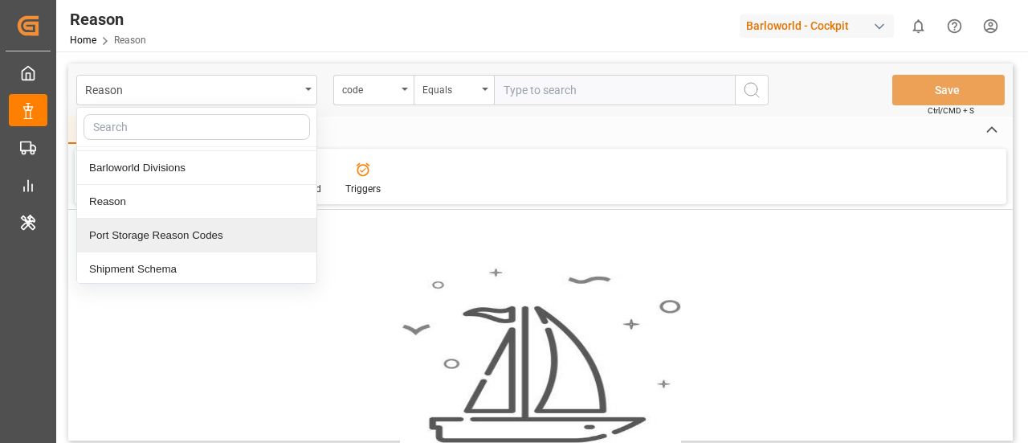
click at [218, 239] on div "Port Storage Reason Codes" at bounding box center [196, 236] width 239 height 34
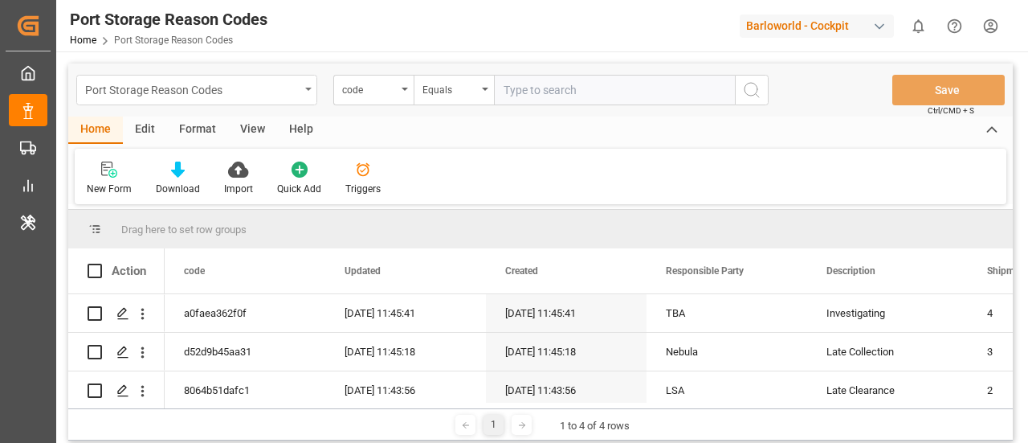
click at [273, 81] on div "Port Storage Reason Codes" at bounding box center [192, 89] width 215 height 20
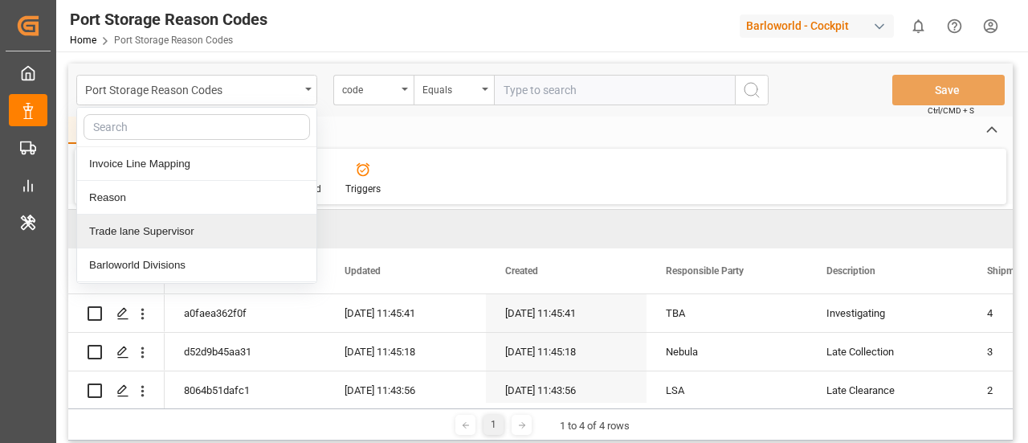
scroll to position [97, 0]
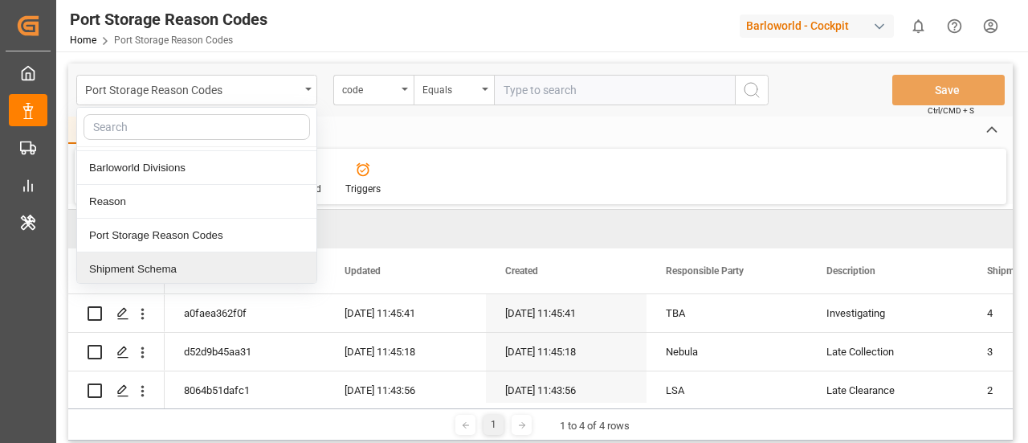
click at [194, 258] on div "Shipment Schema" at bounding box center [196, 269] width 239 height 34
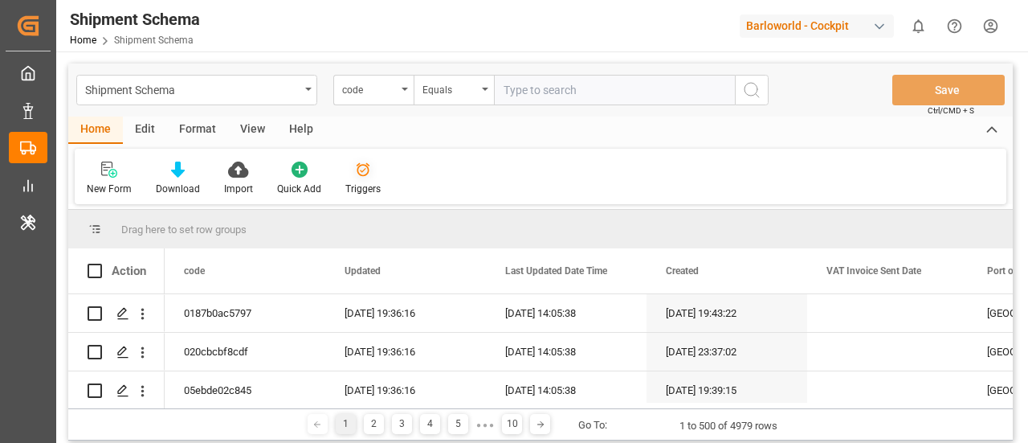
click at [349, 183] on div "Triggers" at bounding box center [362, 189] width 35 height 14
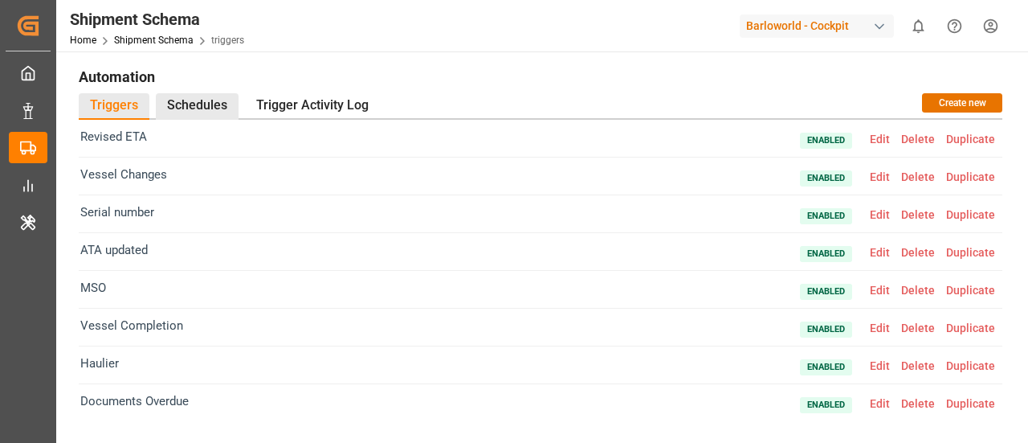
click at [211, 99] on div "Schedules" at bounding box center [197, 106] width 83 height 27
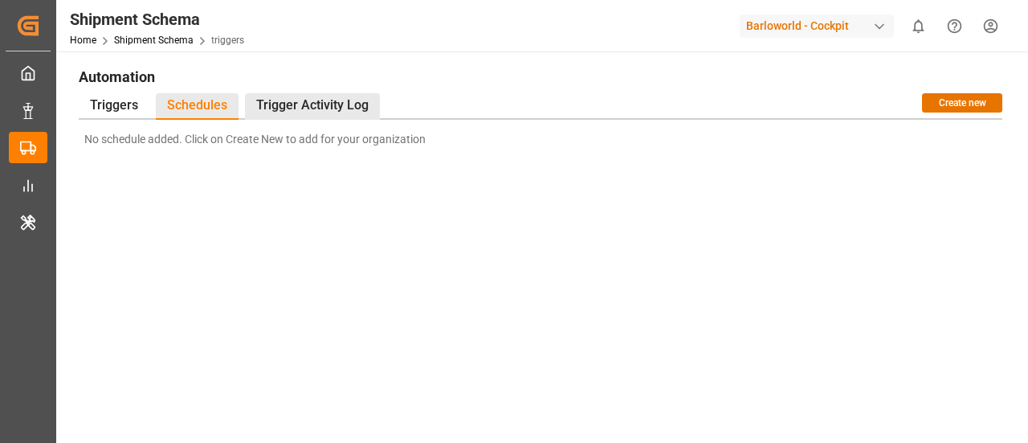
click at [313, 102] on div "Trigger Activity Log" at bounding box center [312, 106] width 135 height 27
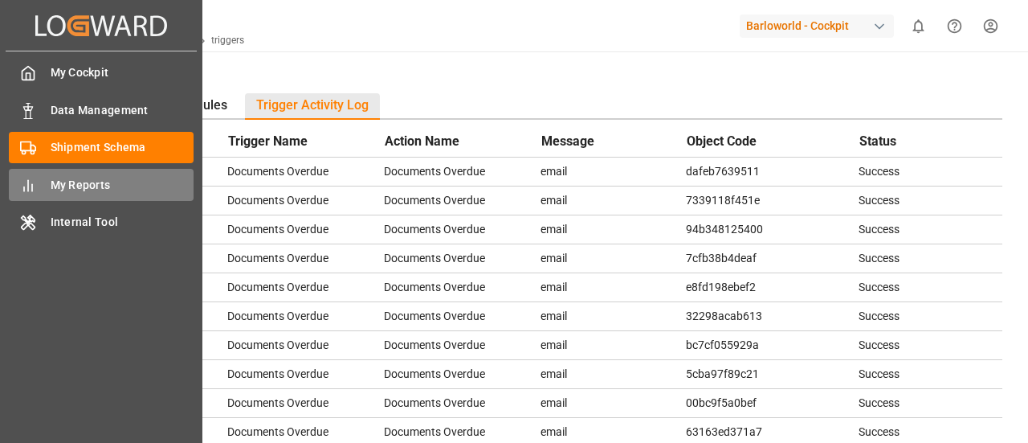
click at [59, 192] on span "My Reports" at bounding box center [123, 185] width 144 height 17
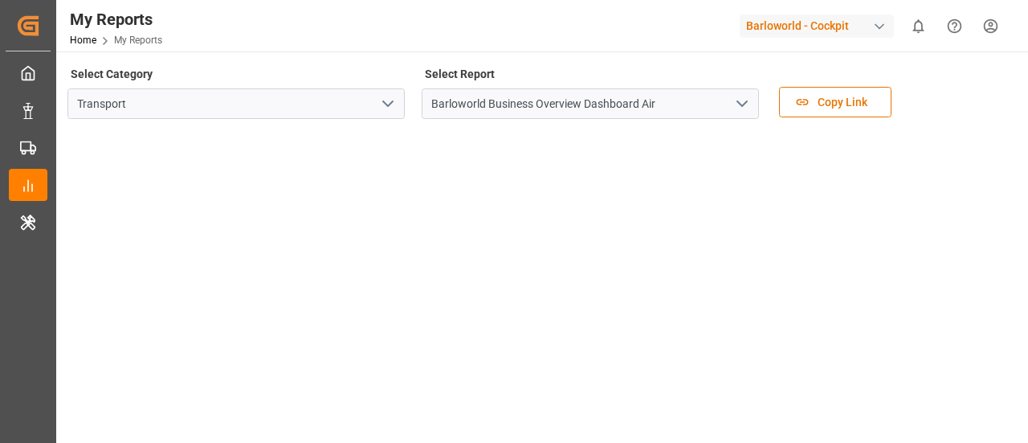
click at [394, 110] on icon "open menu" at bounding box center [387, 103] width 19 height 19
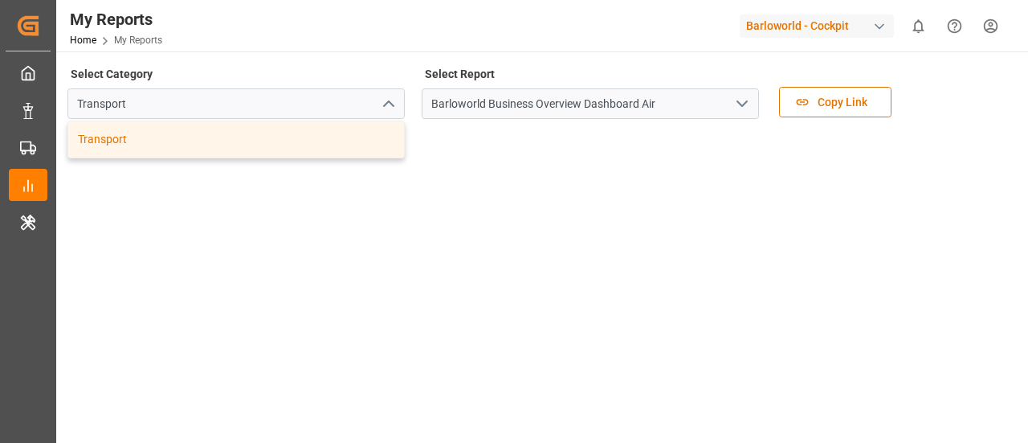
click at [748, 107] on icon "open menu" at bounding box center [742, 103] width 19 height 19
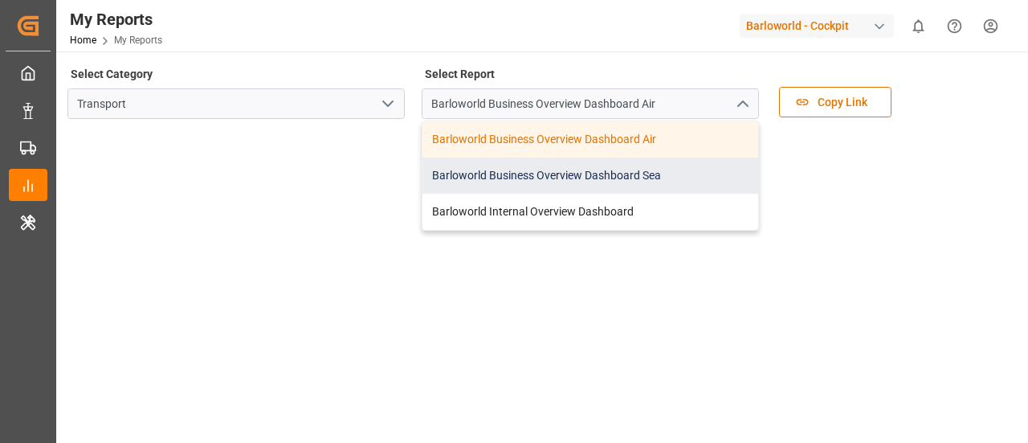
click at [599, 165] on div "Barloworld Business Overview Dashboard Sea" at bounding box center [591, 175] width 336 height 36
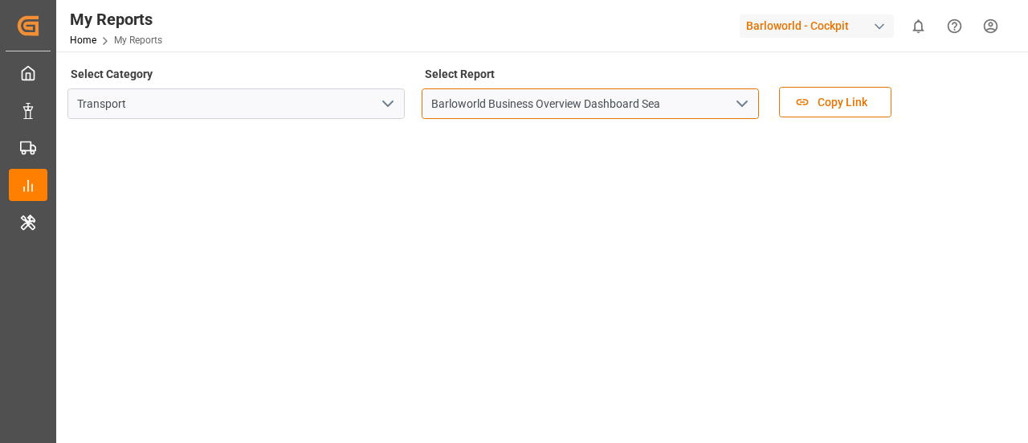
click at [755, 112] on input "Barloworld Business Overview Dashboard Sea" at bounding box center [590, 103] width 337 height 31
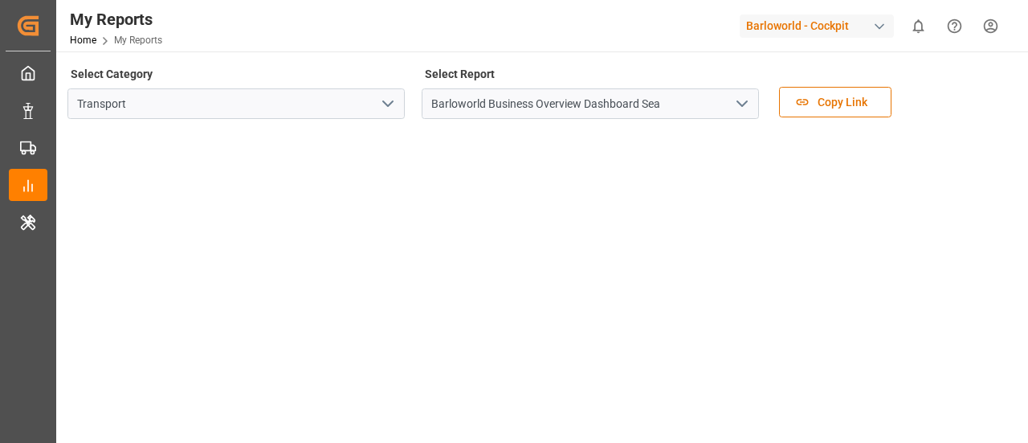
click at [739, 103] on polyline "open menu" at bounding box center [743, 103] width 10 height 5
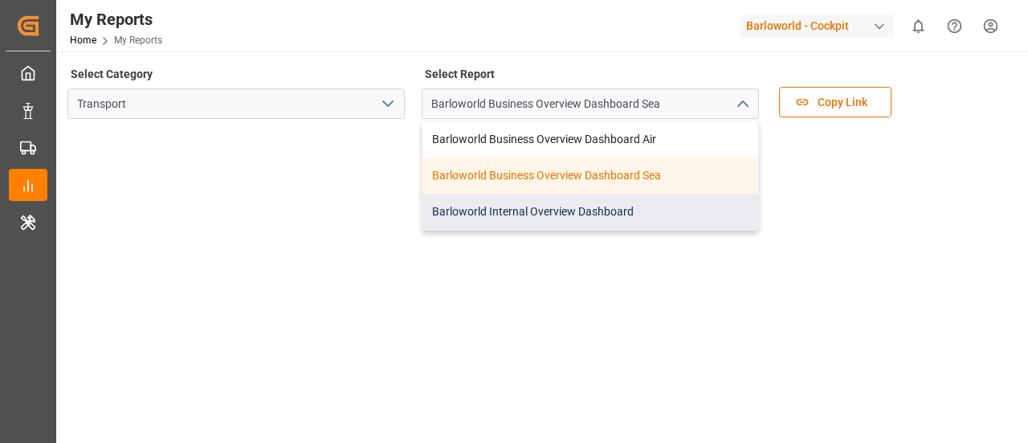
click at [657, 206] on div "Barloworld Internal Overview Dashboard" at bounding box center [591, 212] width 336 height 36
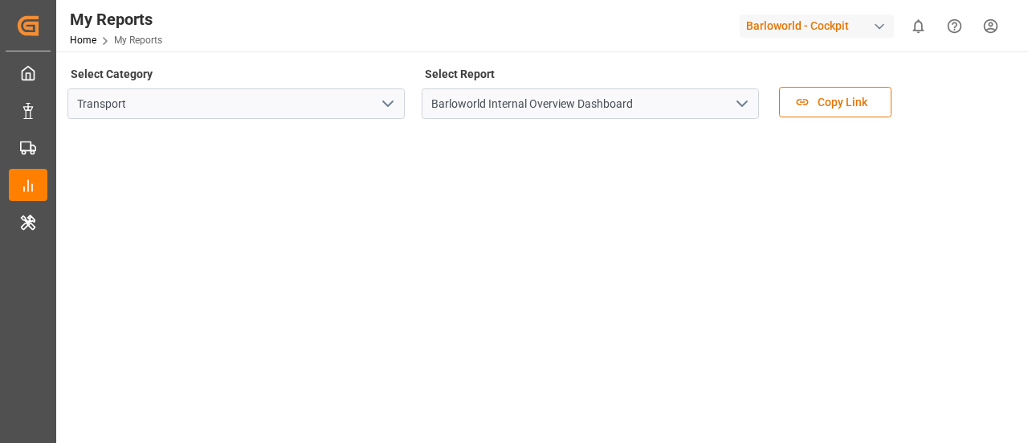
click at [793, 21] on div "Barloworld - Cockpit" at bounding box center [817, 25] width 154 height 23
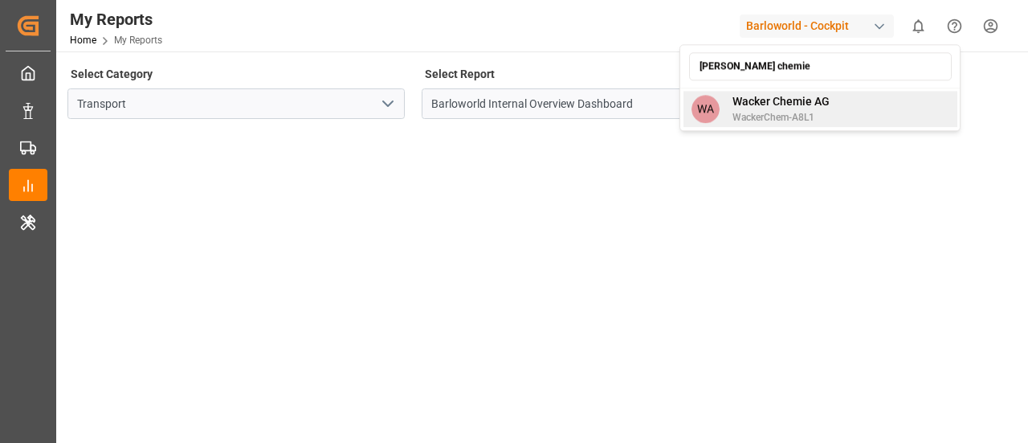
type input "[PERSON_NAME] chemie"
click at [816, 112] on span "WackerChem-A8L1" at bounding box center [781, 117] width 97 height 14
